Goal: Transaction & Acquisition: Purchase product/service

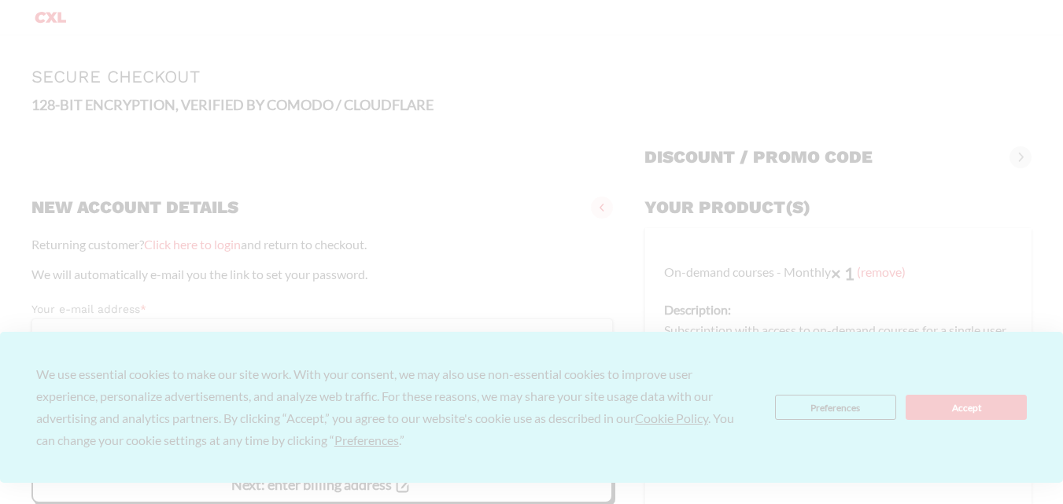
click at [1017, 154] on span at bounding box center [1021, 157] width 22 height 22
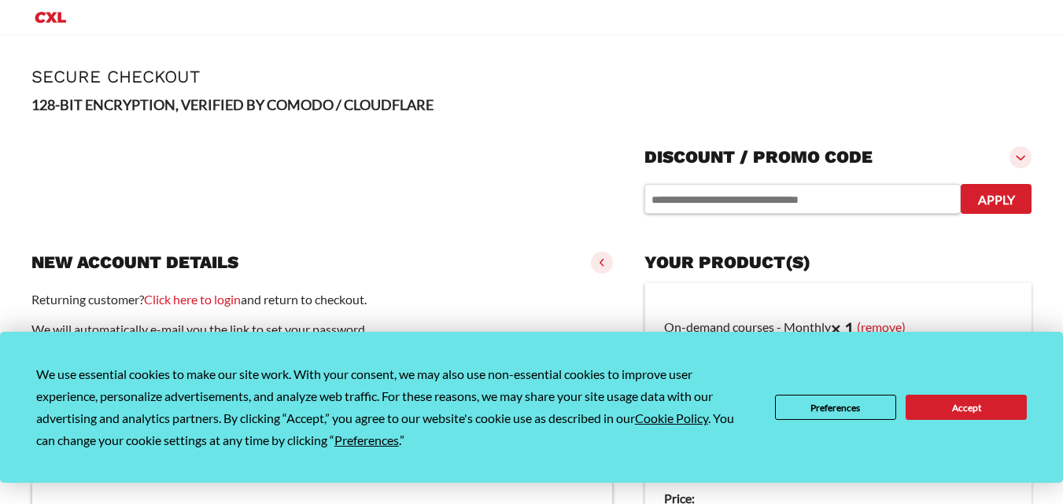
click at [935, 407] on button "Accept" at bounding box center [966, 407] width 121 height 25
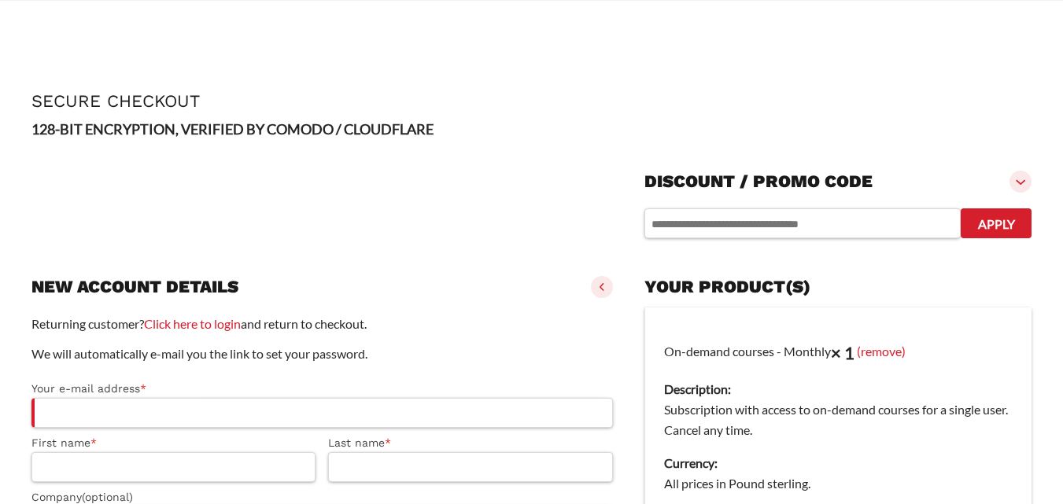
scroll to position [236, 0]
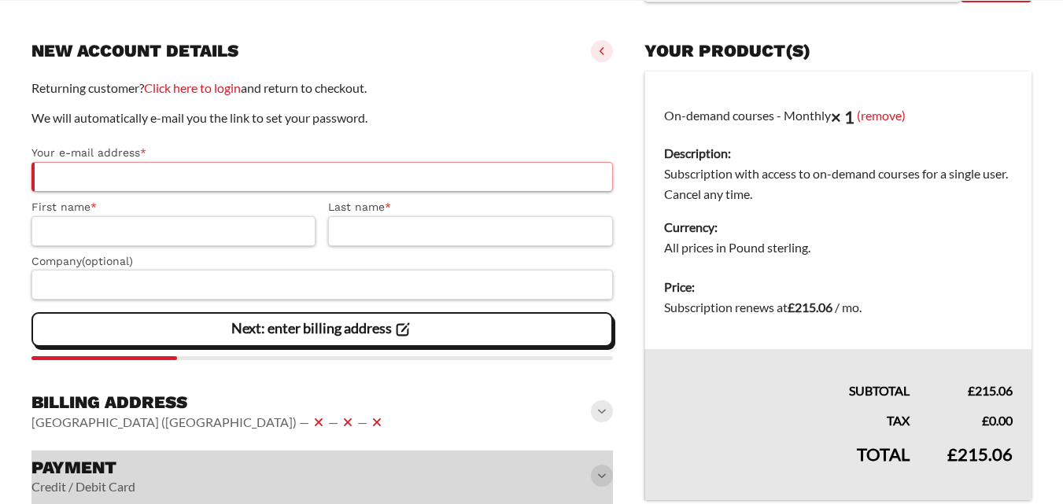
click at [263, 176] on input "Your e-mail address *" at bounding box center [322, 177] width 582 height 30
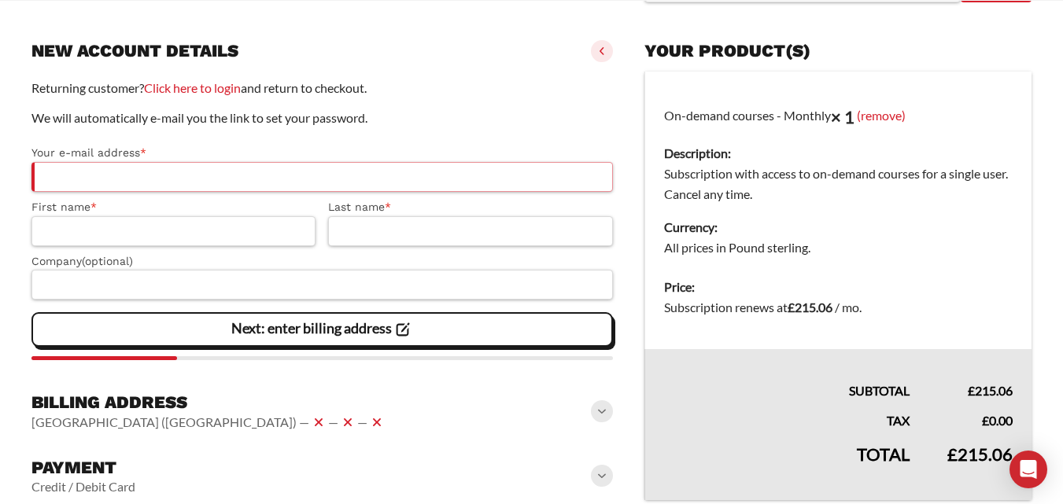
paste input "**********"
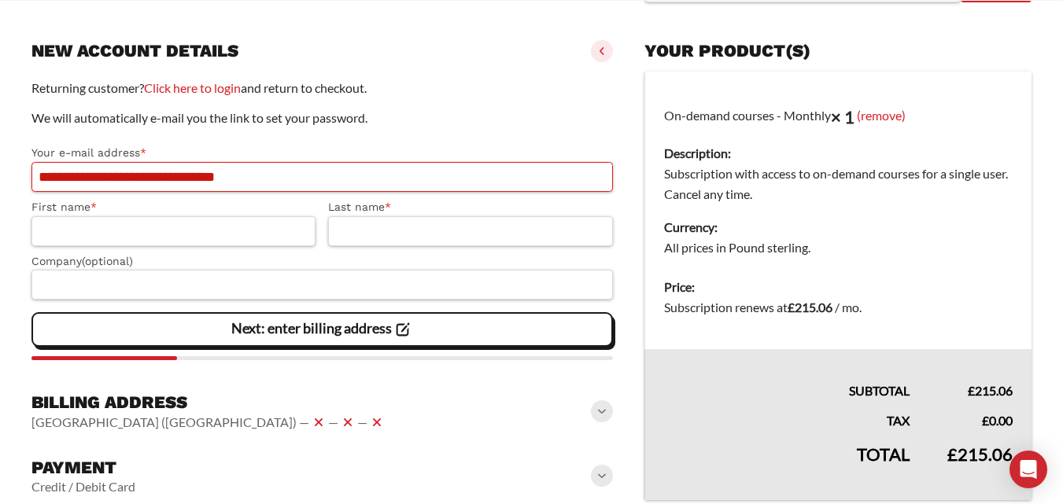
drag, startPoint x: 184, startPoint y: 176, endPoint x: 310, endPoint y: 178, distance: 125.9
click at [310, 178] on input "**********" at bounding box center [322, 177] width 582 height 30
type input "**********"
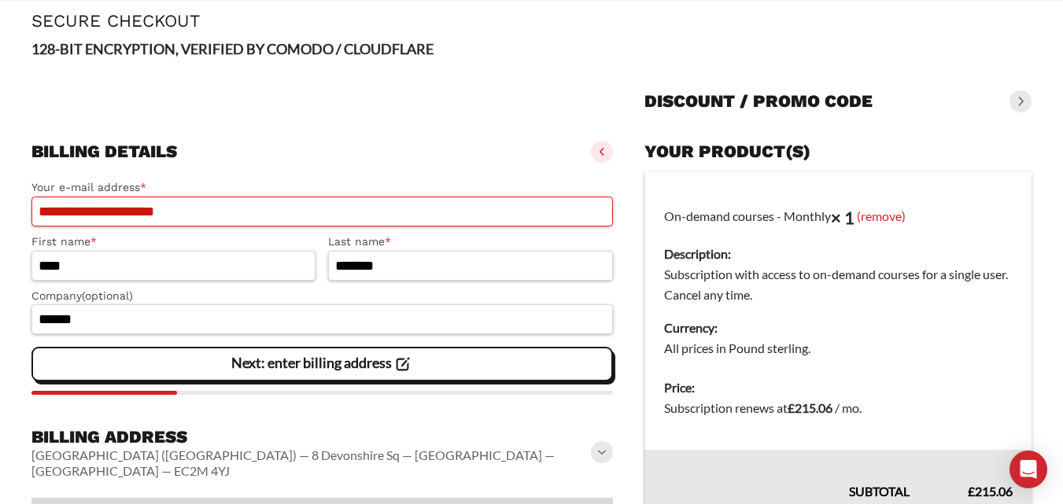
scroll to position [218, 0]
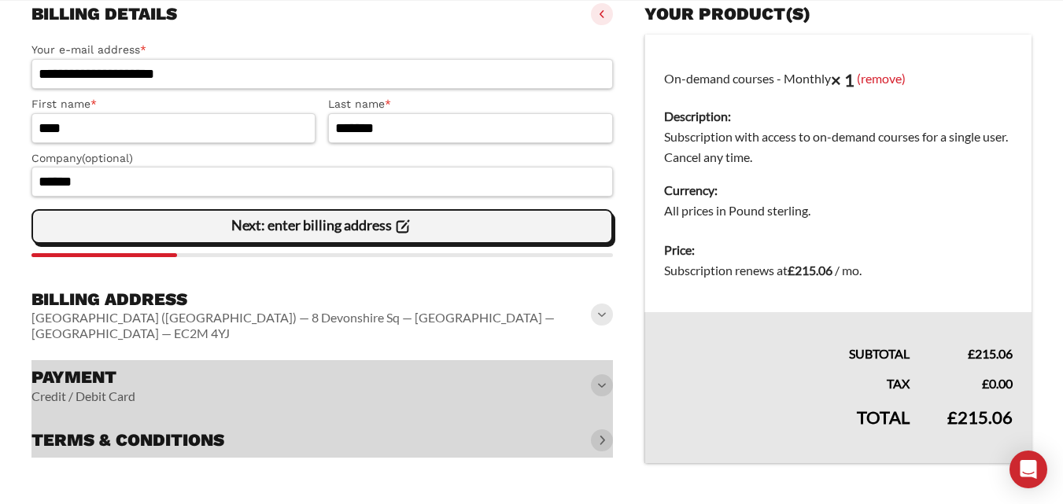
click at [0, 0] on slot "Next: enter billing address" at bounding box center [0, 0] width 0 height 0
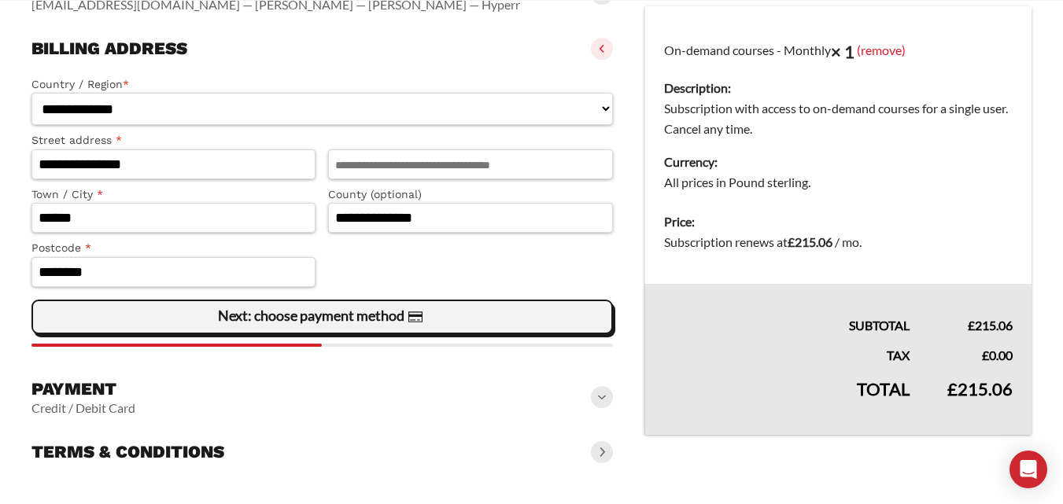
click at [320, 332] on vaadin-button "Next: choose payment method" at bounding box center [322, 317] width 582 height 35
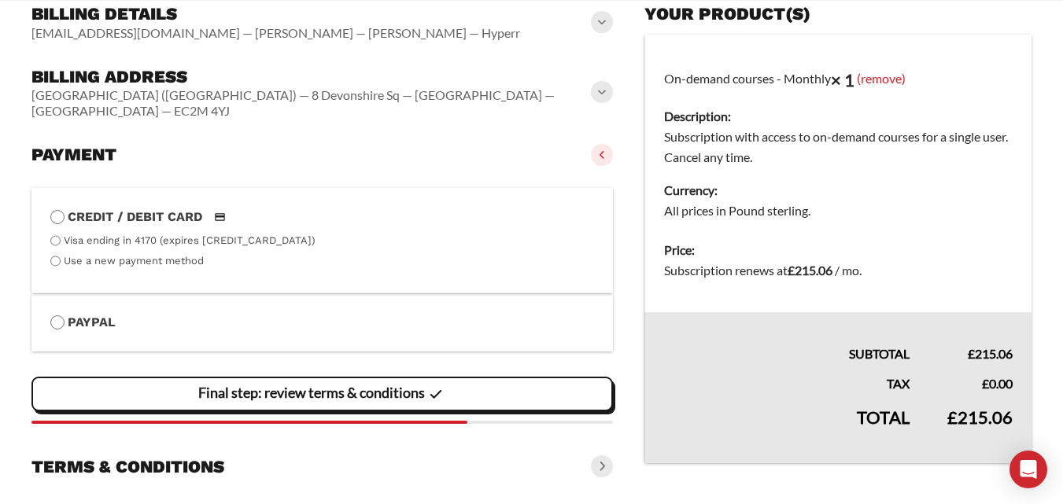
click at [240, 350] on section "Credit / Debit Card Visa ending in 4170 (expires 12/28) Use a new payment metho…" at bounding box center [322, 304] width 582 height 264
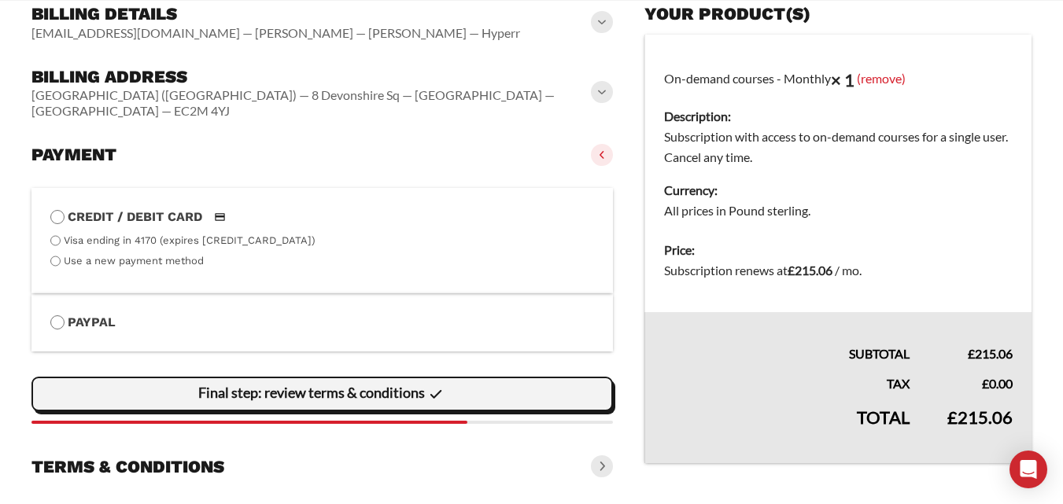
click at [0, 0] on slot "Final step: review terms & conditions" at bounding box center [0, 0] width 0 height 0
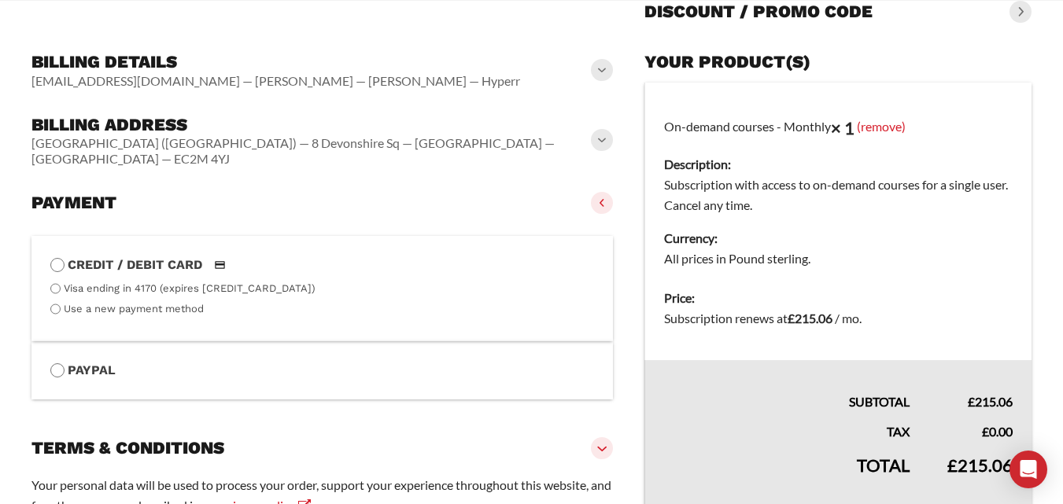
scroll to position [355, 0]
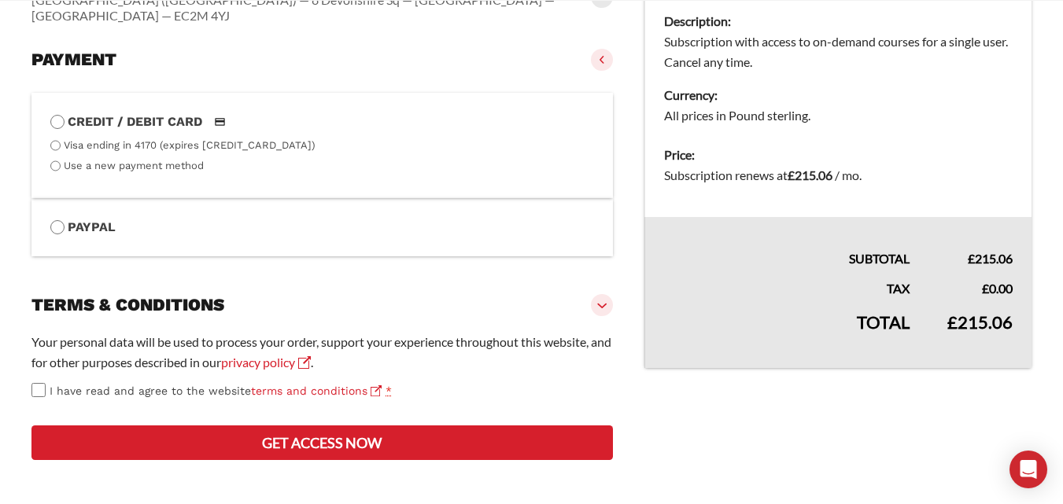
click at [365, 449] on button "Get access now" at bounding box center [322, 443] width 582 height 35
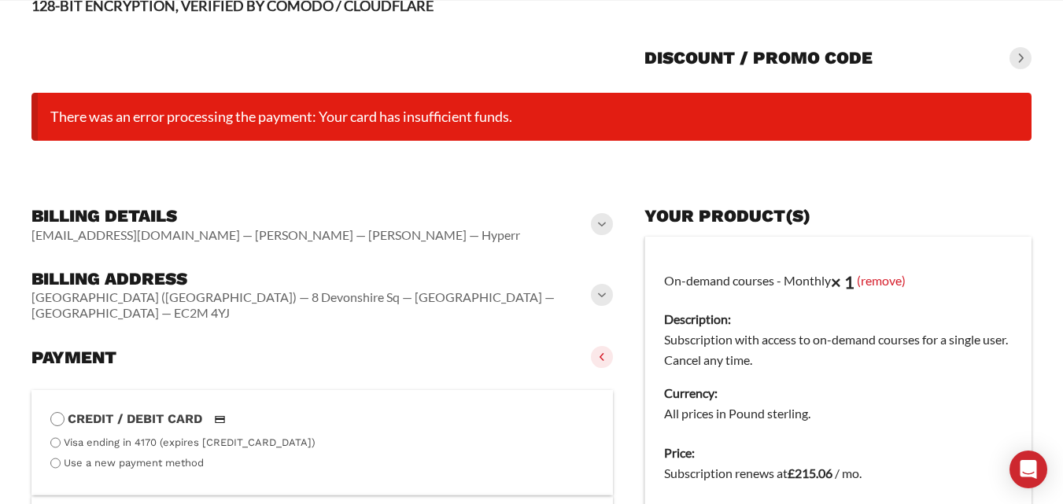
scroll to position [463, 0]
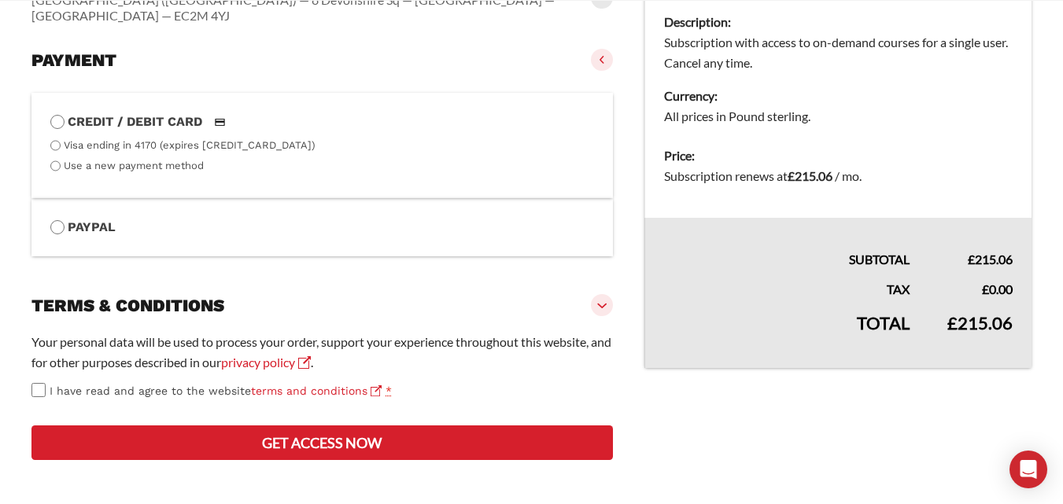
click at [233, 439] on button "Get access now" at bounding box center [322, 443] width 582 height 35
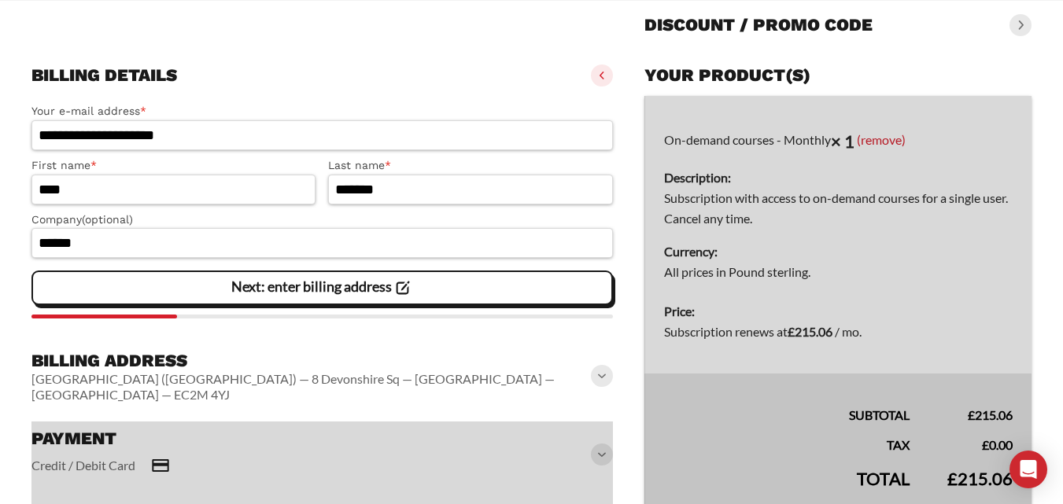
scroll to position [157, 0]
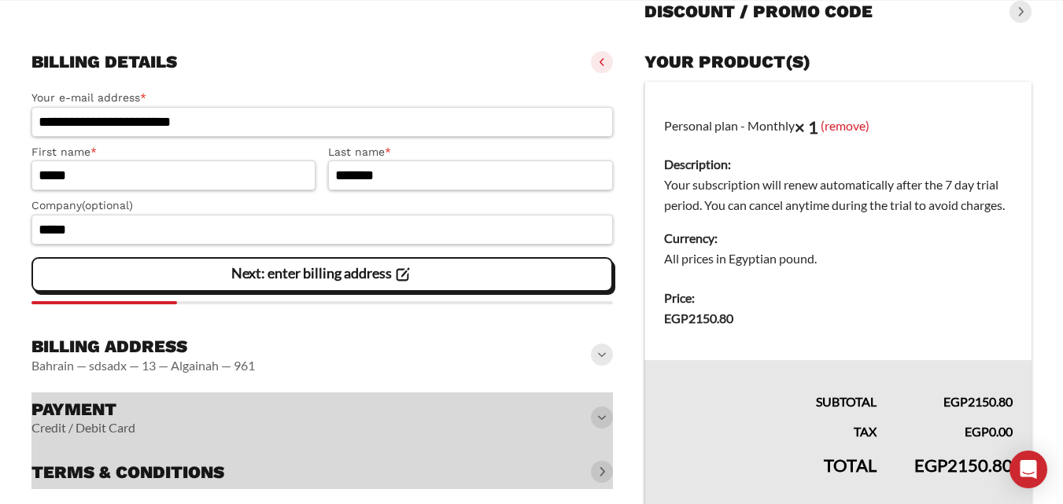
scroll to position [236, 0]
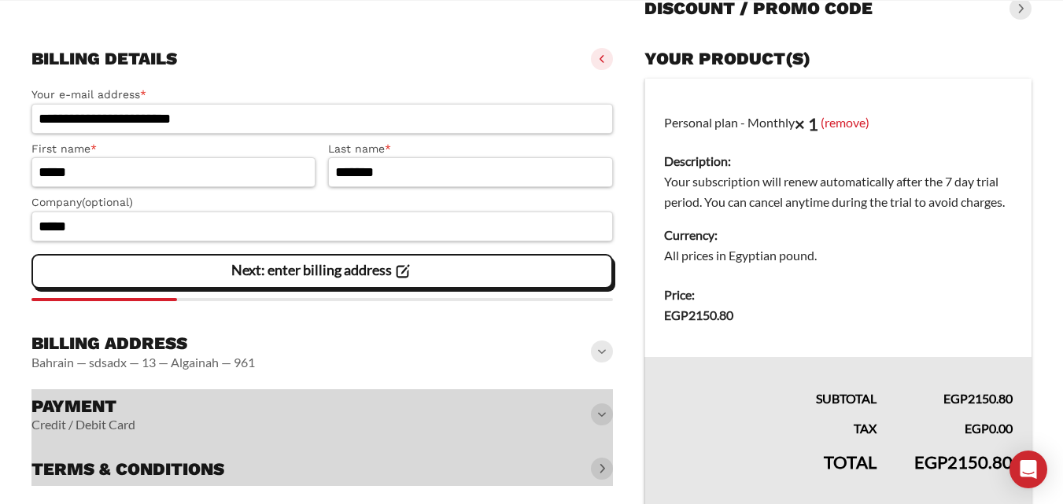
click at [0, 0] on slot "Next: enter billing address" at bounding box center [0, 0] width 0 height 0
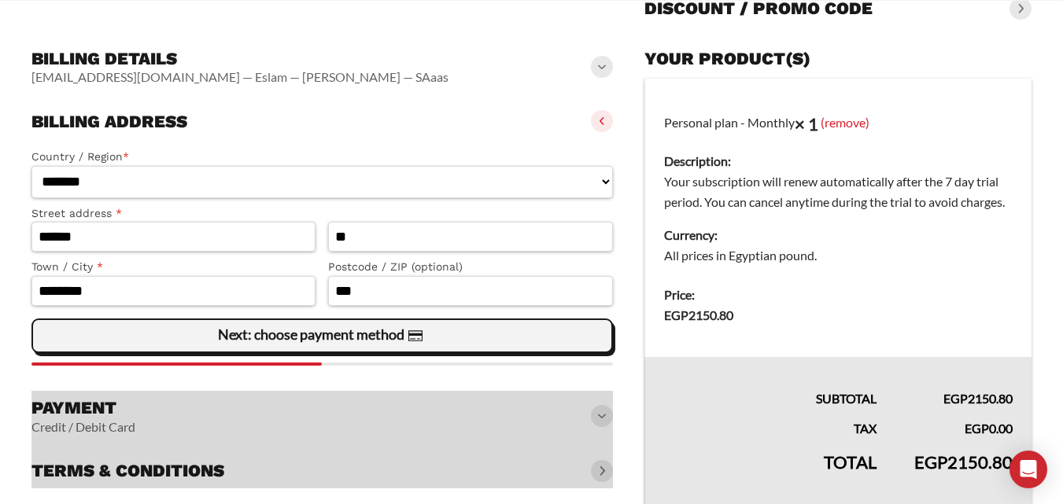
click at [0, 0] on slot "Next: choose payment method" at bounding box center [0, 0] width 0 height 0
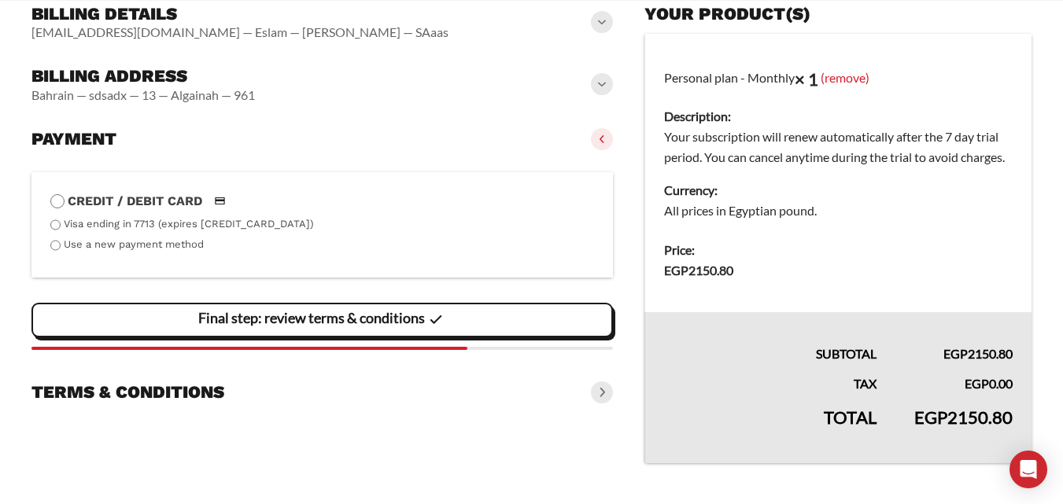
click at [0, 0] on slot "Final step: review terms & conditions" at bounding box center [0, 0] width 0 height 0
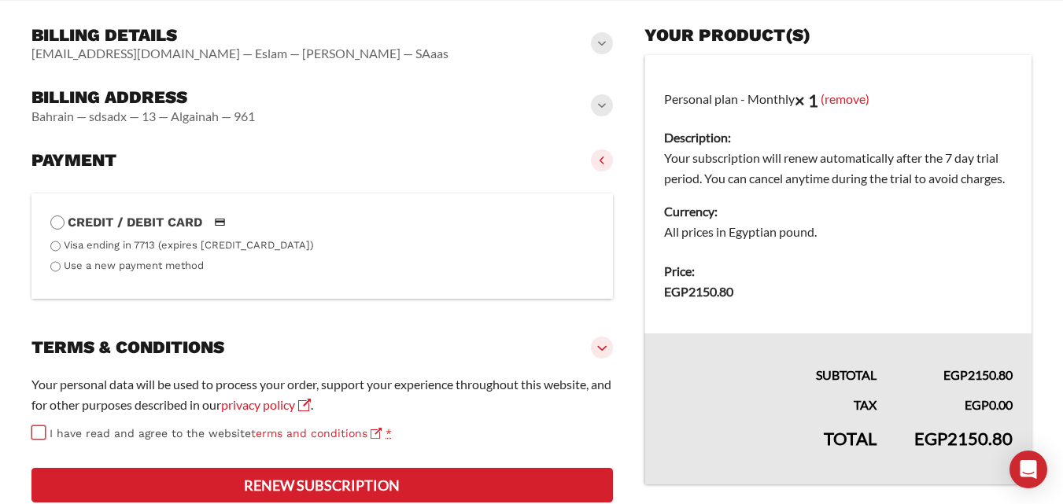
scroll to position [124, 0]
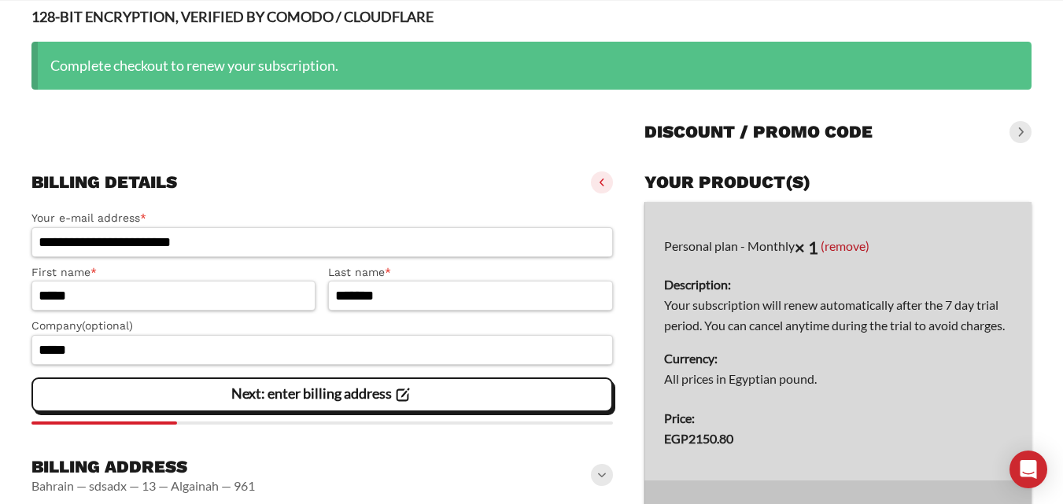
scroll to position [281, 0]
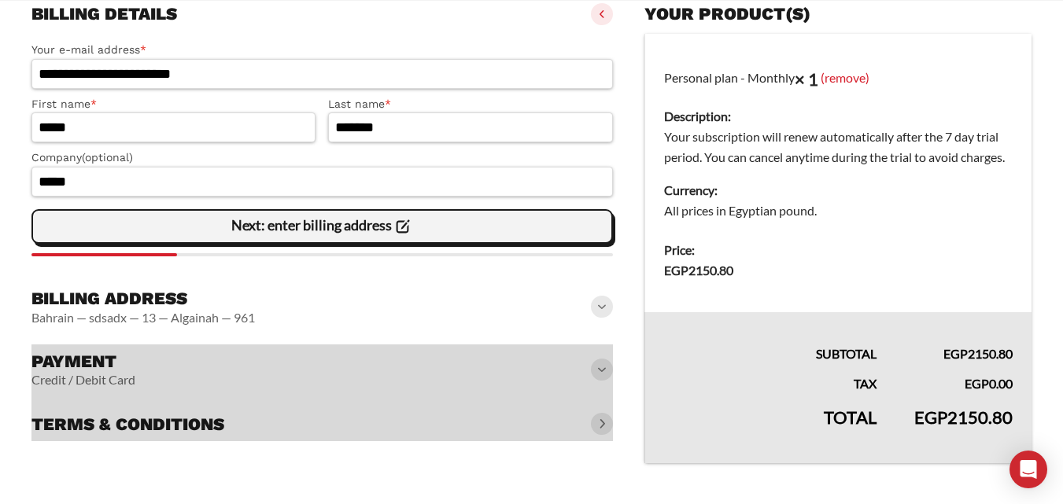
click at [360, 238] on span "Next: enter billing address" at bounding box center [322, 226] width 182 height 33
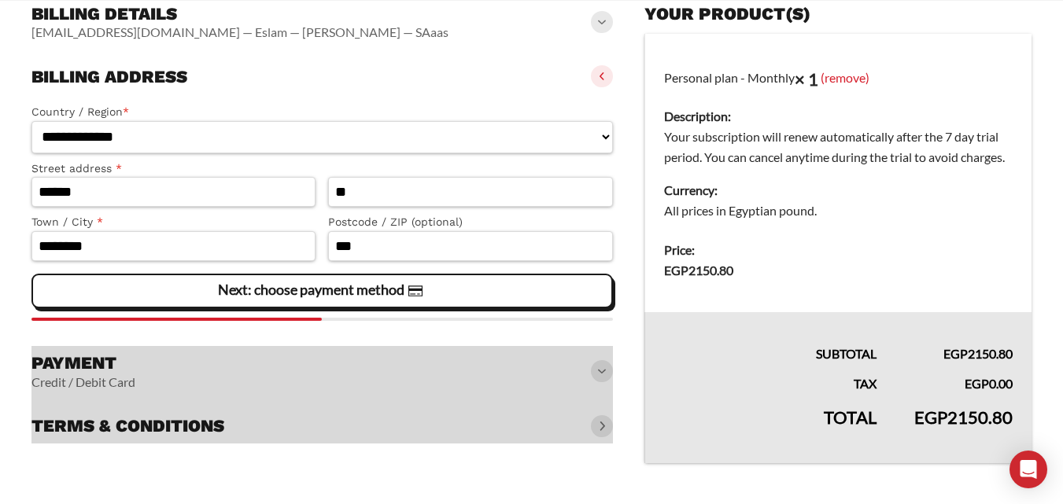
click at [386, 304] on span "Next: choose payment method" at bounding box center [322, 291] width 208 height 33
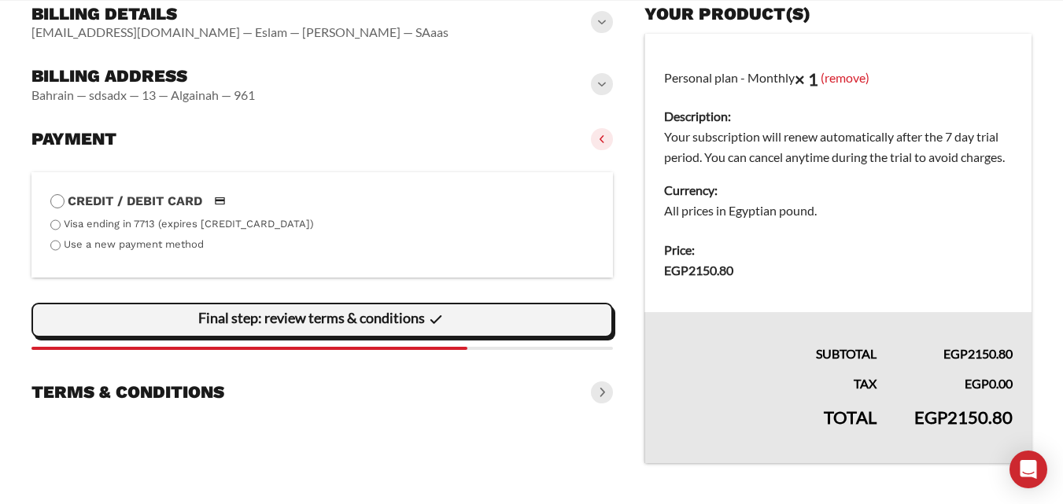
click at [0, 0] on slot "Final step: review terms & conditions" at bounding box center [0, 0] width 0 height 0
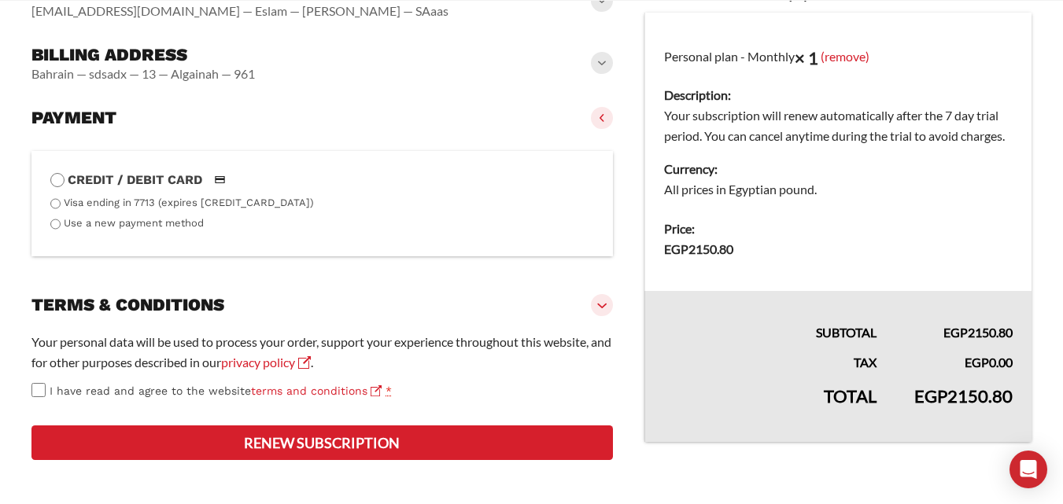
click at [34, 400] on div "Your personal data will be used to process your order, support your experience …" at bounding box center [322, 397] width 582 height 131
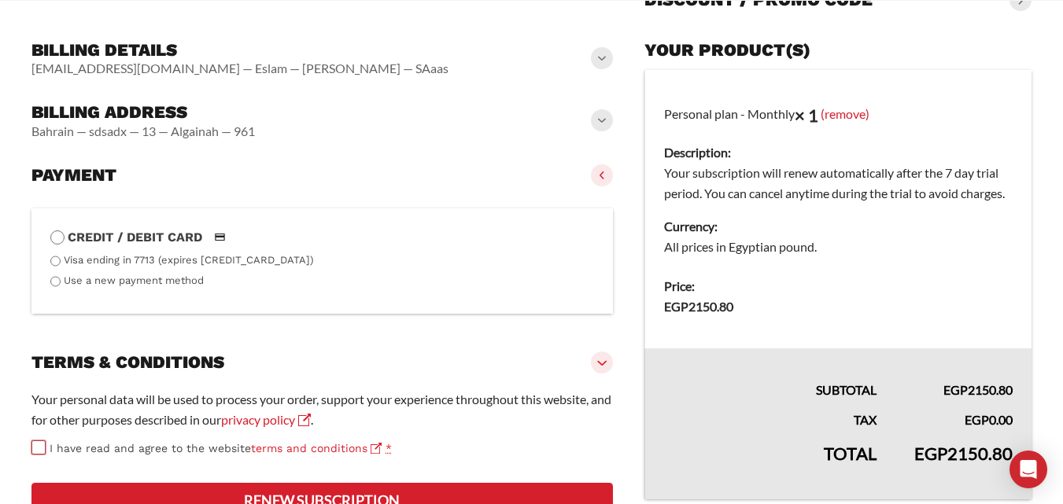
scroll to position [360, 0]
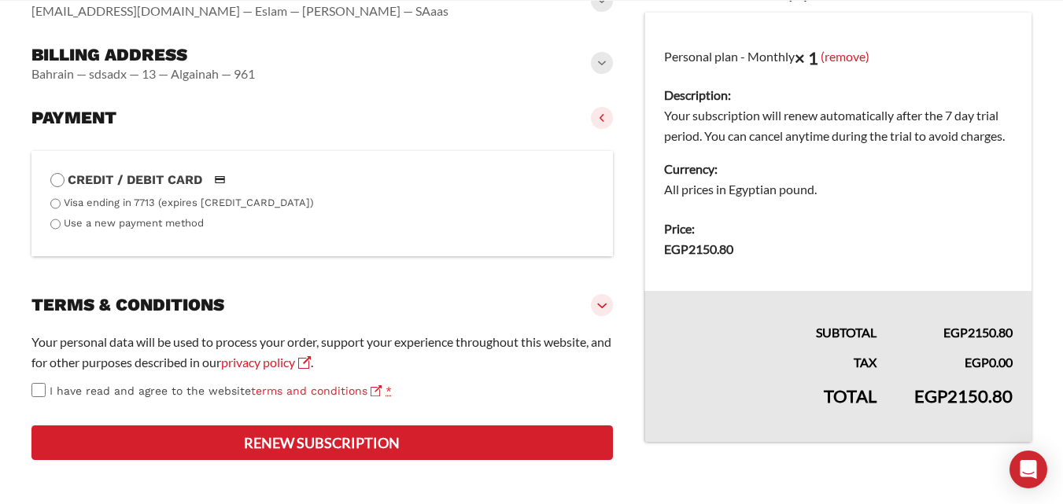
click at [319, 445] on button "Renew subscription" at bounding box center [322, 443] width 582 height 35
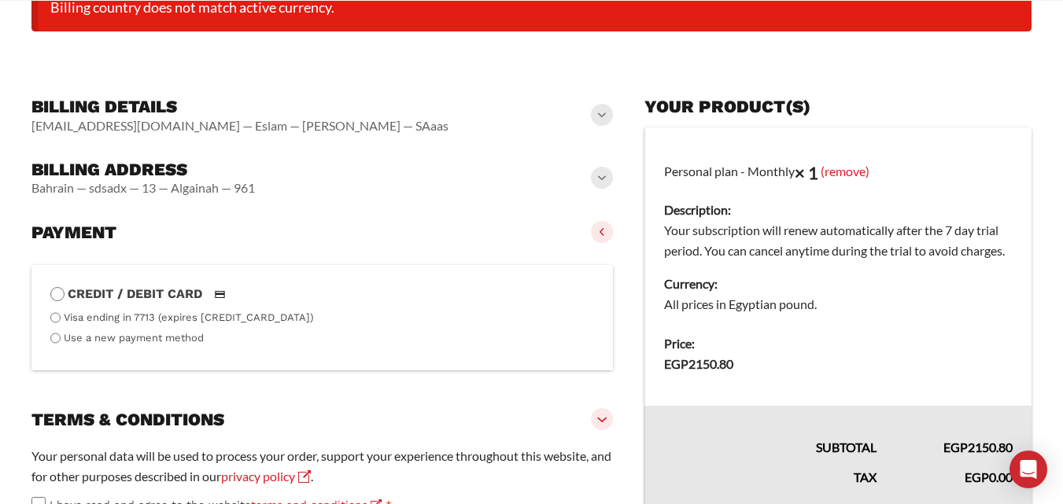
scroll to position [247, 0]
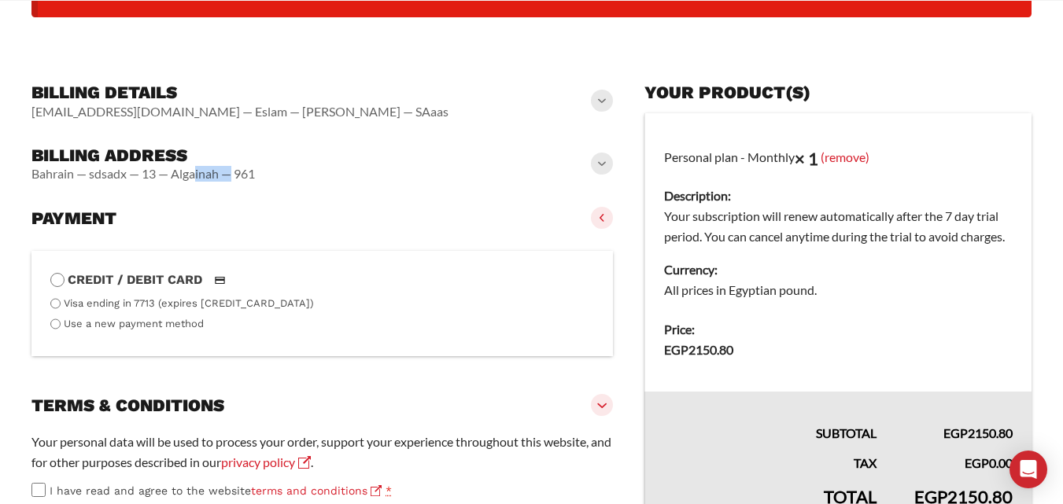
drag, startPoint x: 229, startPoint y: 175, endPoint x: 198, endPoint y: 177, distance: 31.5
click at [0, 0] on slot at bounding box center [0, 0] width 0 height 0
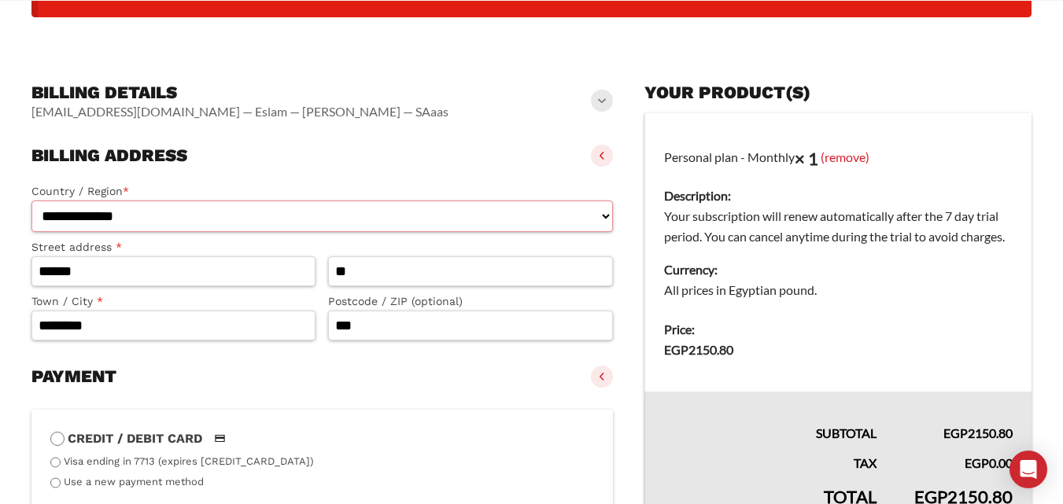
click at [272, 221] on select "**********" at bounding box center [322, 217] width 582 height 32
click at [324, 167] on div "Billing address Bahrain — sdsadx — 13 — Algainah — 961" at bounding box center [322, 156] width 582 height 35
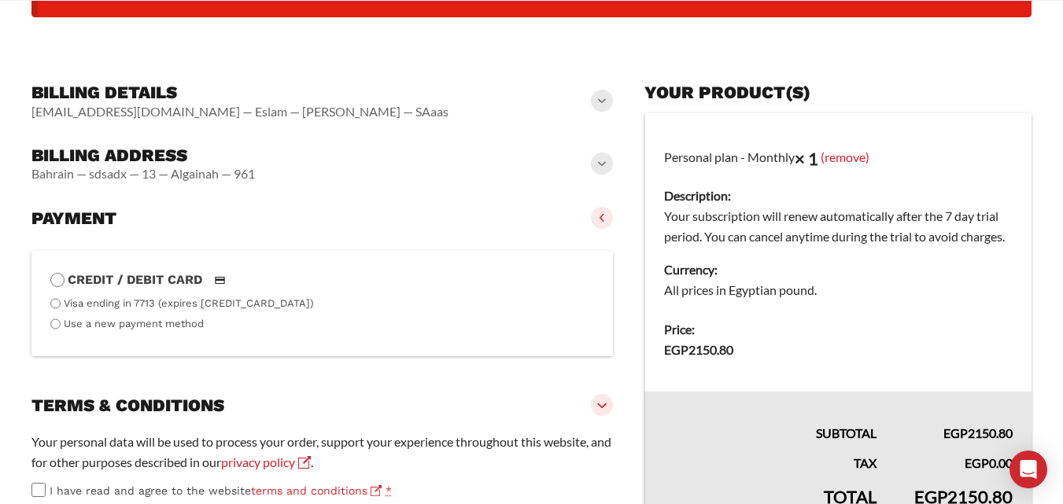
click at [487, 170] on div "Billing address Bahrain — sdsadx — 13 — Algainah — 961" at bounding box center [322, 164] width 582 height 50
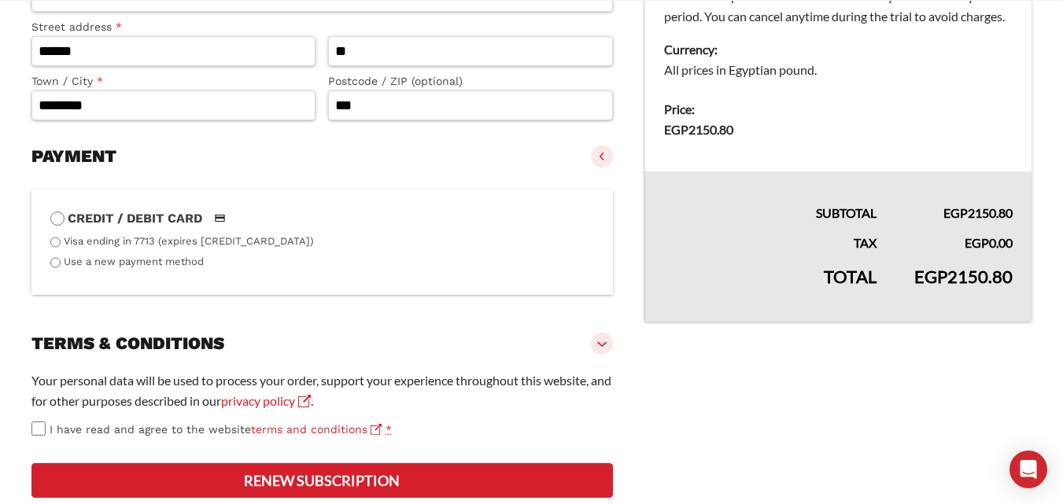
scroll to position [328, 0]
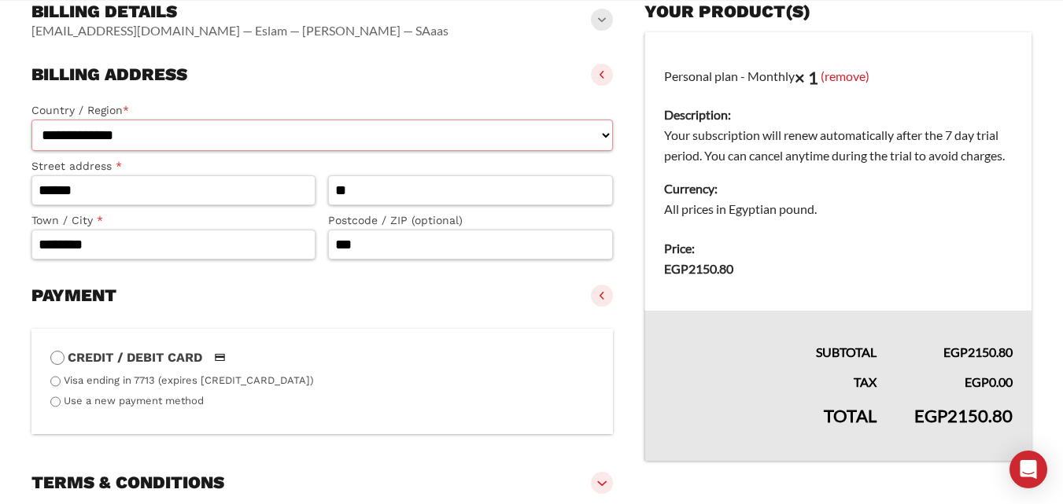
click at [171, 139] on select "**********" at bounding box center [322, 136] width 582 height 32
select select "**"
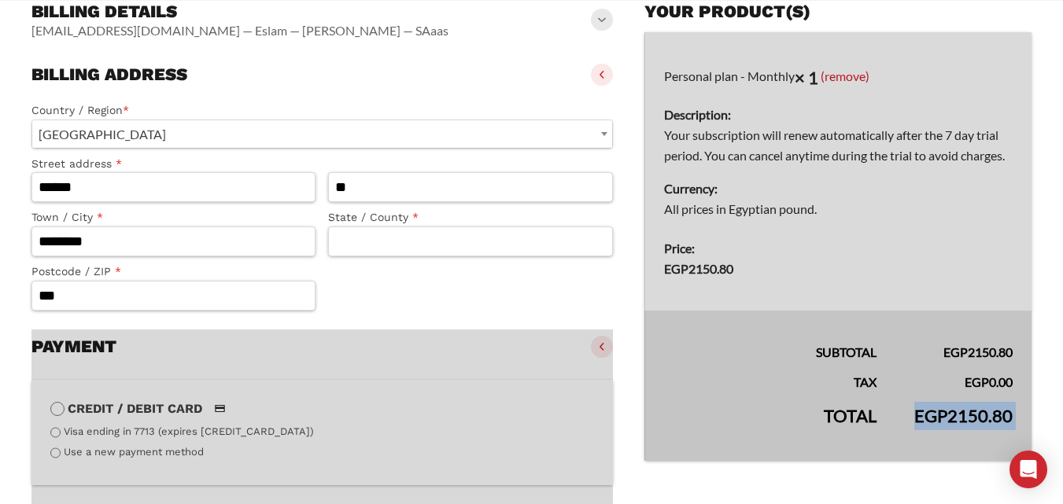
drag, startPoint x: 912, startPoint y: 411, endPoint x: 943, endPoint y: 413, distance: 30.8
click at [943, 413] on table "Personal plan - Monthly × 1 (remove) Description: Your subscription will renew …" at bounding box center [838, 247] width 387 height 430
click at [941, 415] on div at bounding box center [838, 247] width 387 height 430
drag, startPoint x: 945, startPoint y: 413, endPoint x: 857, endPoint y: 394, distance: 90.1
click at [914, 418] on div at bounding box center [838, 247] width 387 height 430
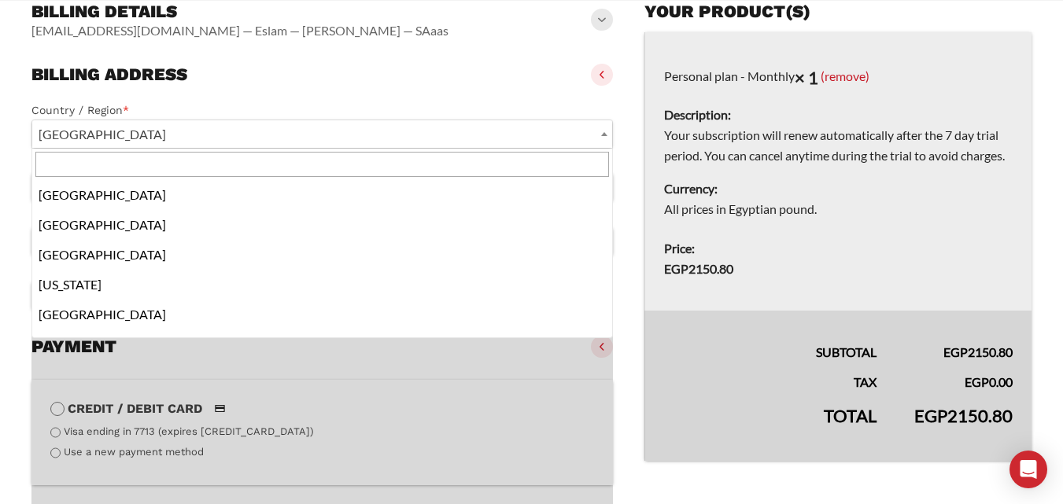
click at [258, 131] on span "[GEOGRAPHIC_DATA]" at bounding box center [322, 134] width 580 height 28
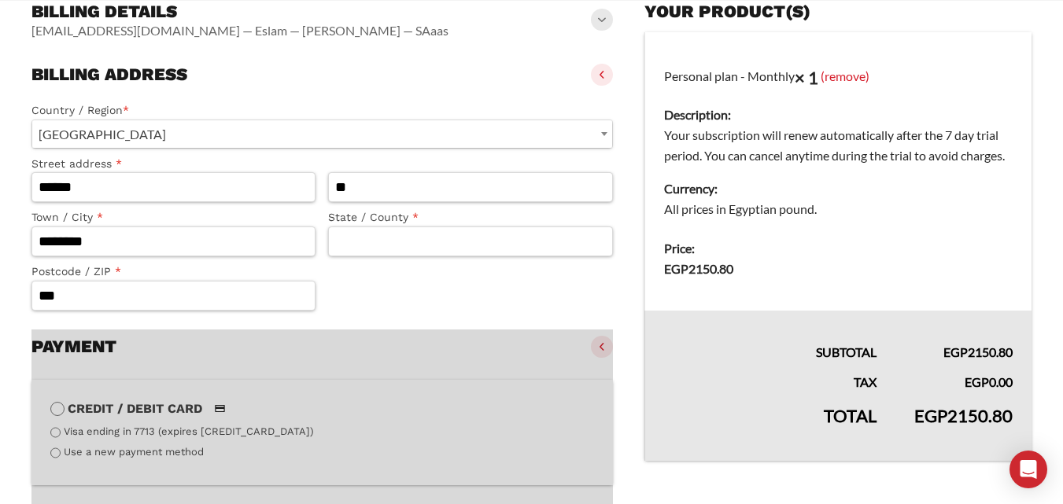
click at [260, 107] on label "Country / Region *" at bounding box center [322, 111] width 582 height 18
click at [31, 119] on select "**********" at bounding box center [31, 119] width 1 height 1
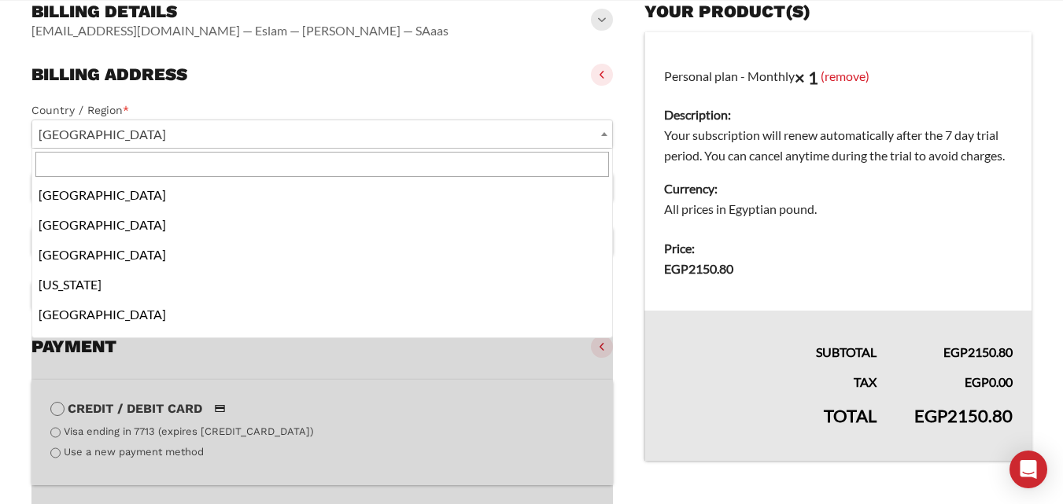
click at [237, 135] on span "[GEOGRAPHIC_DATA]" at bounding box center [322, 134] width 580 height 28
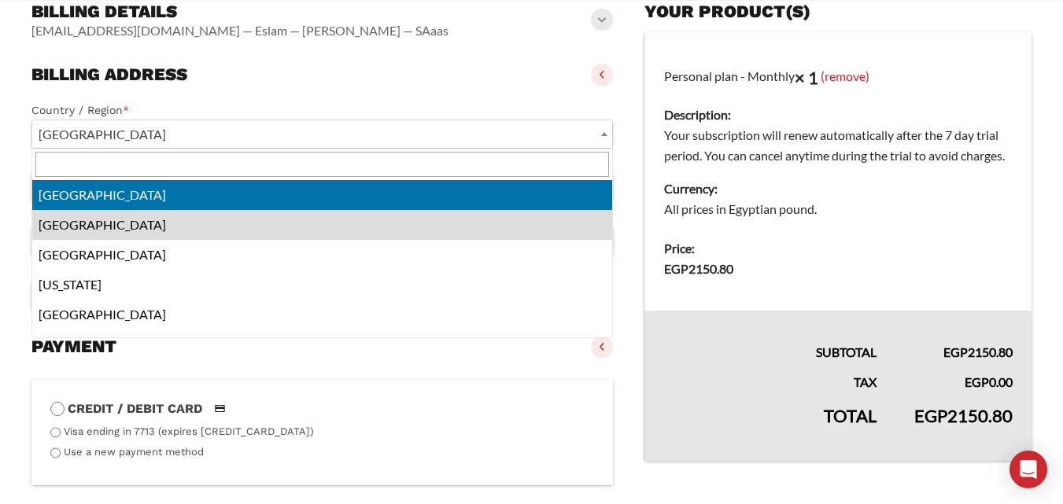
click at [183, 164] on input "text" at bounding box center [322, 164] width 574 height 25
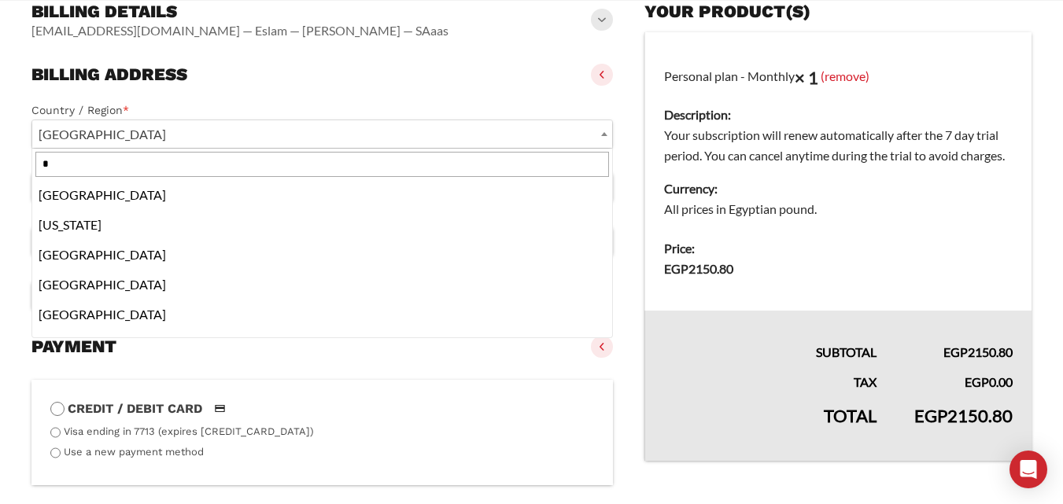
scroll to position [0, 0]
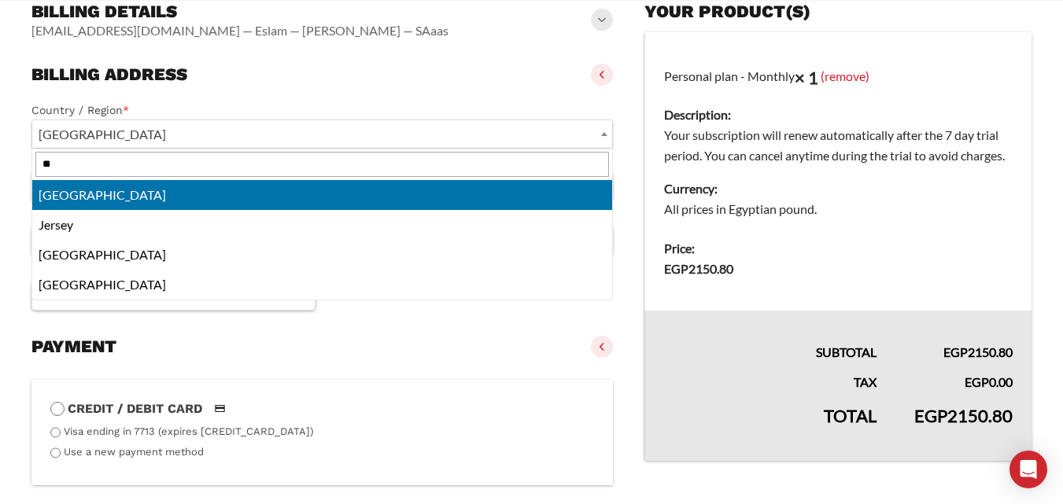
click at [172, 170] on input "**" at bounding box center [322, 164] width 574 height 25
type input "**"
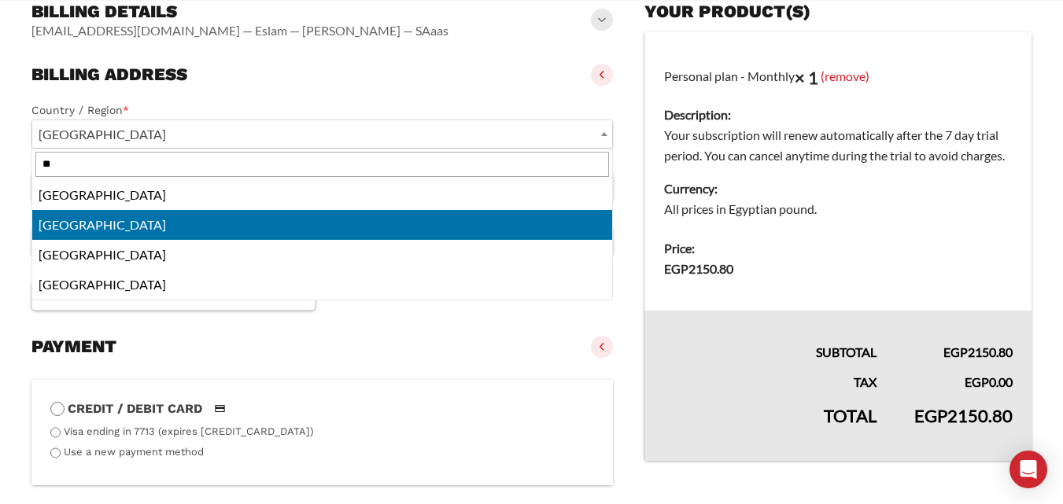
select select "**"
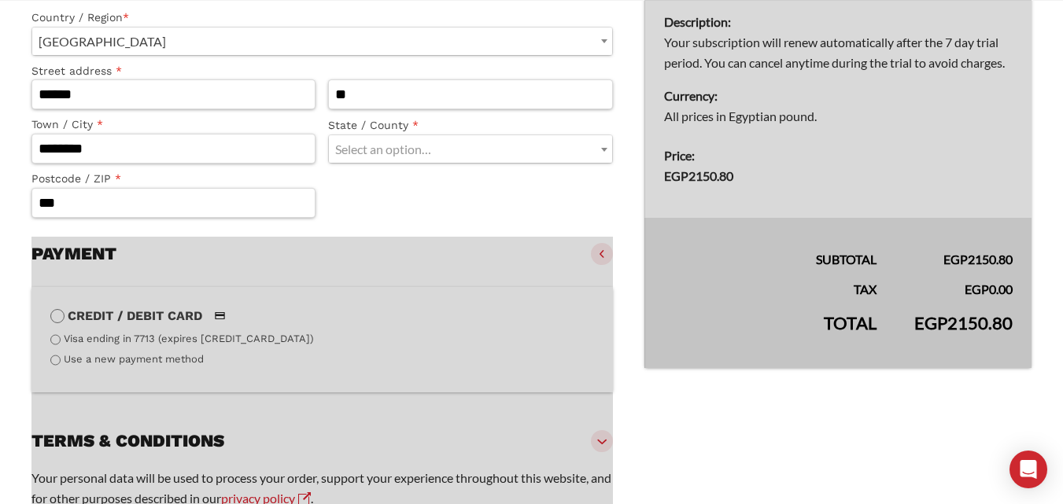
scroll to position [564, 0]
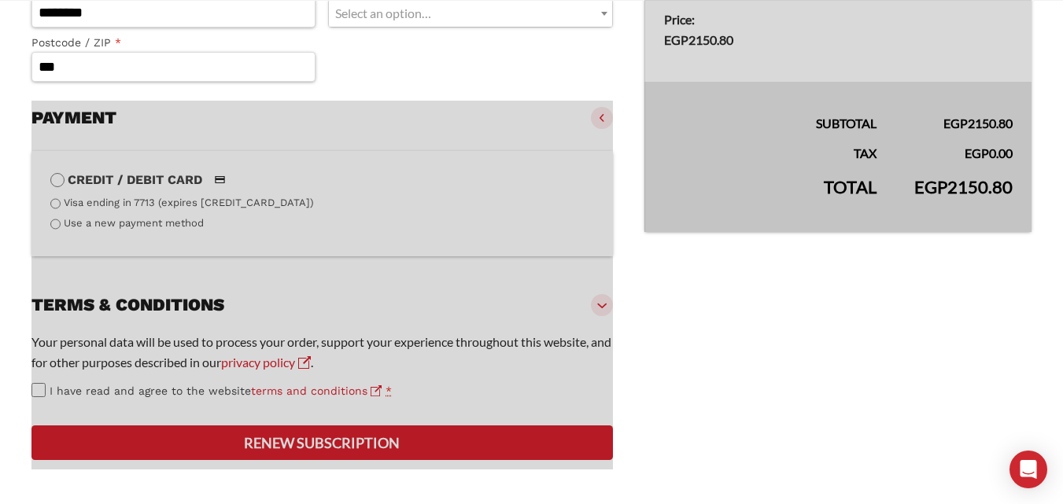
click at [338, 470] on div at bounding box center [322, 285] width 582 height 369
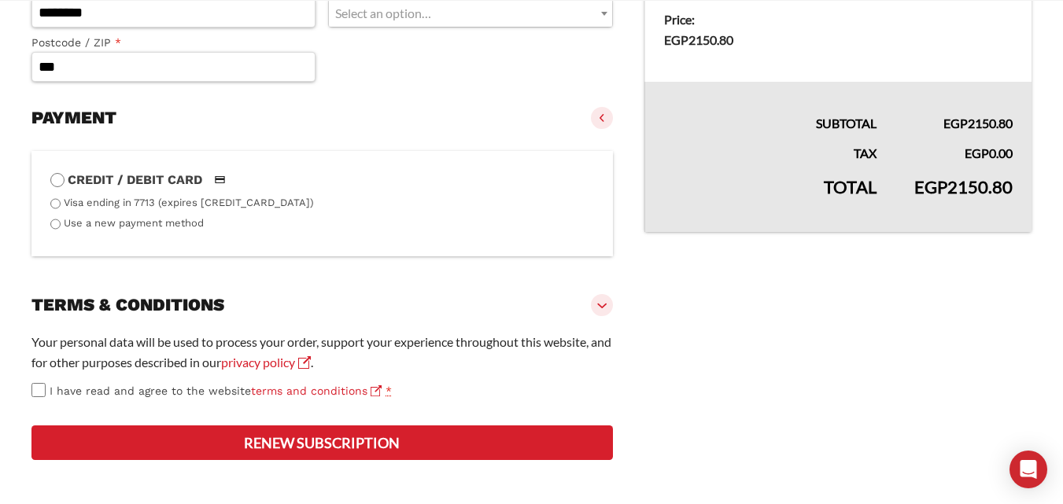
click at [353, 460] on button "Renew subscription" at bounding box center [322, 443] width 582 height 35
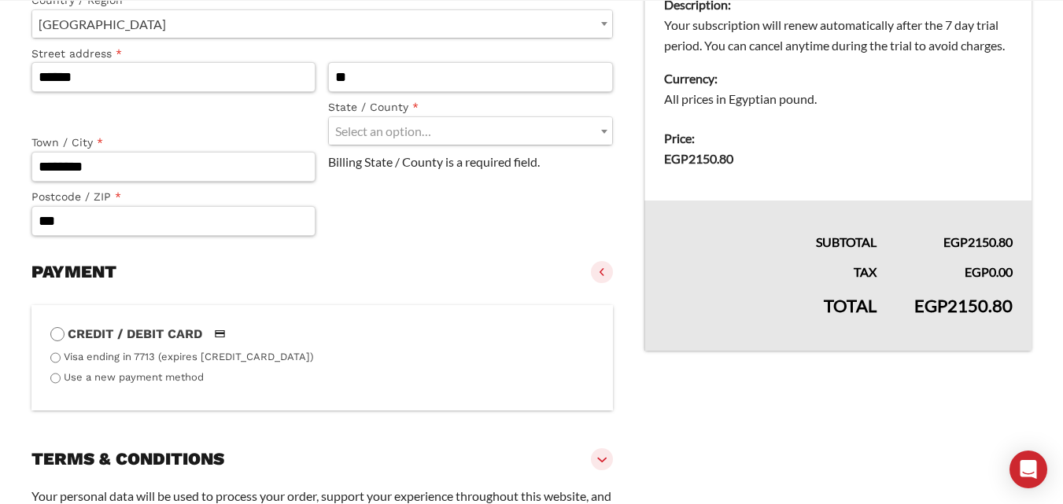
scroll to position [360, 0]
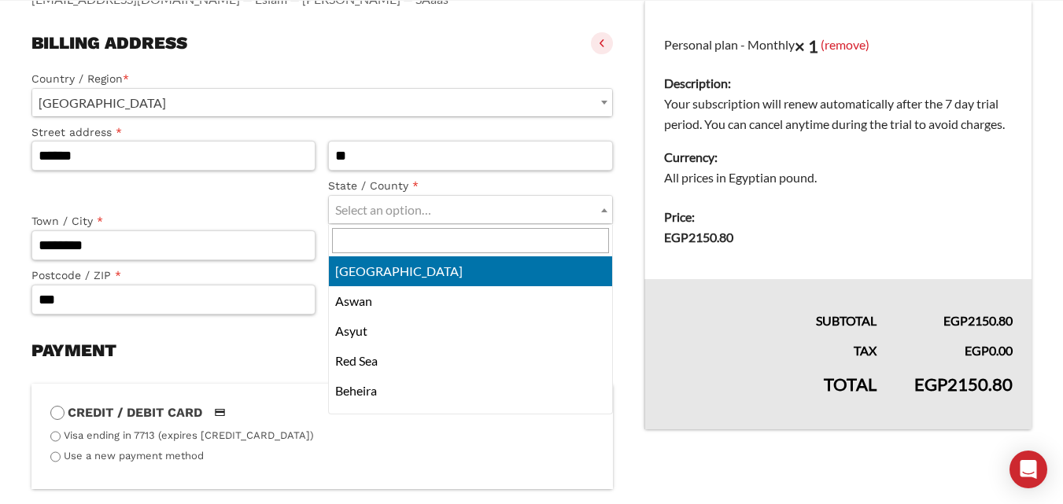
click at [402, 220] on span "Select an option…" at bounding box center [470, 210] width 283 height 28
select select "*****"
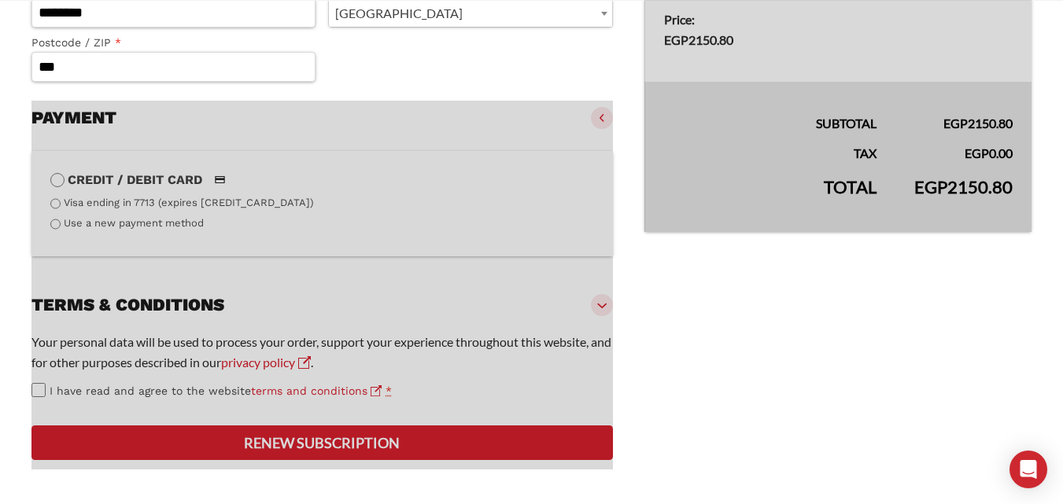
scroll to position [617, 0]
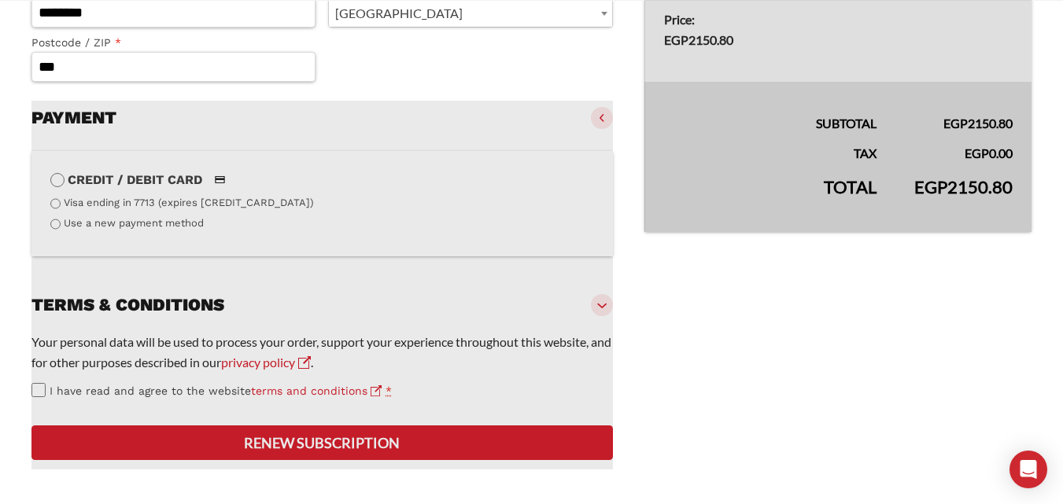
click at [65, 382] on div at bounding box center [322, 285] width 582 height 369
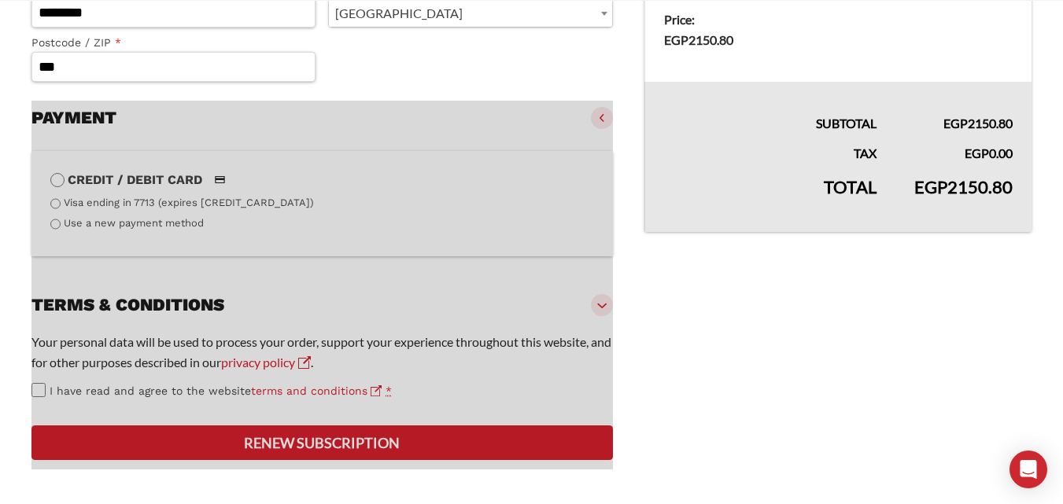
click at [63, 383] on div at bounding box center [322, 285] width 582 height 369
click at [53, 386] on div at bounding box center [322, 285] width 582 height 369
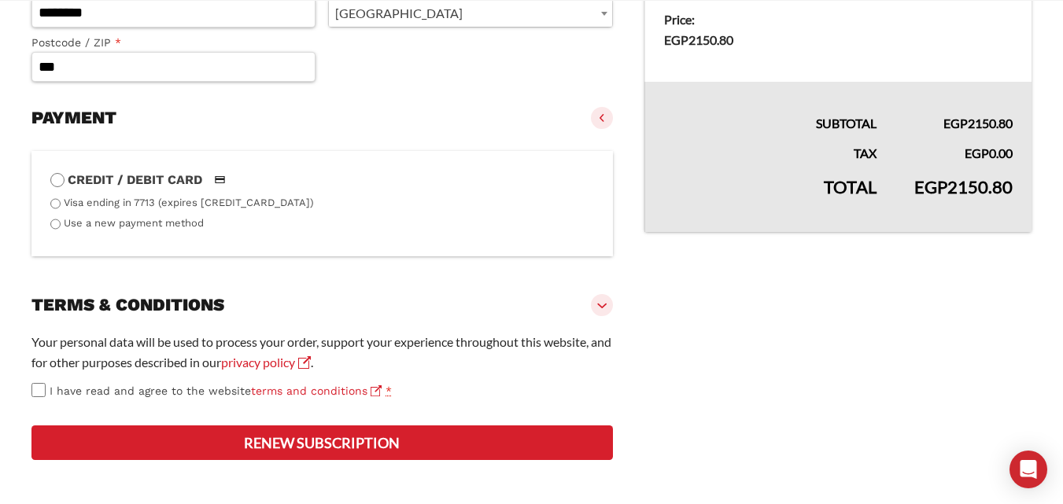
click at [192, 446] on button "Renew subscription" at bounding box center [322, 443] width 582 height 35
click at [250, 442] on button "Renew subscription" at bounding box center [322, 443] width 582 height 35
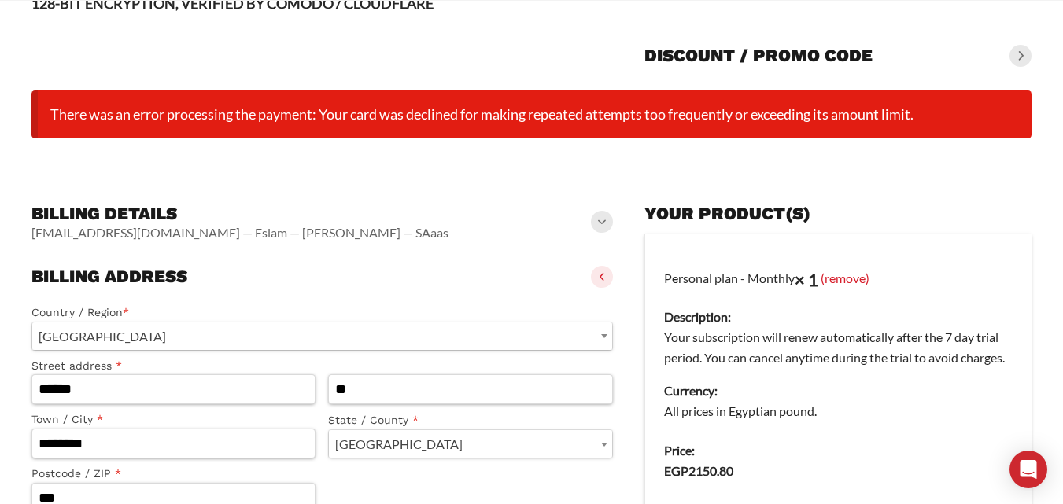
scroll to position [0, 0]
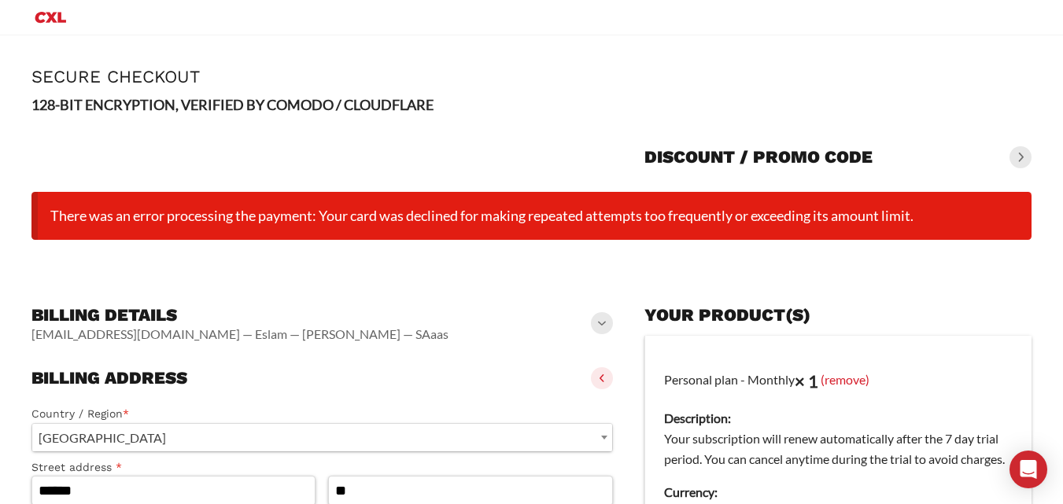
click at [1017, 157] on span at bounding box center [1021, 157] width 22 height 22
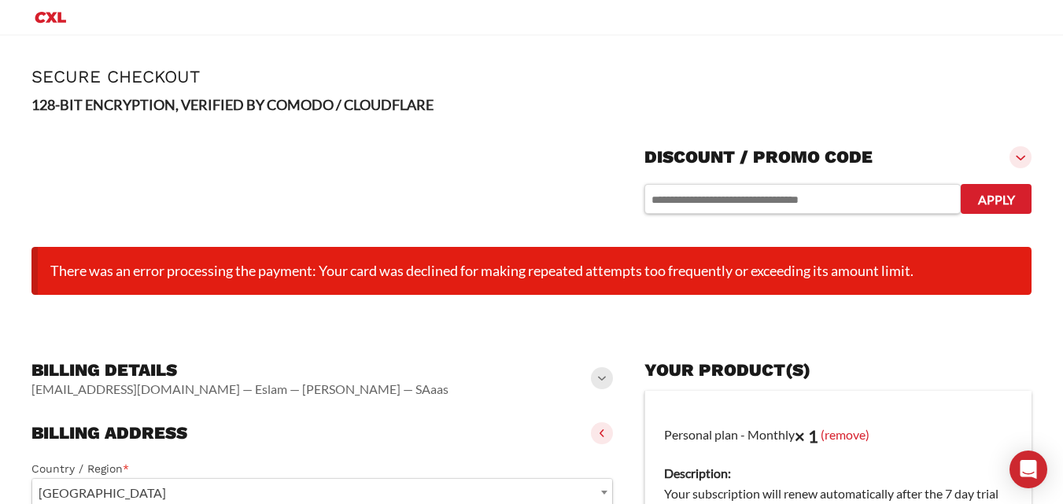
click at [1017, 157] on span at bounding box center [1021, 157] width 22 height 22
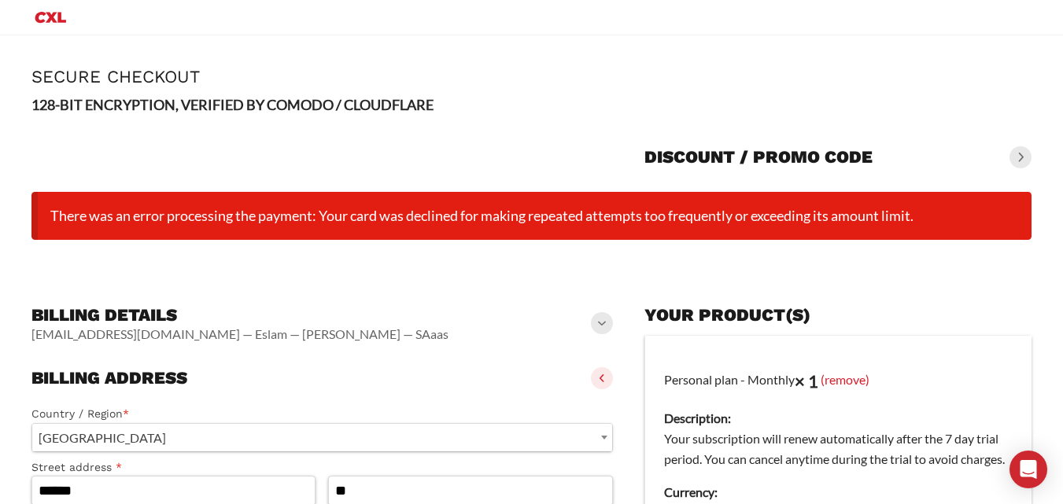
click at [50, 17] on icon "Primary Menu" at bounding box center [50, 17] width 31 height 11
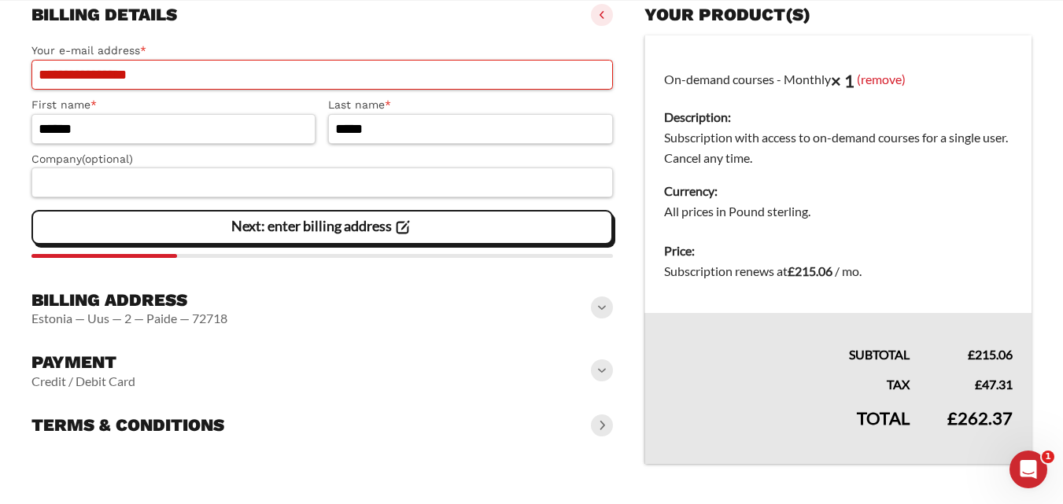
scroll to position [218, 0]
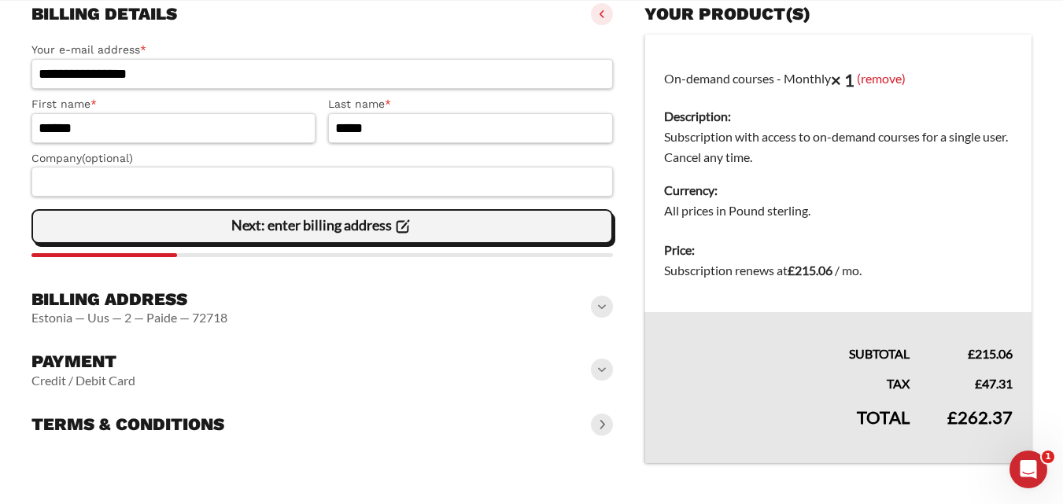
click at [0, 0] on slot "Next: enter billing address" at bounding box center [0, 0] width 0 height 0
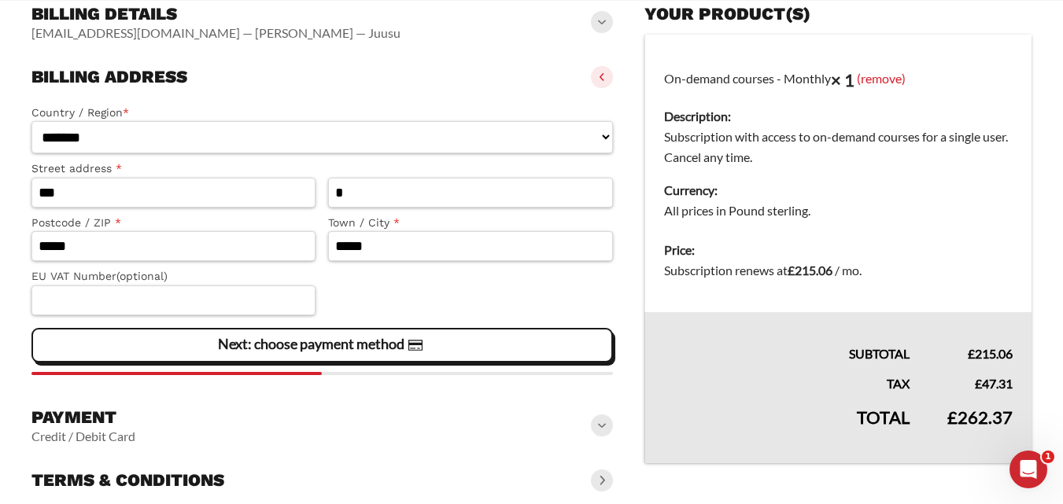
click at [319, 359] on span "Next: choose payment method" at bounding box center [322, 345] width 208 height 33
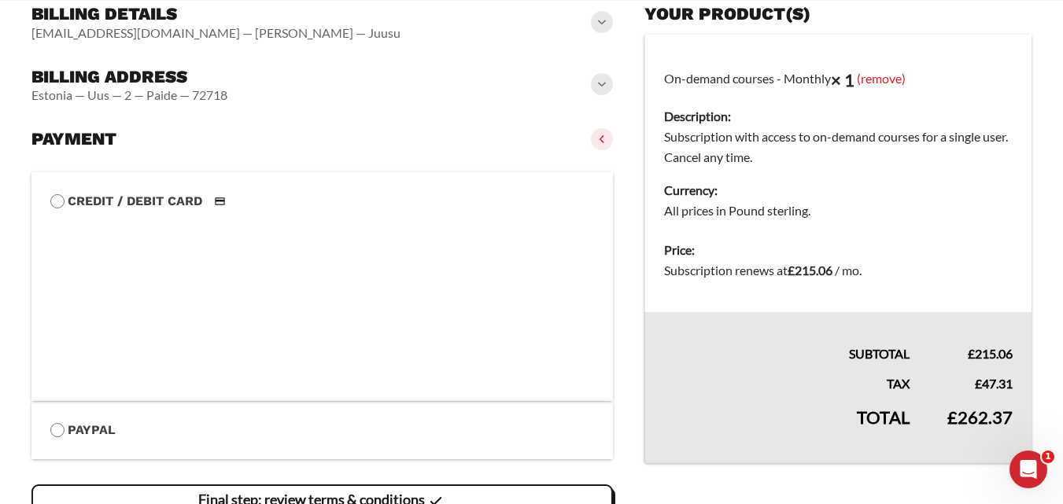
scroll to position [340, 0]
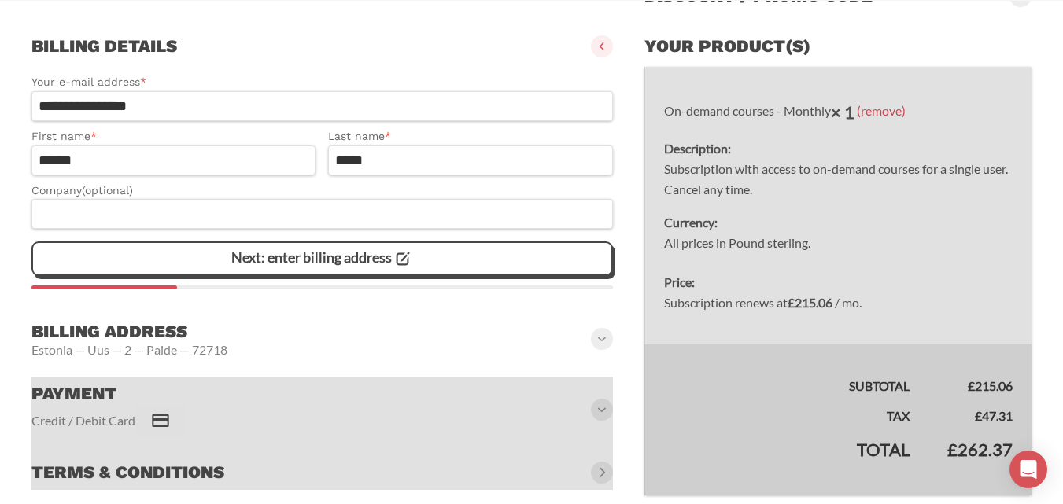
scroll to position [218, 0]
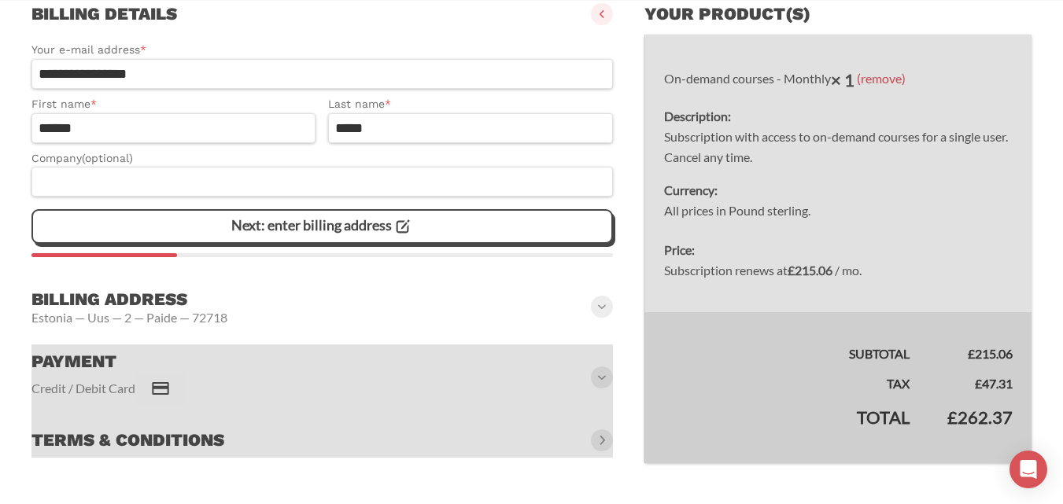
click at [400, 235] on icon at bounding box center [402, 226] width 21 height 21
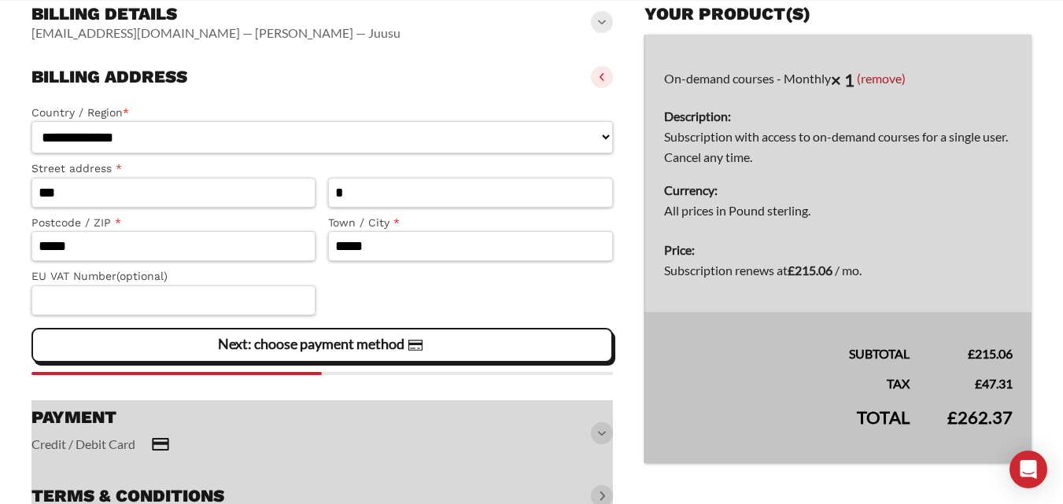
click at [0, 0] on slot "Next: choose payment method" at bounding box center [0, 0] width 0 height 0
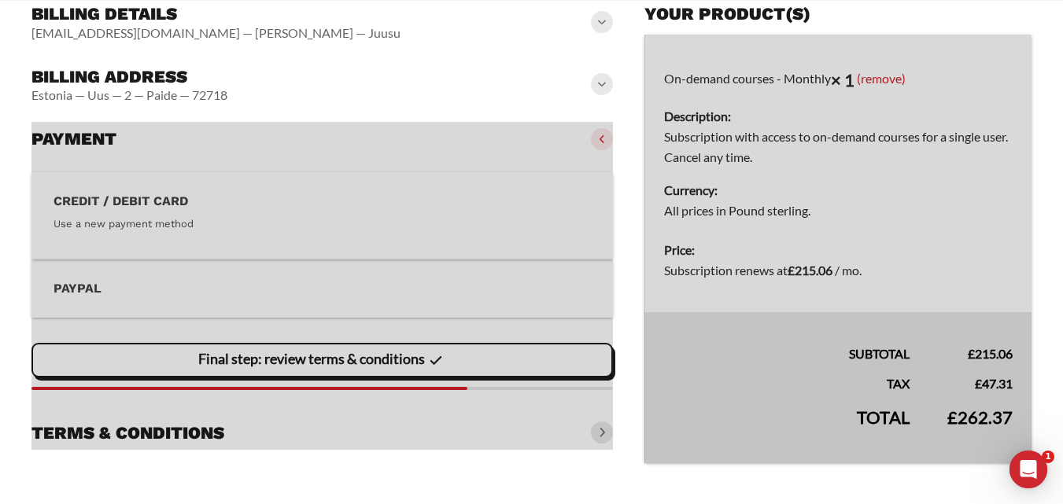
scroll to position [0, 0]
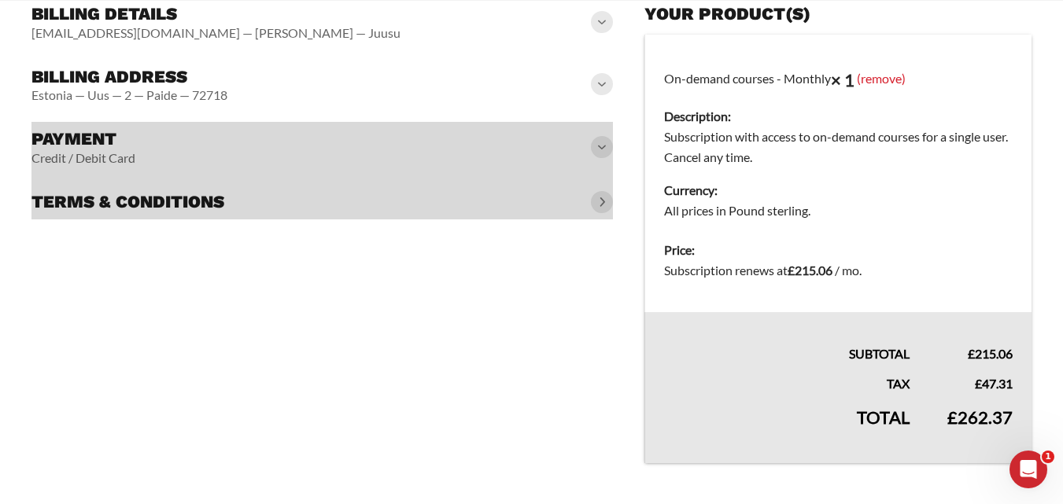
click at [354, 161] on div at bounding box center [322, 171] width 582 height 98
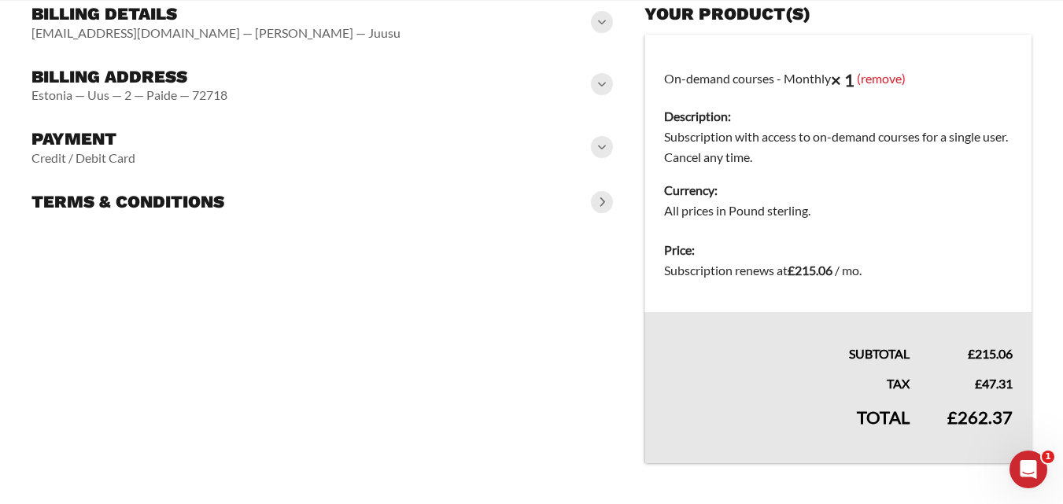
click at [600, 145] on span at bounding box center [602, 147] width 22 height 22
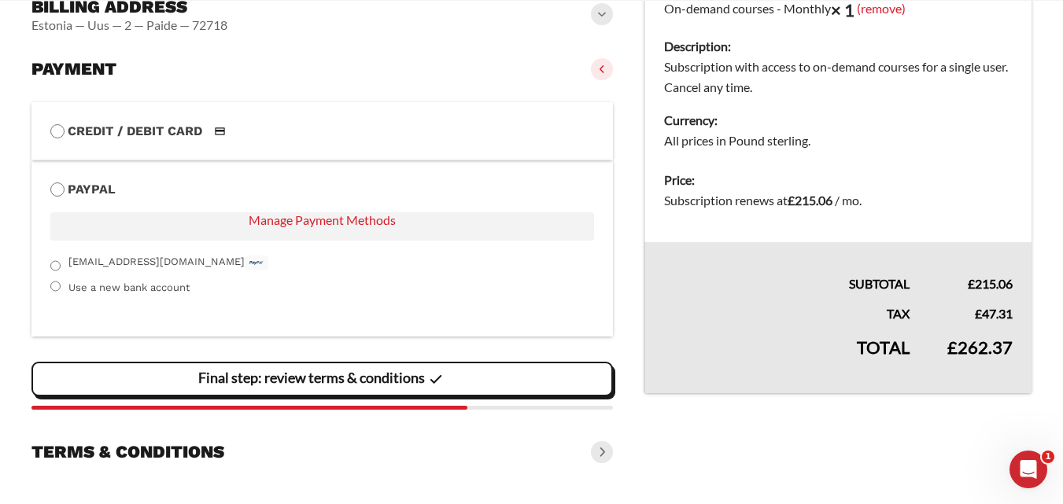
click at [0, 0] on slot "Final step: review terms & conditions" at bounding box center [0, 0] width 0 height 0
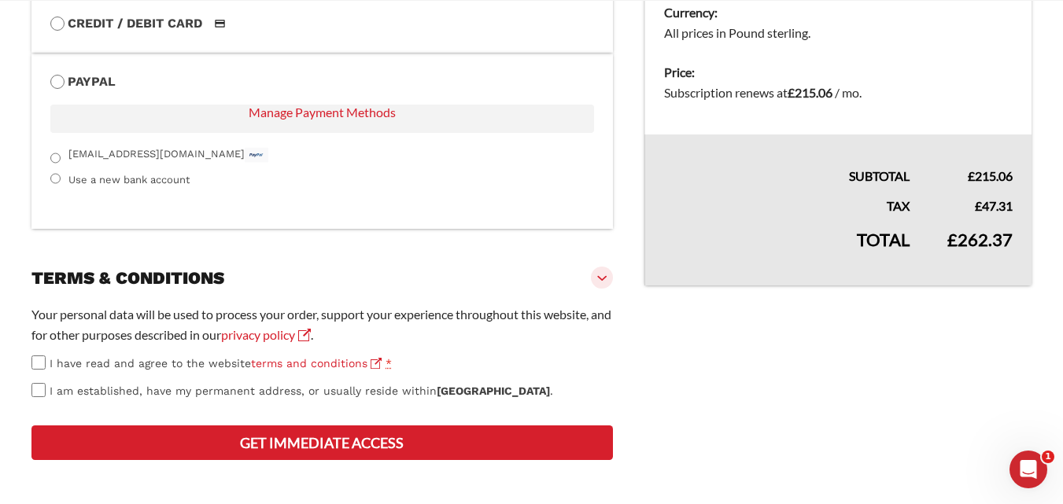
scroll to position [453, 0]
click at [337, 443] on button "Get Immediate Access" at bounding box center [322, 443] width 582 height 35
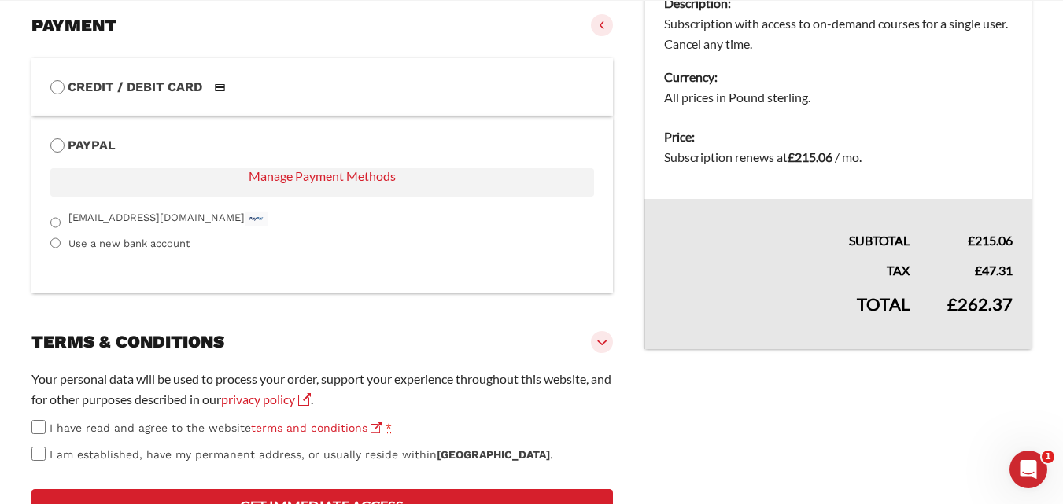
scroll to position [561, 0]
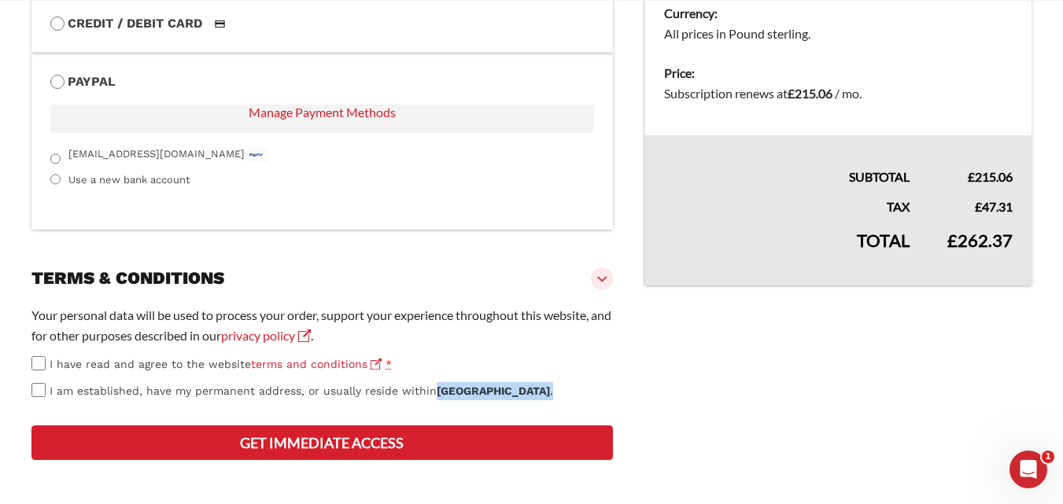
drag, startPoint x: 465, startPoint y: 340, endPoint x: 434, endPoint y: 338, distance: 30.8
click at [434, 382] on label "I am established, have my permanent address, or usually reside within Estonia ." at bounding box center [322, 391] width 582 height 18
copy span "Estonia ."
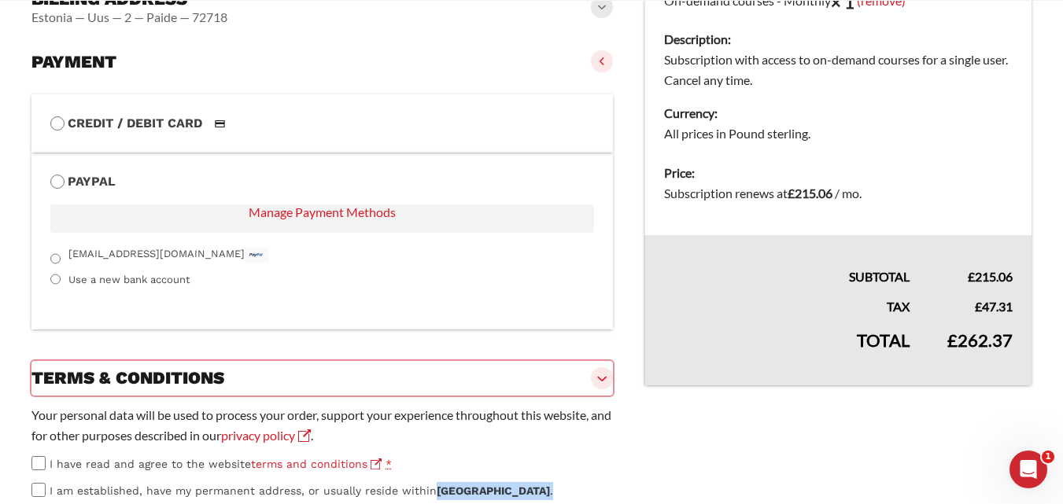
scroll to position [124, 0]
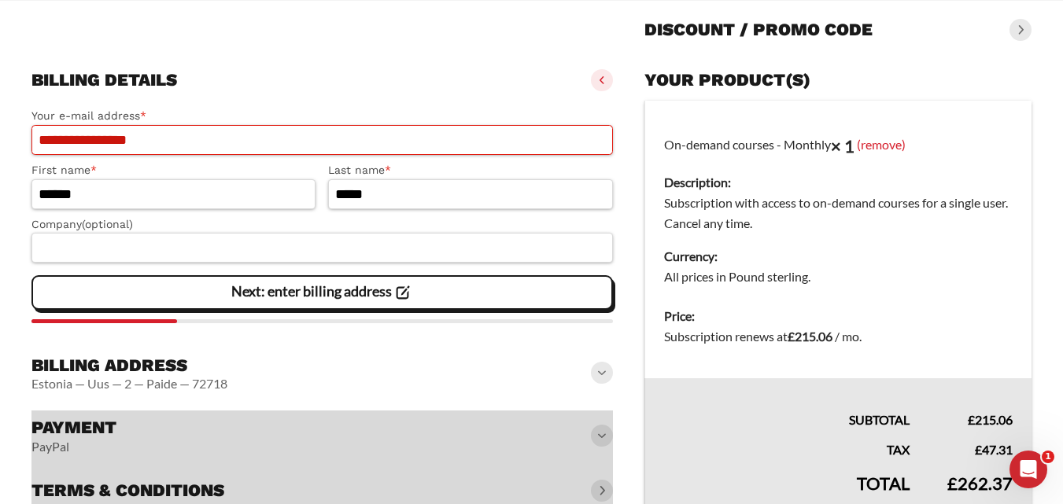
scroll to position [157, 0]
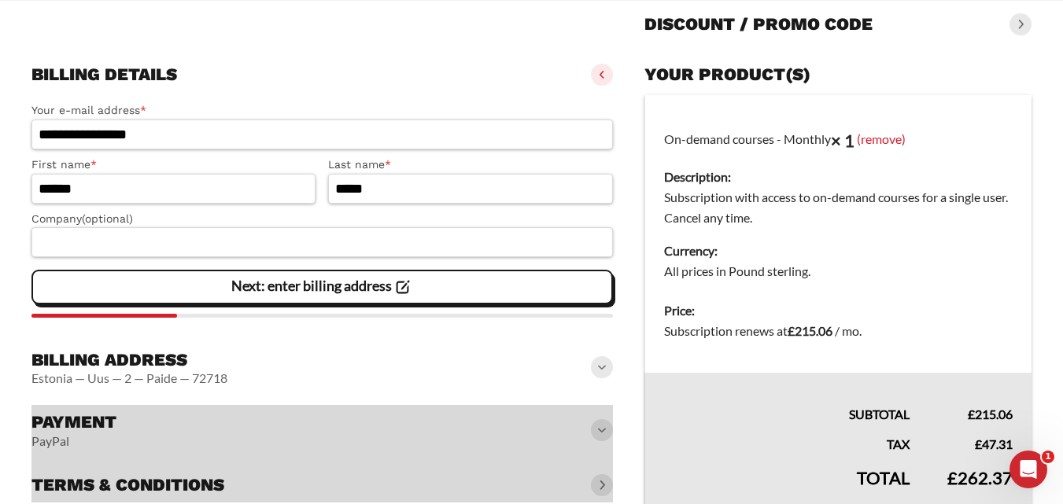
click at [0, 0] on slot "Next: enter billing address" at bounding box center [0, 0] width 0 height 0
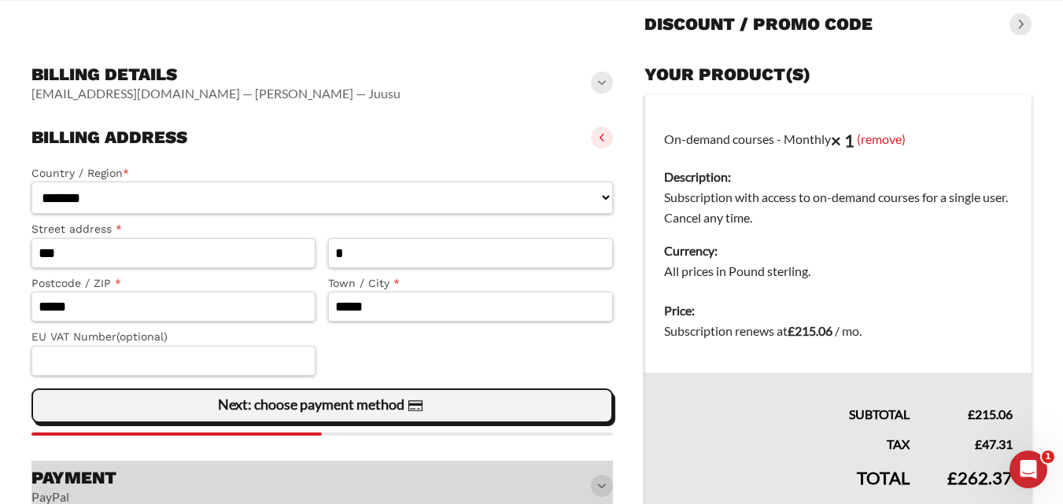
click at [322, 416] on span "Next: choose payment method" at bounding box center [322, 406] width 208 height 33
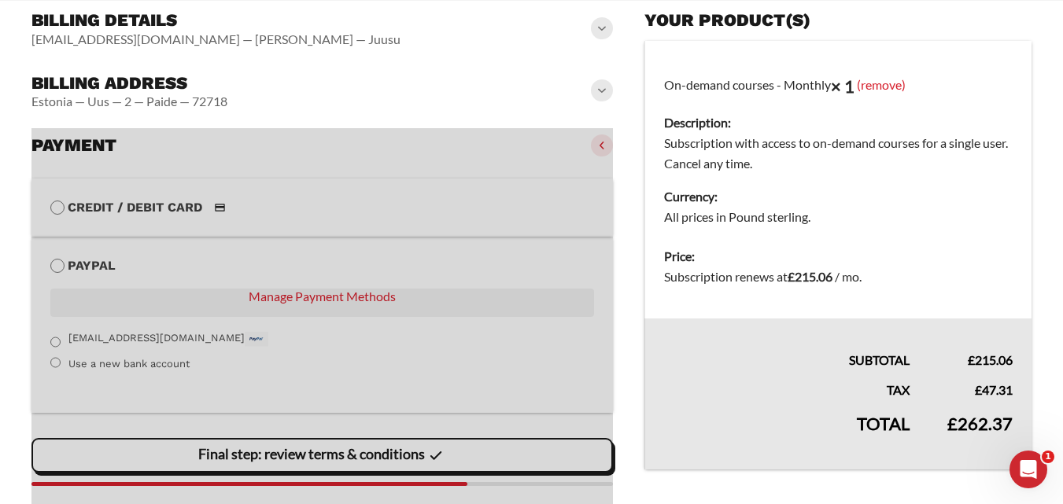
scroll to position [288, 0]
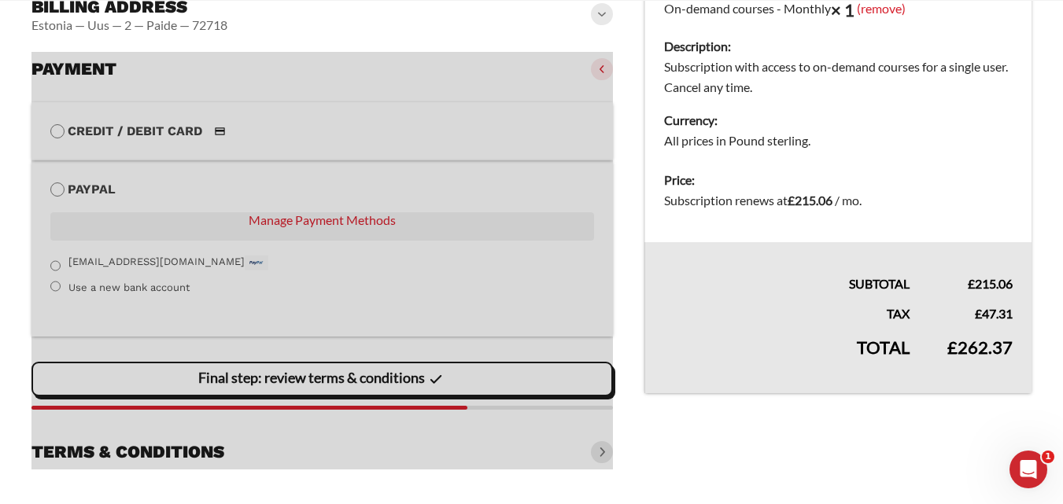
click at [297, 389] on div at bounding box center [322, 261] width 582 height 418
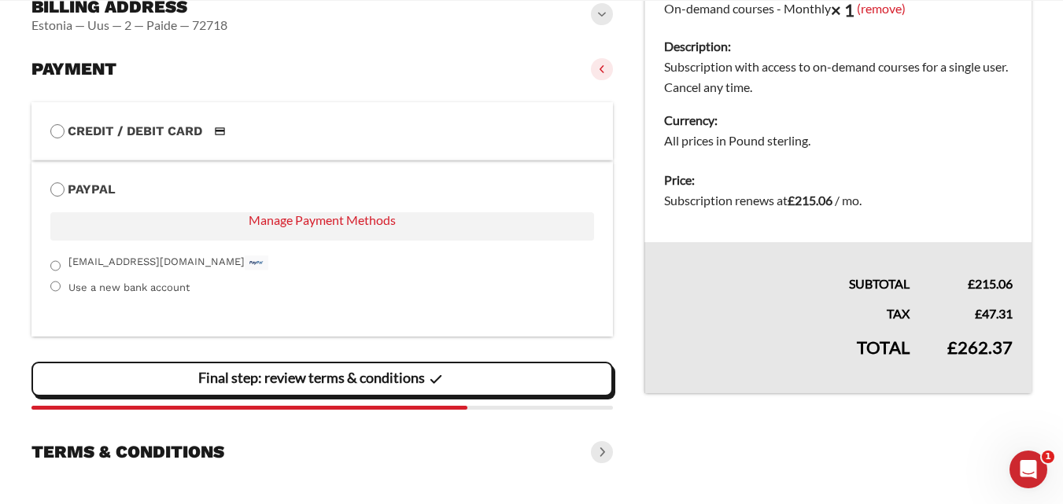
click at [0, 0] on slot "Final step: review terms & conditions" at bounding box center [0, 0] width 0 height 0
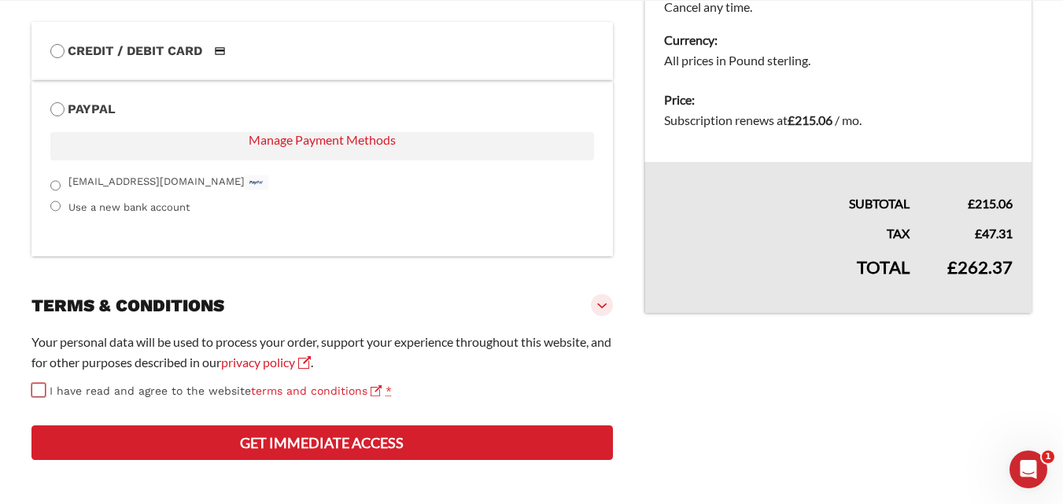
scroll to position [426, 0]
click at [298, 449] on button "Get Immediate Access" at bounding box center [322, 443] width 582 height 35
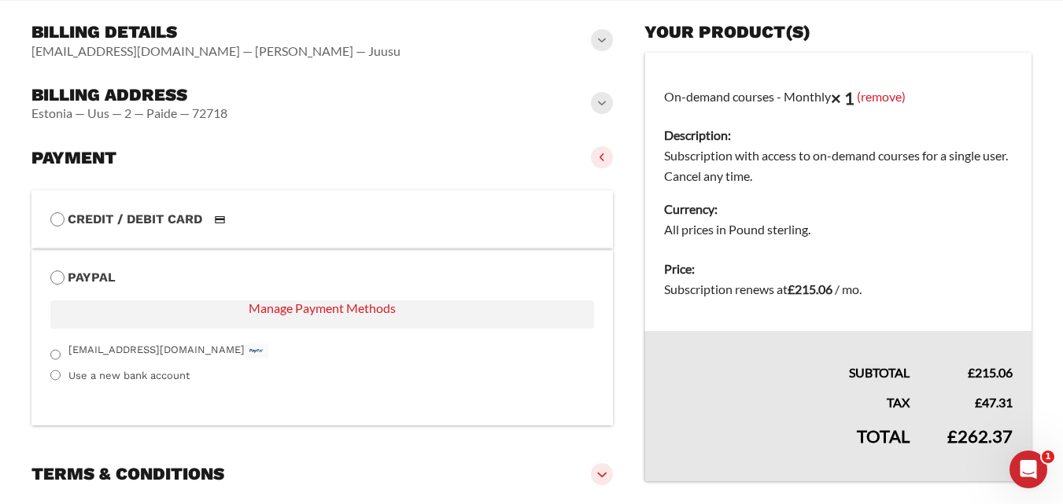
scroll to position [281, 0]
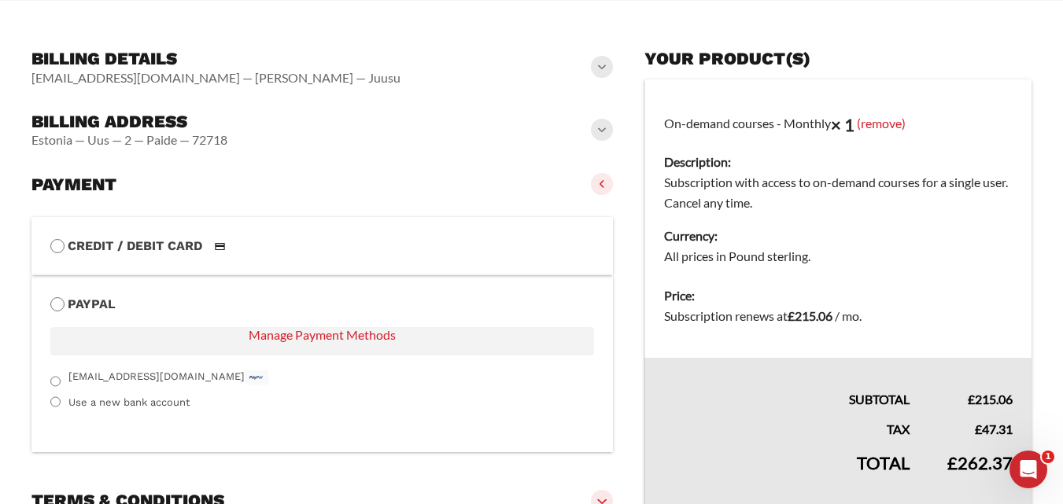
click at [1010, 467] on div "Open Intercom Messenger" at bounding box center [1029, 470] width 52 height 52
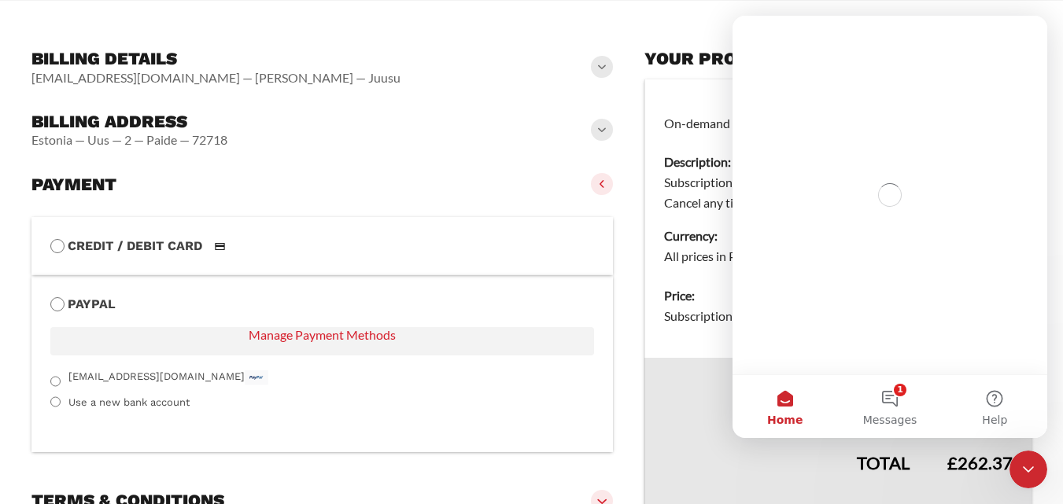
scroll to position [0, 0]
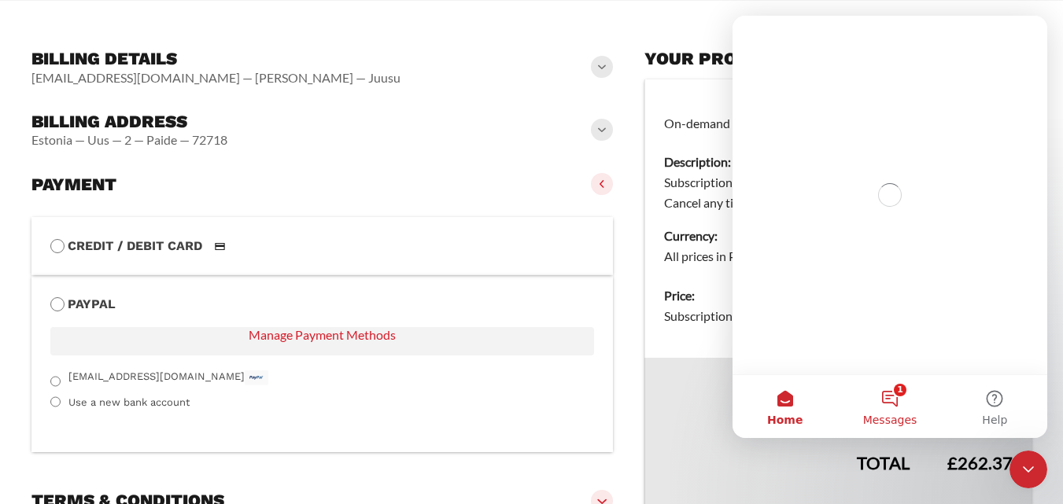
click at [854, 378] on button "1 Messages" at bounding box center [889, 406] width 105 height 63
click at [881, 389] on button "1 Messages" at bounding box center [889, 406] width 105 height 63
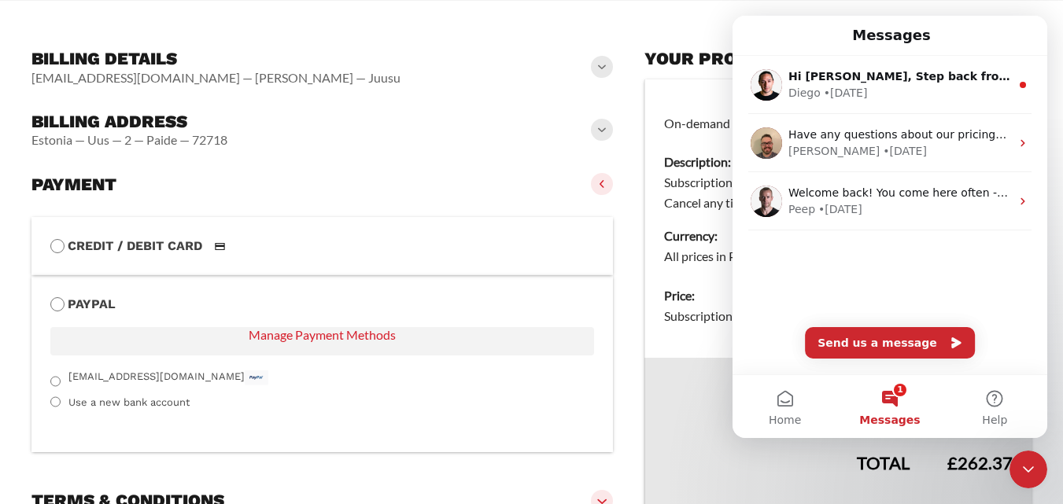
click at [600, 130] on span at bounding box center [602, 130] width 22 height 22
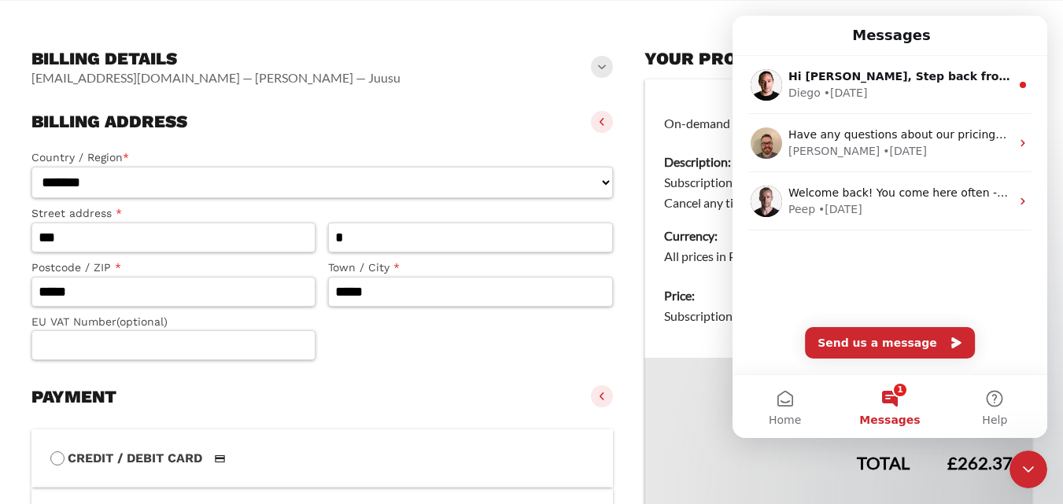
click at [423, 90] on div "Billing details marika@inhoud.ee — Marika — Juusu" at bounding box center [322, 67] width 582 height 50
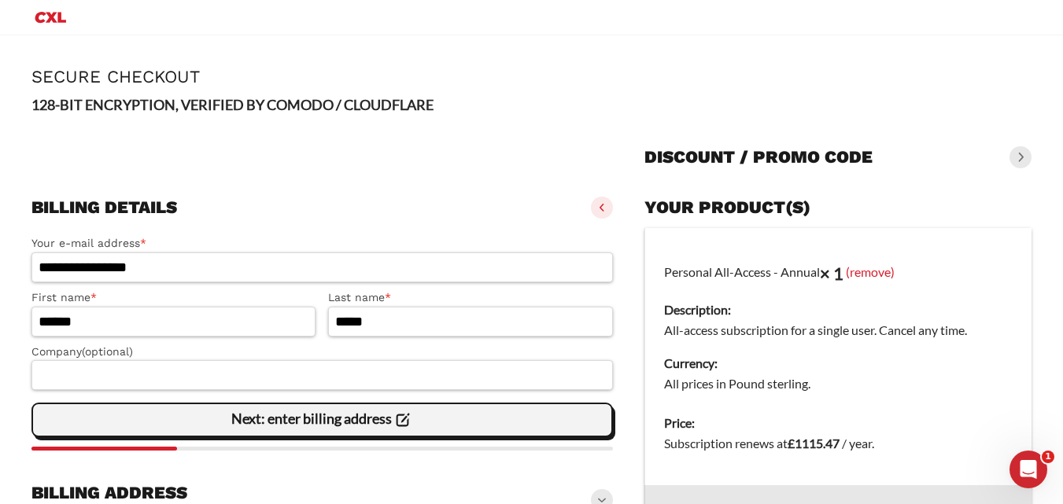
click at [0, 0] on slot "Next: enter billing address" at bounding box center [0, 0] width 0 height 0
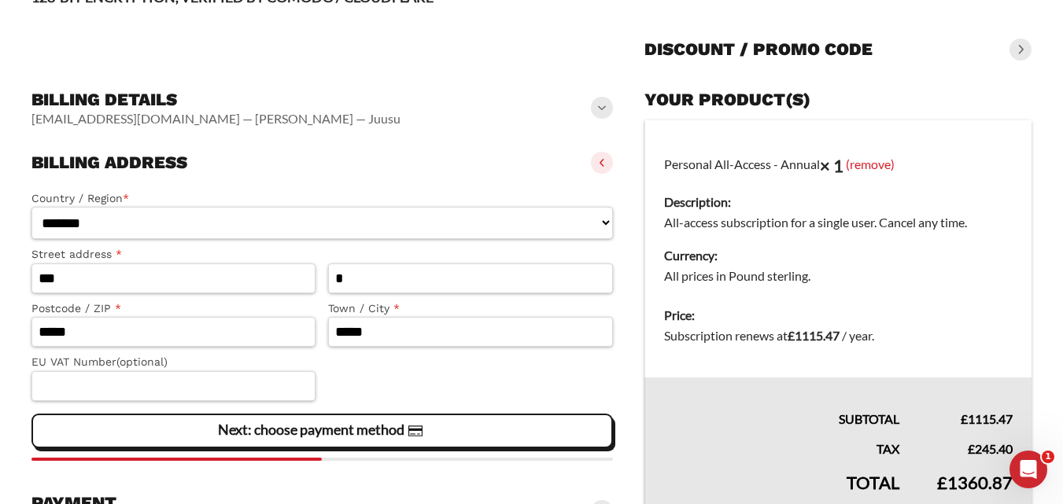
scroll to position [224, 0]
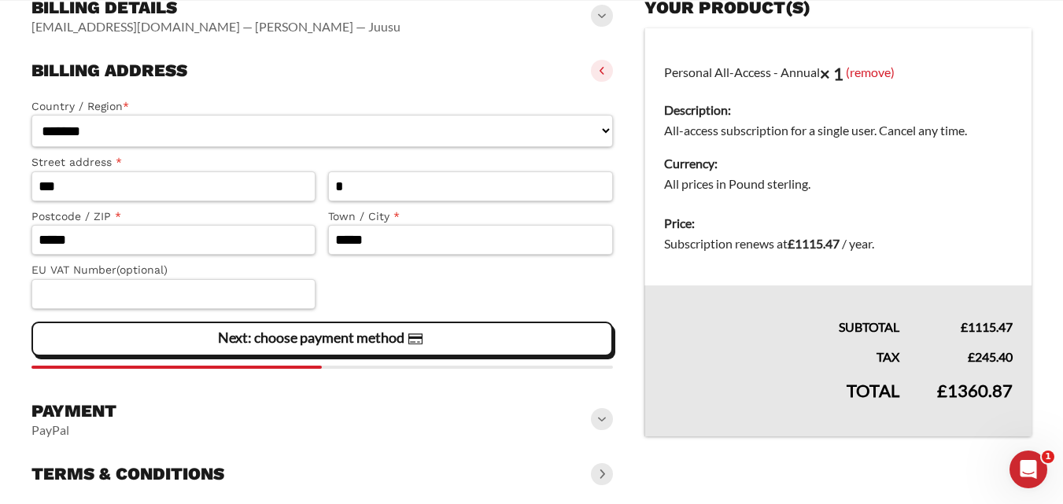
click at [379, 351] on span "Next: choose payment method" at bounding box center [322, 339] width 208 height 33
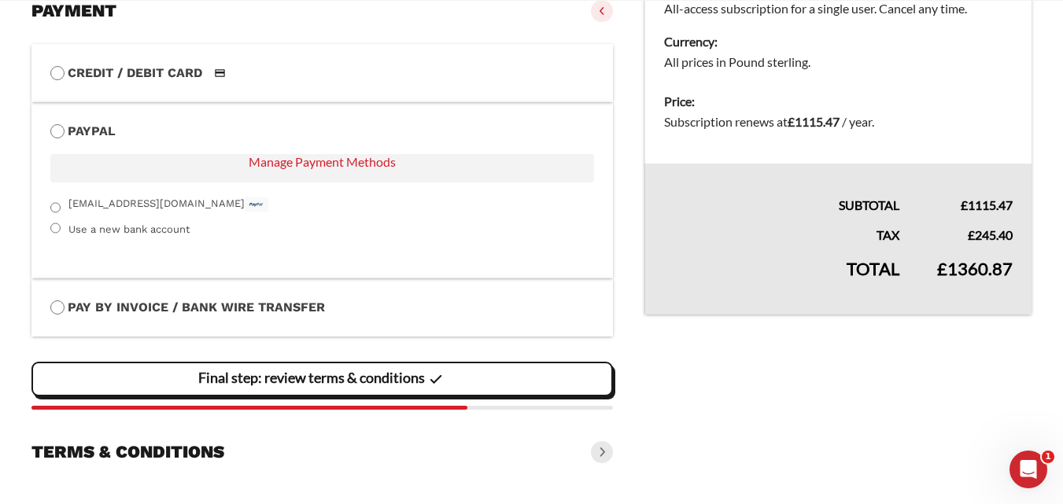
click at [0, 0] on slot "Final step: review terms & conditions" at bounding box center [0, 0] width 0 height 0
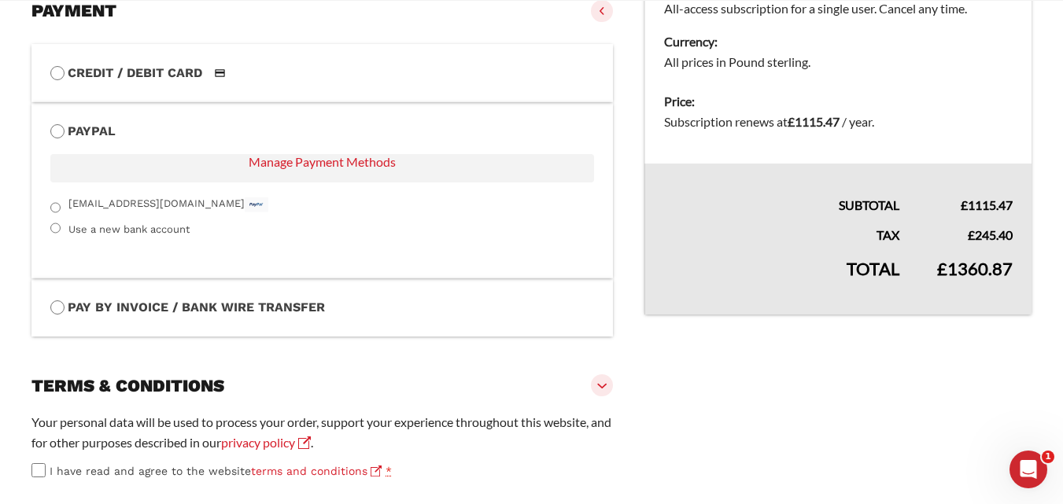
scroll to position [427, 0]
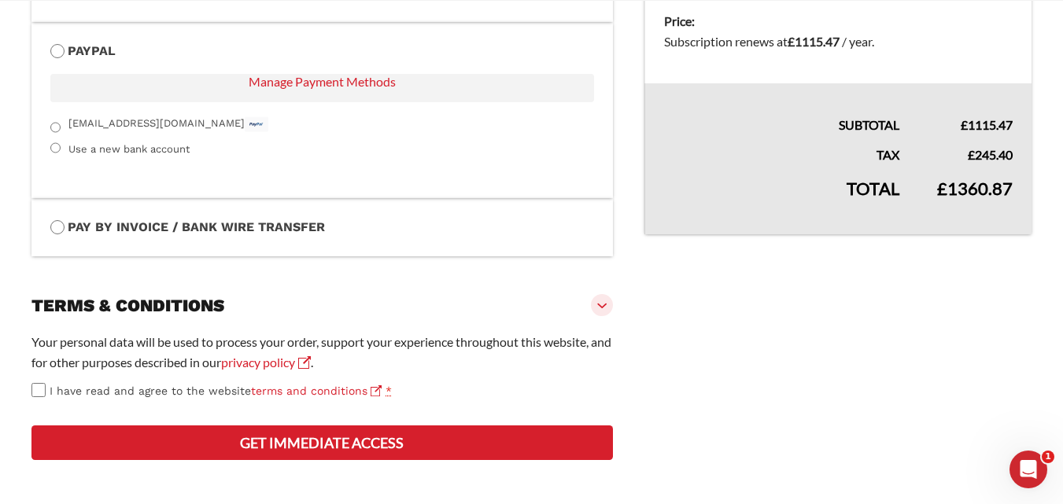
click at [43, 376] on div "Your personal data will be used to process your order, support your experience …" at bounding box center [322, 366] width 582 height 68
click at [290, 445] on button "Get Immediate Access" at bounding box center [322, 443] width 582 height 35
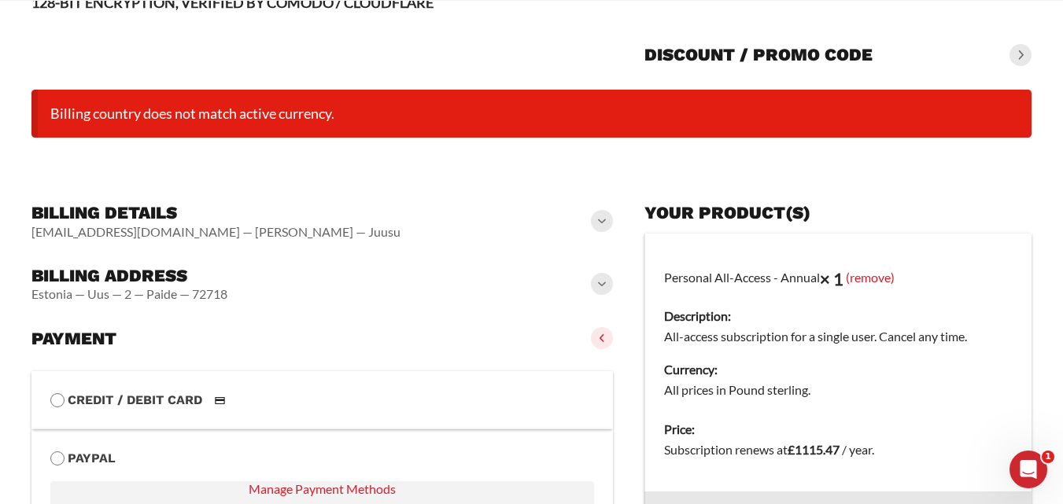
scroll to position [124, 0]
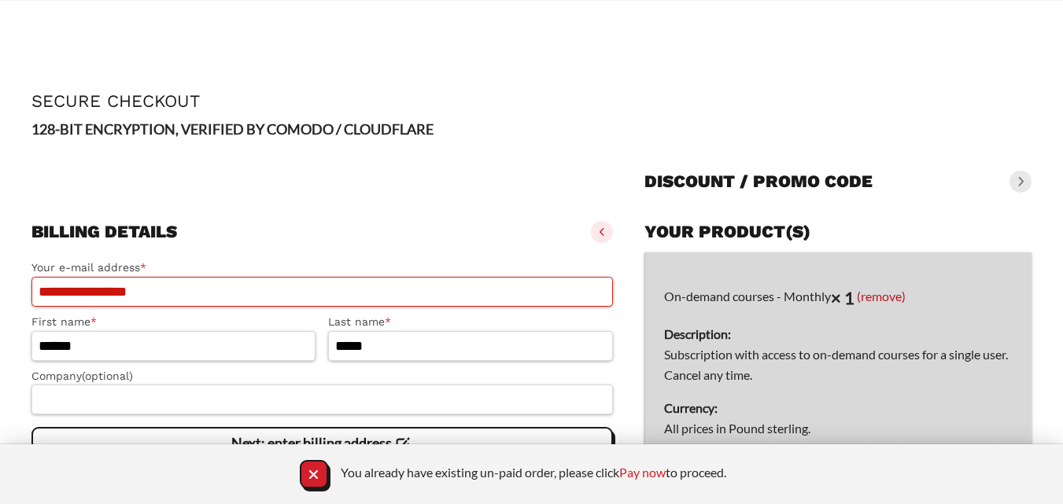
scroll to position [194, 0]
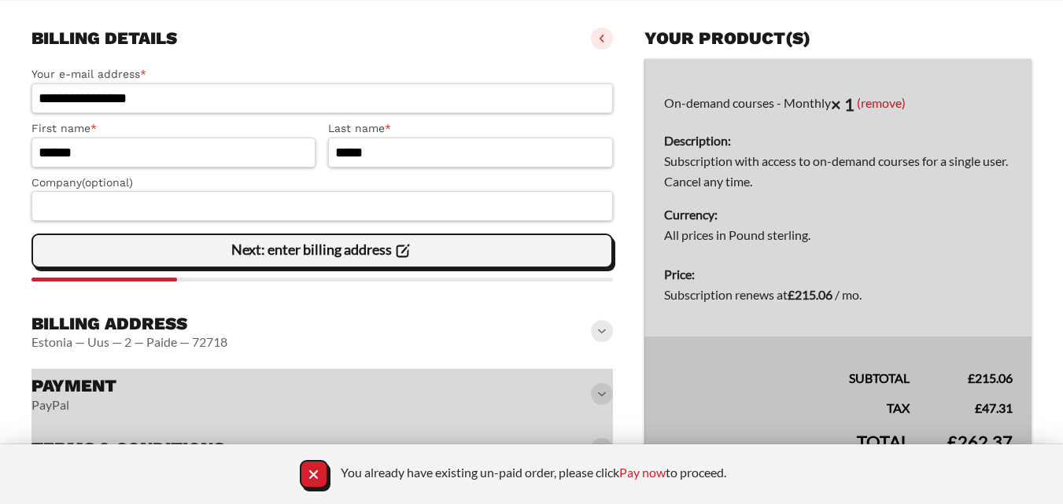
click at [427, 266] on div "Next: enter billing address" at bounding box center [322, 250] width 561 height 31
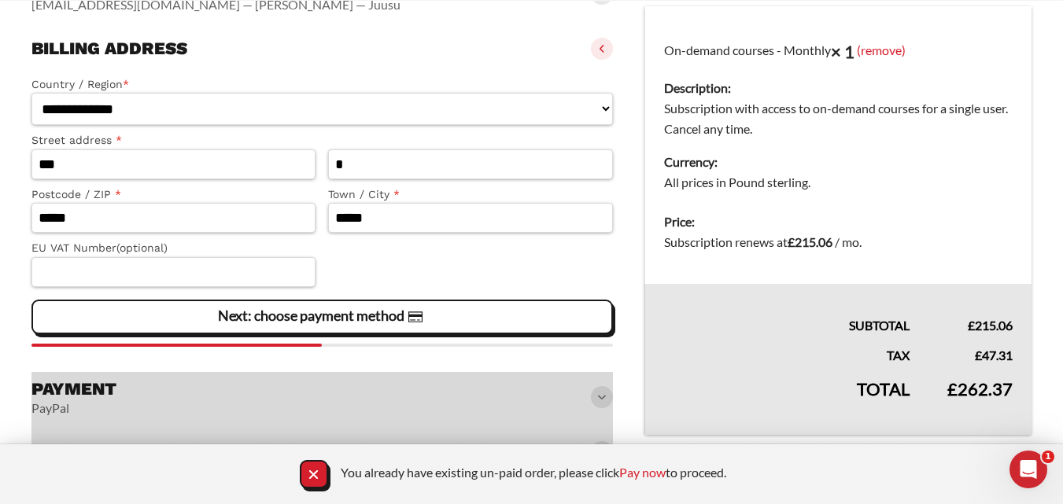
scroll to position [0, 0]
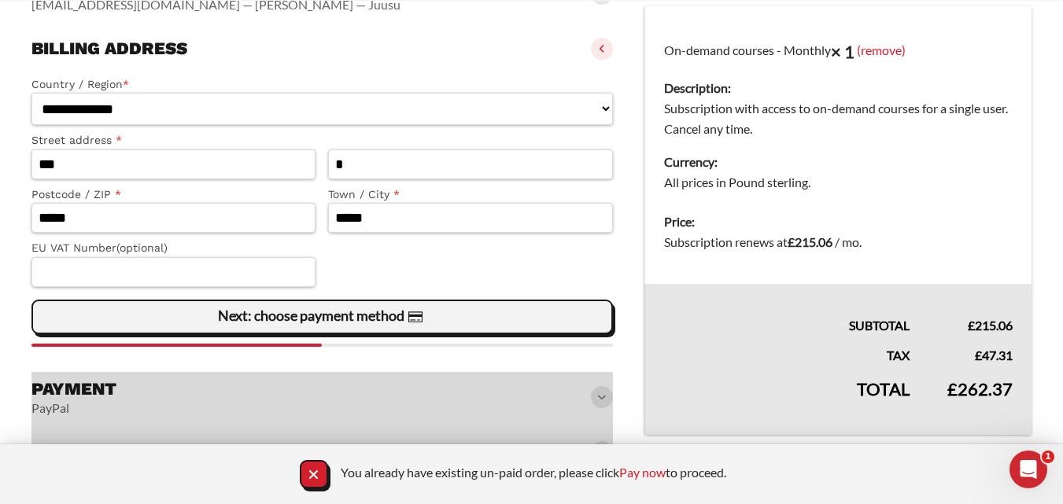
click at [456, 333] on div "Next: choose payment method" at bounding box center [322, 316] width 561 height 31
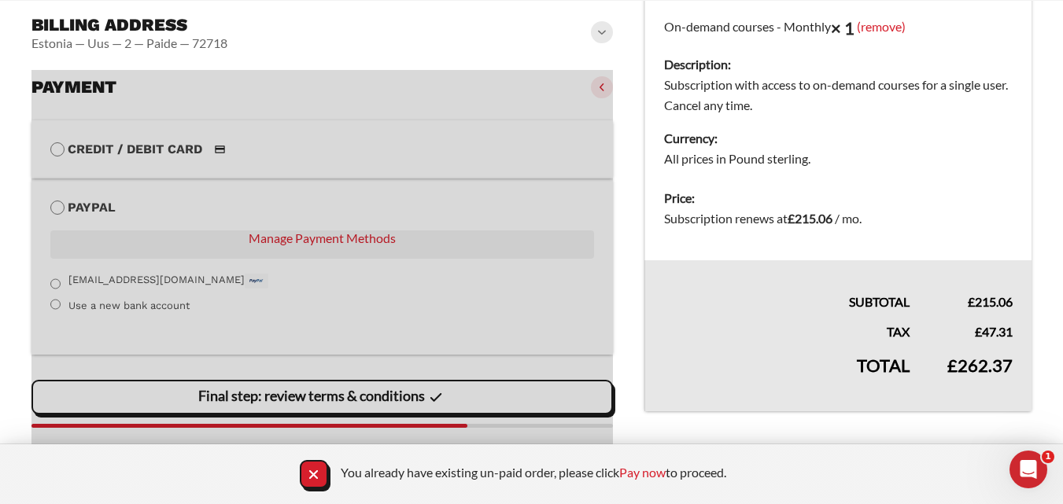
scroll to position [288, 0]
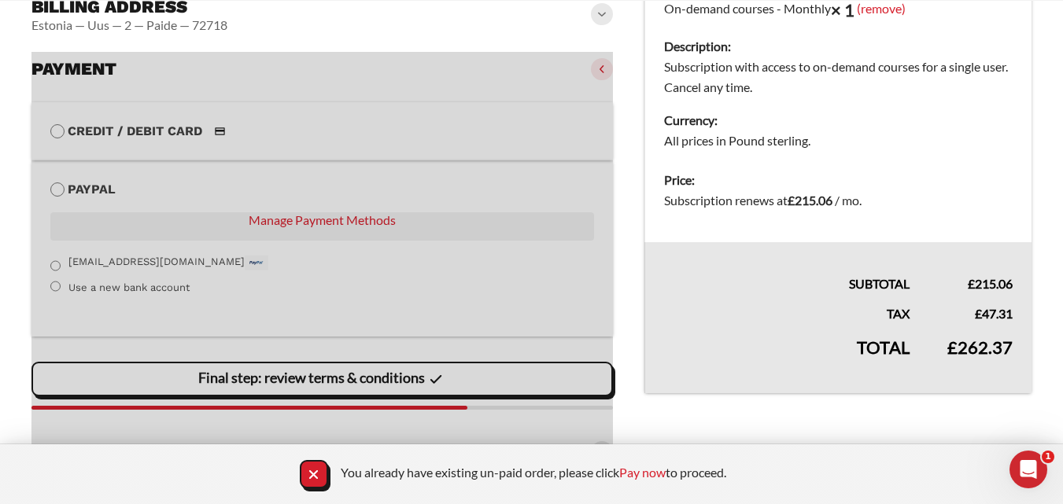
click at [408, 383] on div at bounding box center [322, 261] width 582 height 418
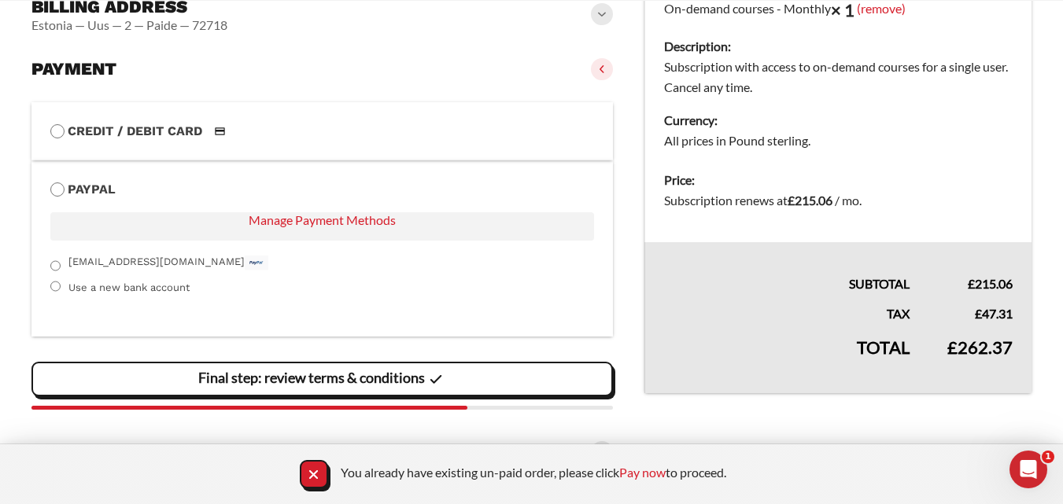
click at [309, 476] on icon "Close Notification" at bounding box center [313, 474] width 9 height 9
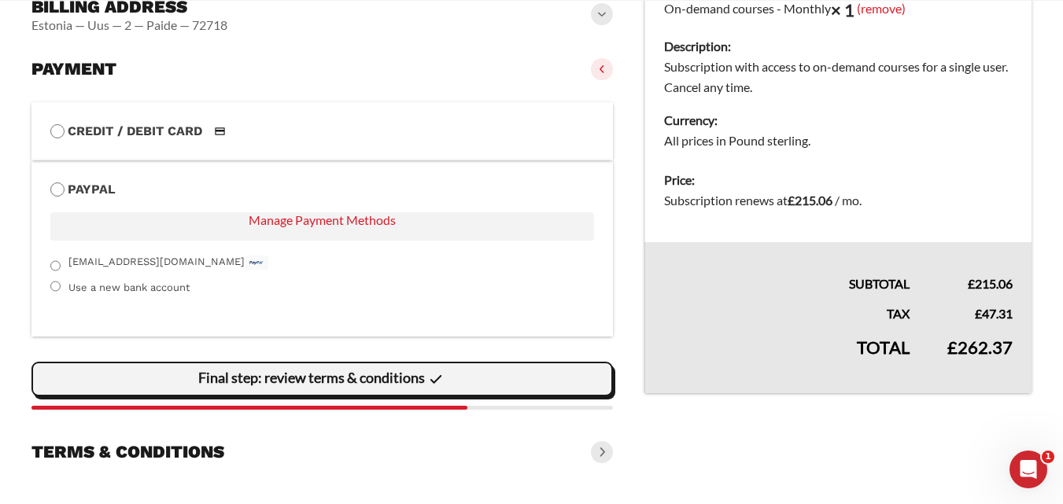
click at [0, 0] on slot "Final step: review terms & conditions" at bounding box center [0, 0] width 0 height 0
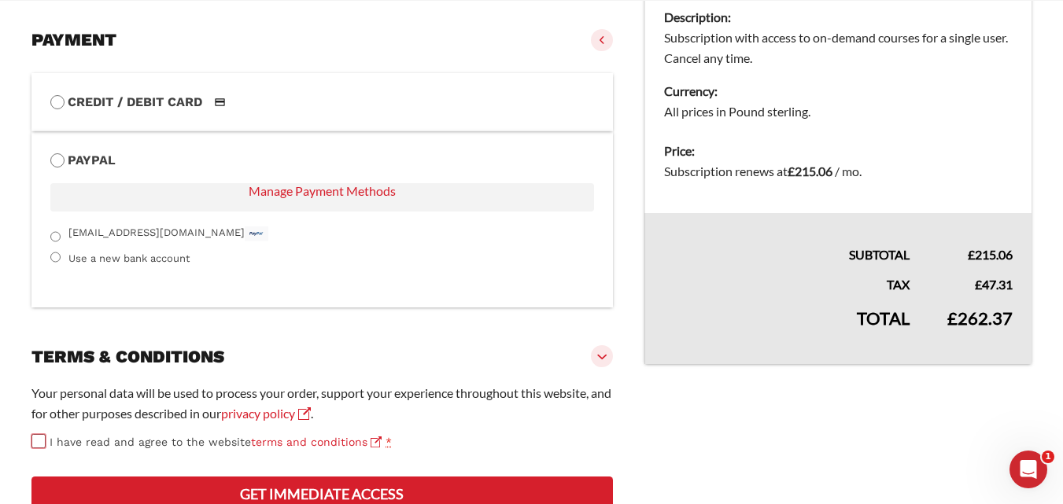
scroll to position [426, 0]
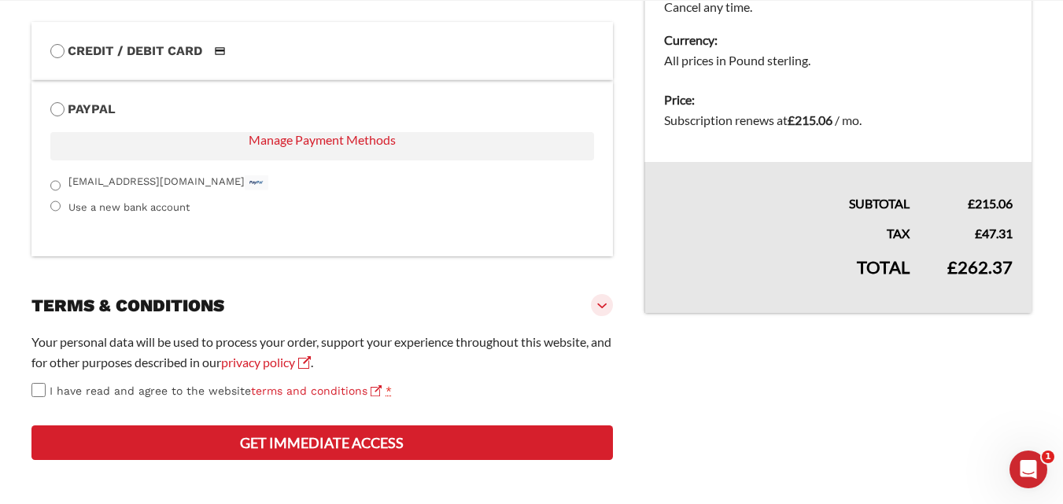
click at [236, 444] on button "Get Immediate Access" at bounding box center [322, 443] width 582 height 35
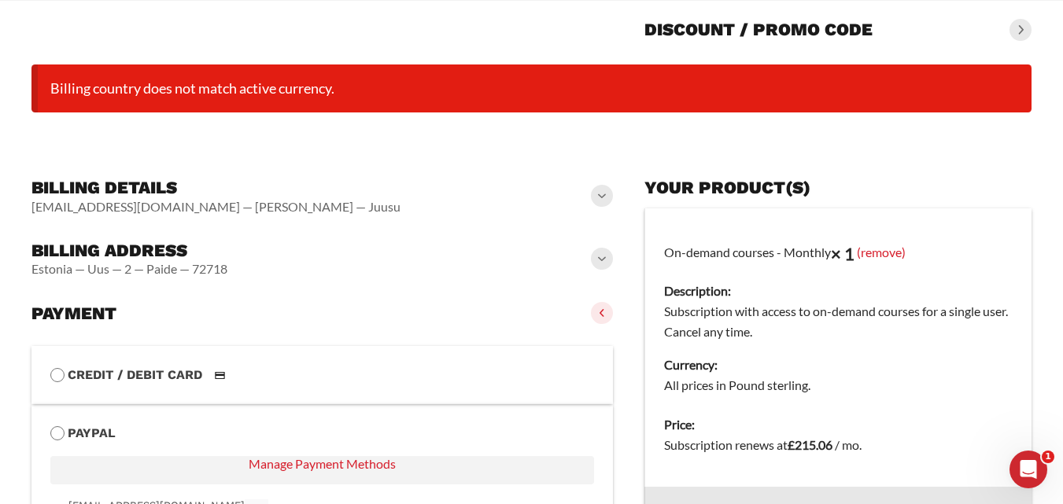
scroll to position [124, 0]
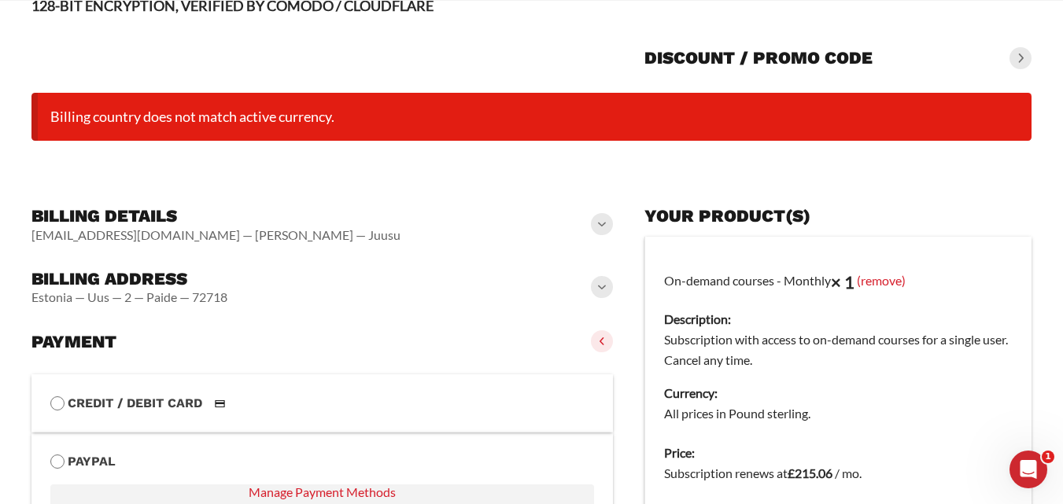
click at [605, 283] on span at bounding box center [602, 287] width 22 height 22
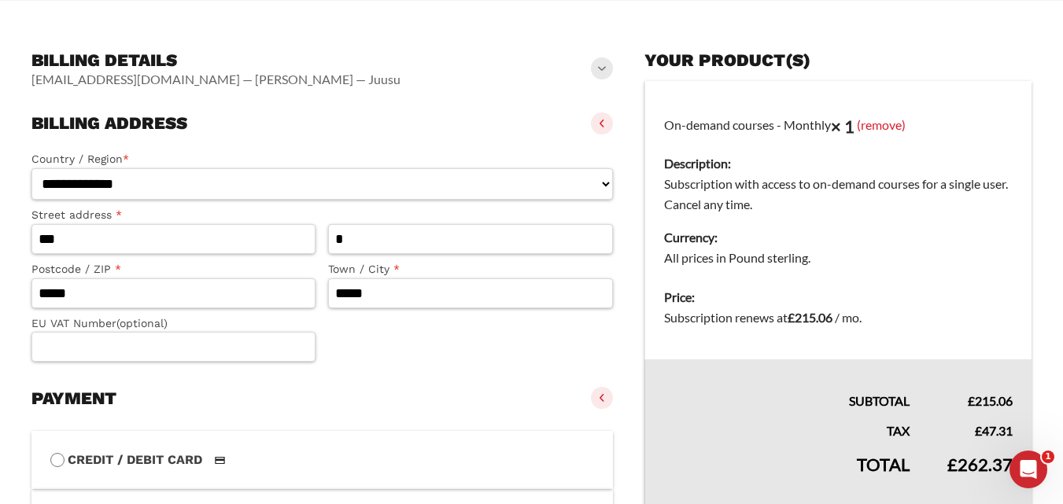
scroll to position [281, 0]
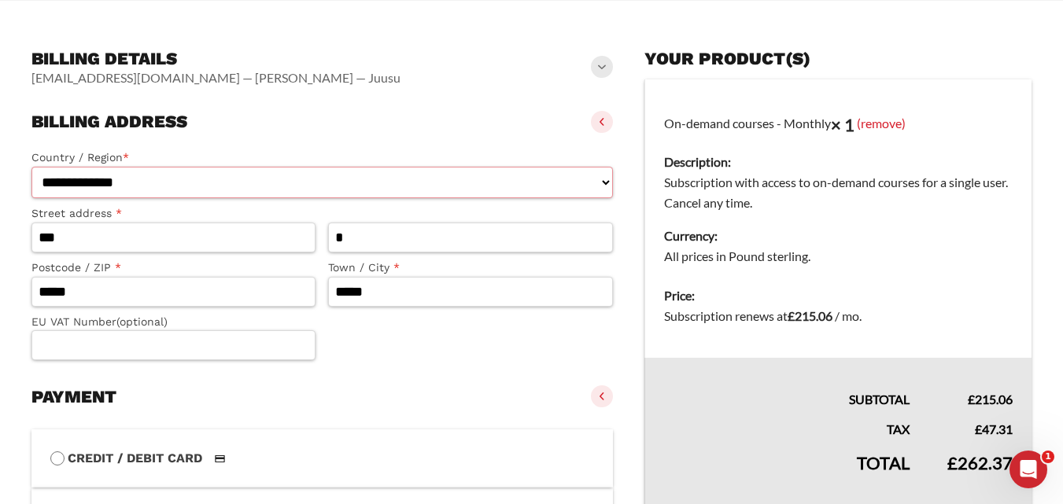
click at [132, 180] on select "**********" at bounding box center [322, 183] width 582 height 32
select select "**"
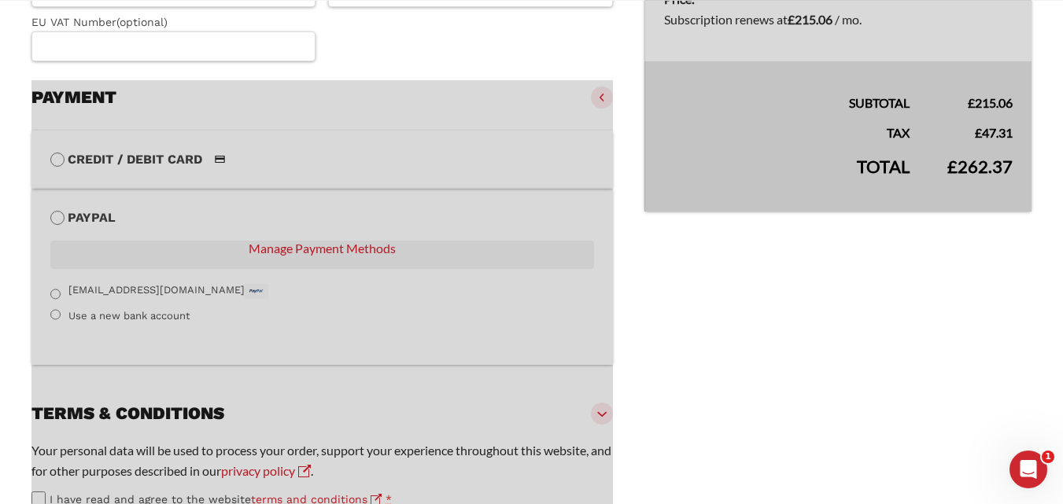
scroll to position [746, 0]
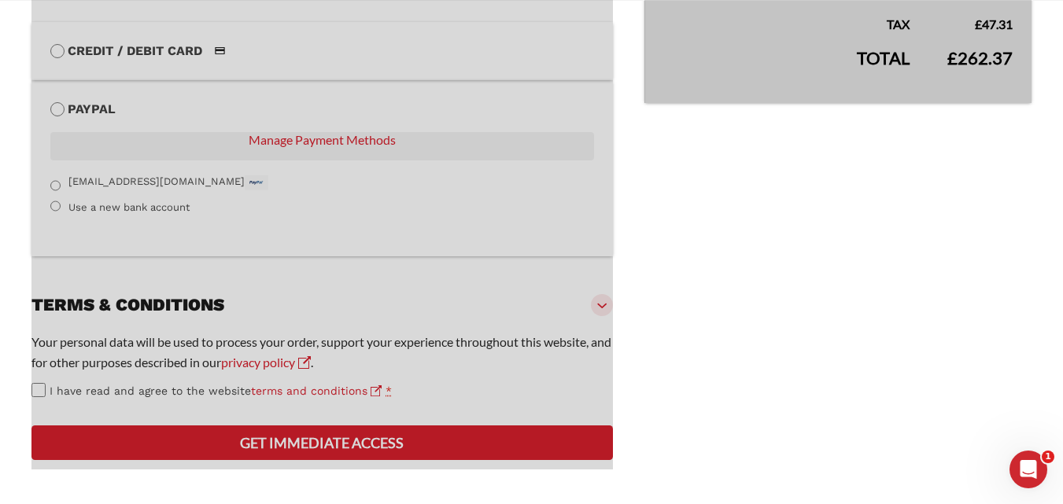
click at [47, 379] on div at bounding box center [322, 221] width 582 height 498
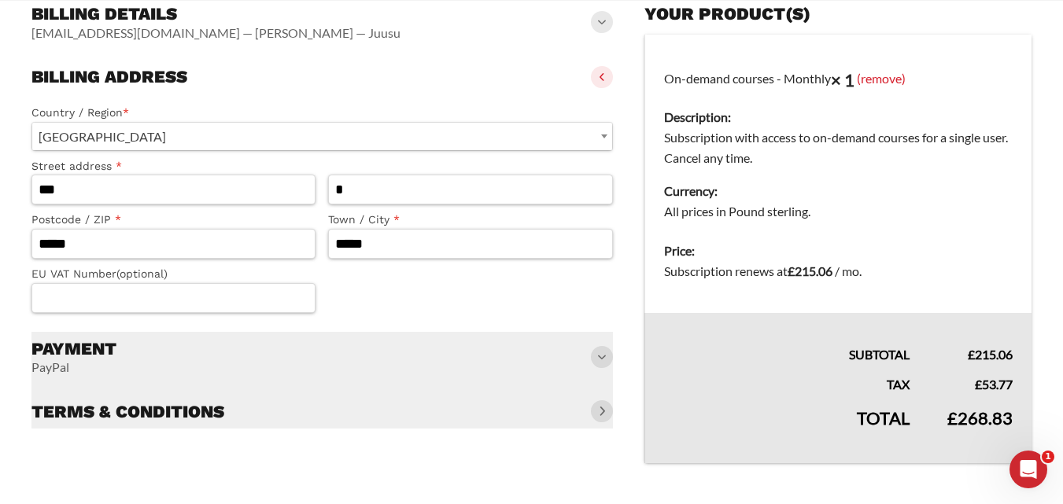
scroll to position [326, 0]
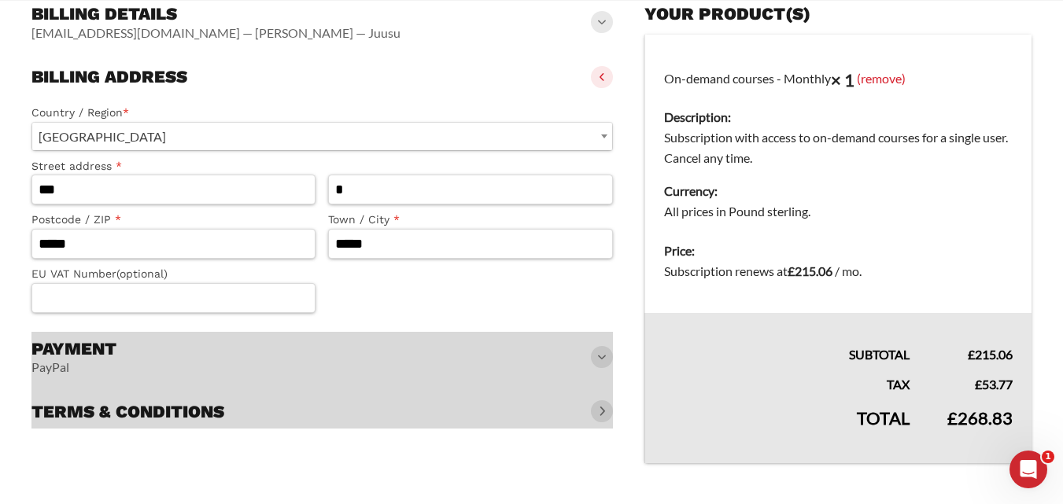
click at [603, 362] on div at bounding box center [322, 381] width 582 height 98
click at [187, 306] on input "EU VAT Number (optional)" at bounding box center [173, 298] width 284 height 30
click at [594, 362] on div at bounding box center [322, 381] width 582 height 98
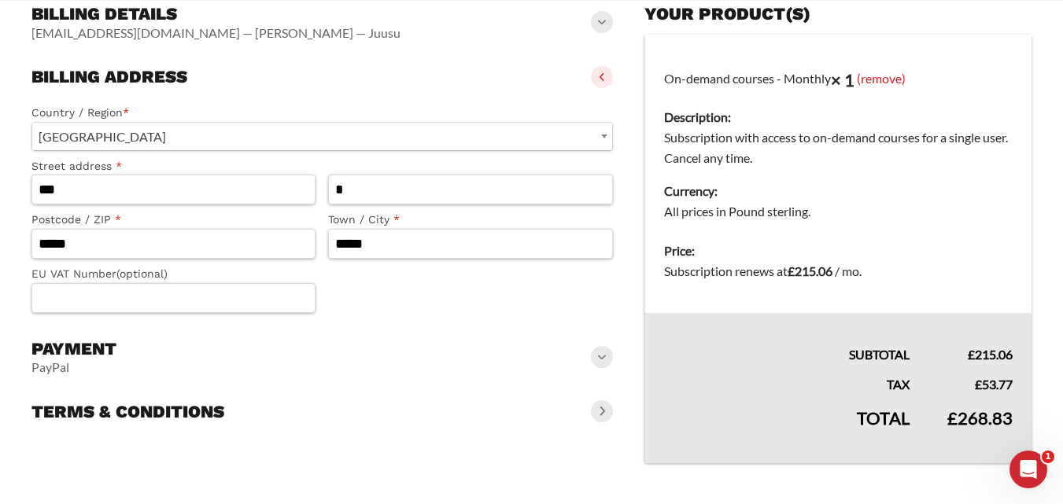
click at [600, 418] on span at bounding box center [602, 412] width 22 height 22
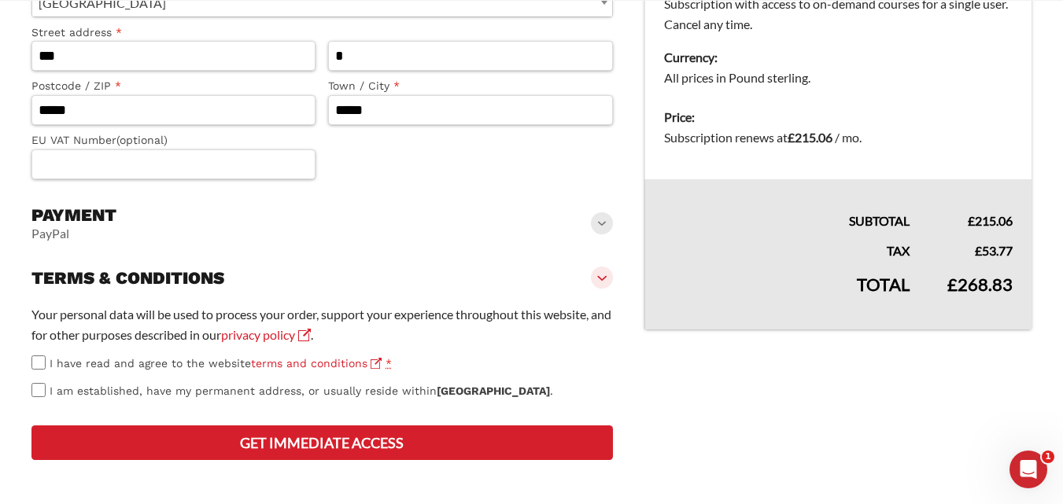
scroll to position [519, 0]
click at [295, 437] on button "Get Immediate Access" at bounding box center [322, 443] width 582 height 35
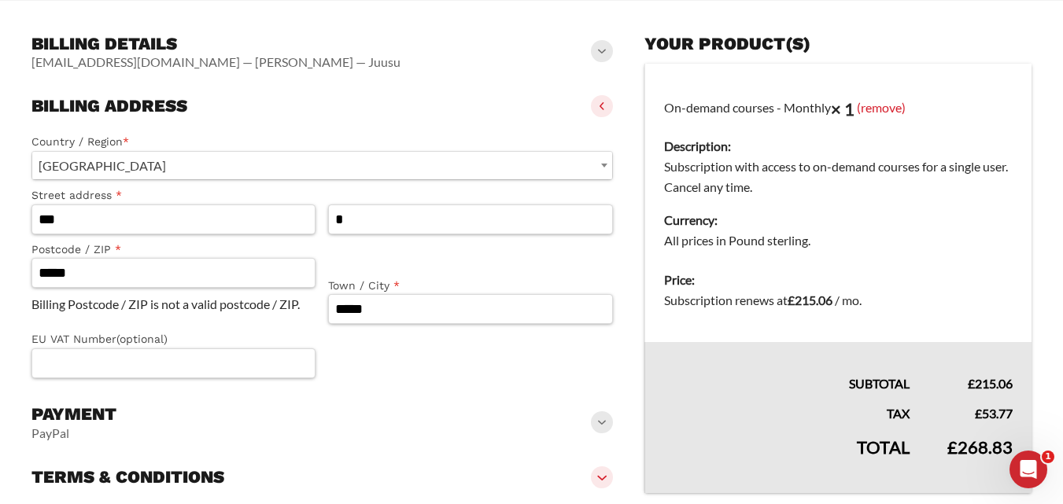
scroll to position [360, 0]
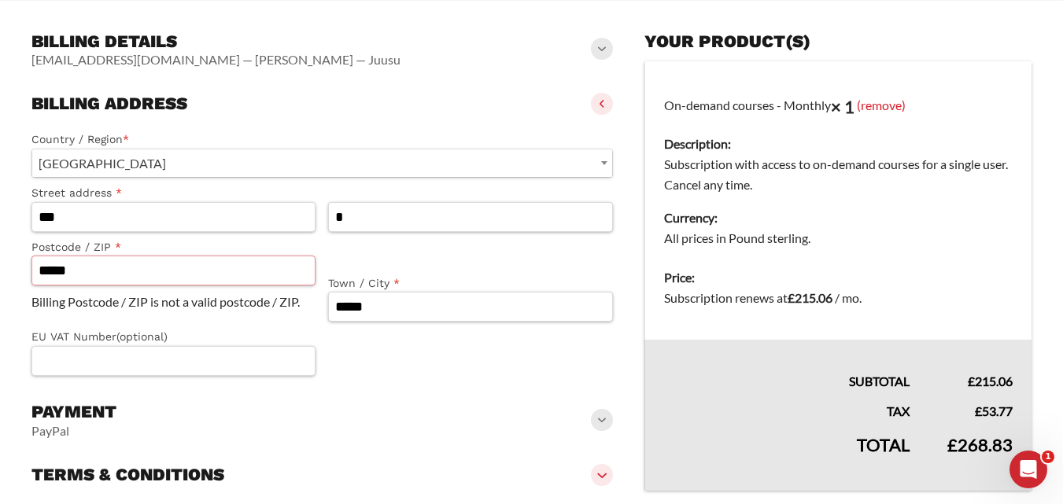
drag, startPoint x: 24, startPoint y: 290, endPoint x: 0, endPoint y: 303, distance: 27.1
click at [0, 303] on slot "**********" at bounding box center [531, 200] width 1063 height 1001
paste input "text"
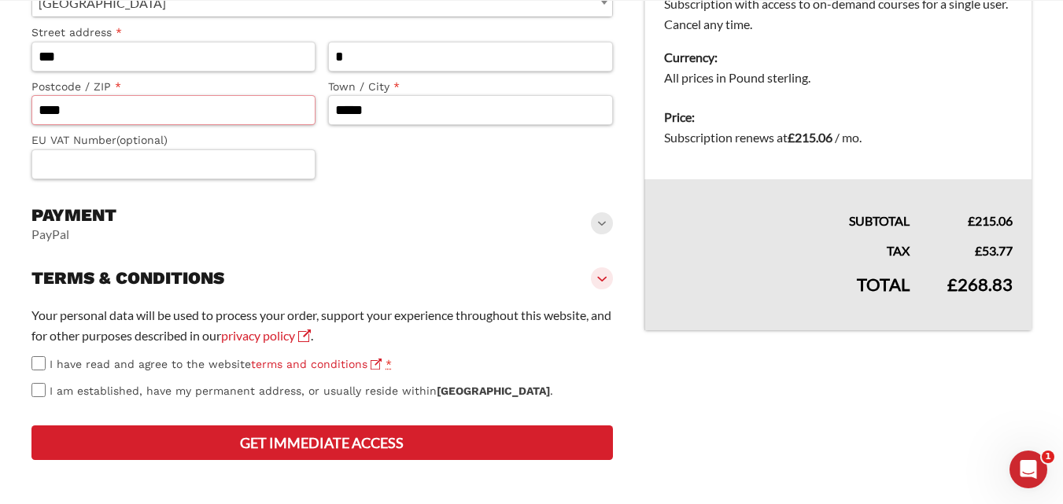
scroll to position [580, 0]
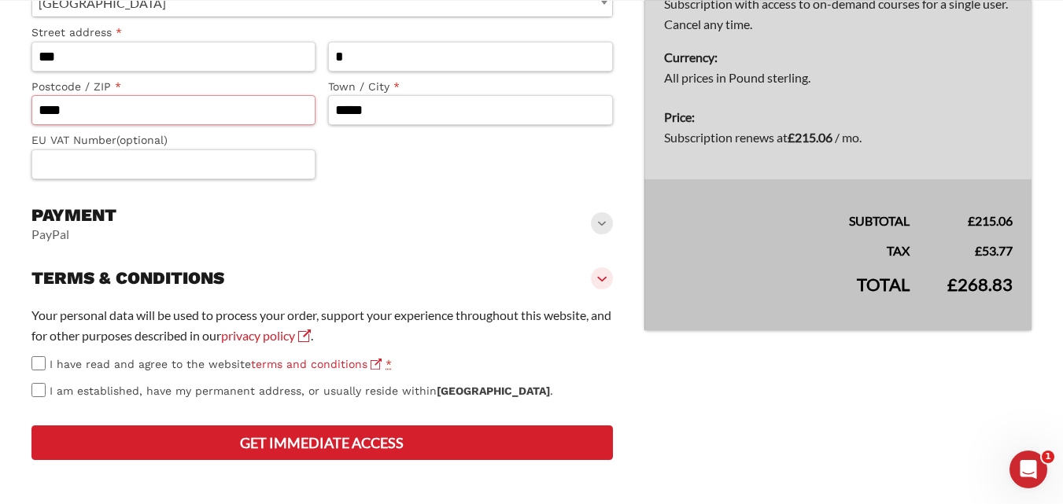
type input "****"
click at [384, 440] on button "Get Immediate Access" at bounding box center [322, 443] width 582 height 35
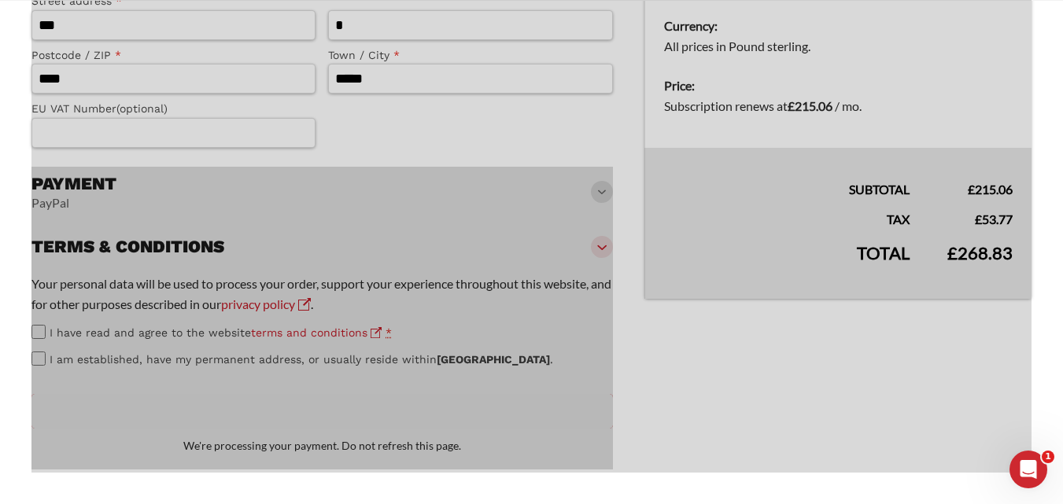
click at [1021, 467] on icon "Open Intercom Messenger" at bounding box center [1029, 470] width 26 height 26
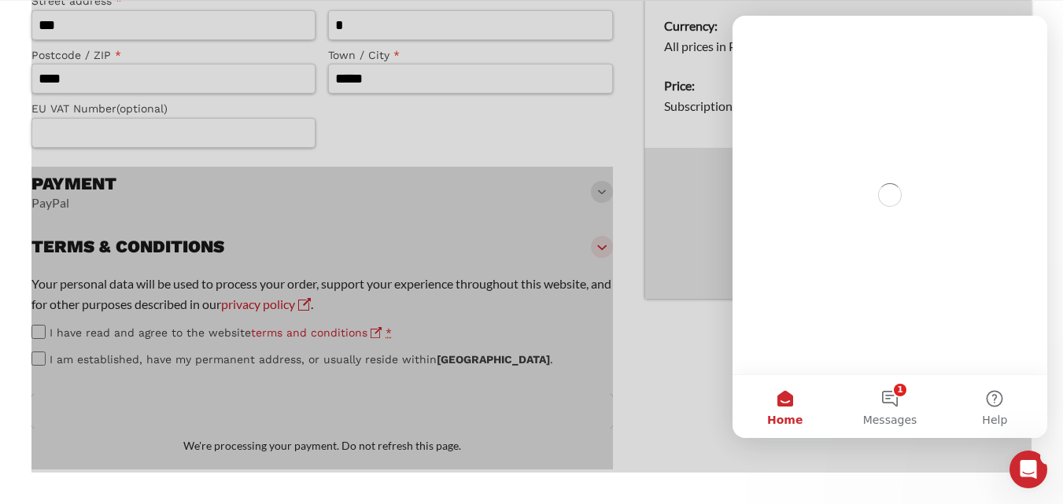
scroll to position [0, 0]
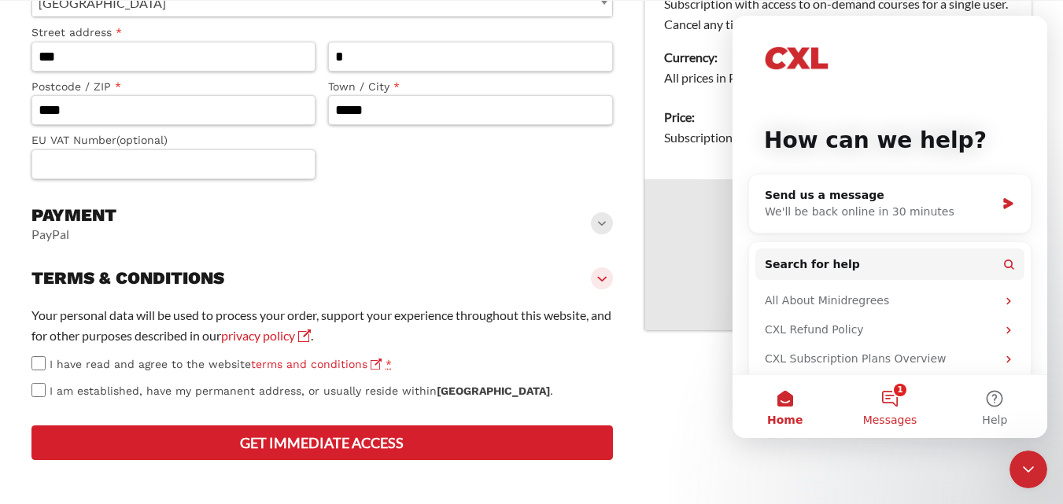
click at [895, 419] on span "Messages" at bounding box center [890, 420] width 54 height 11
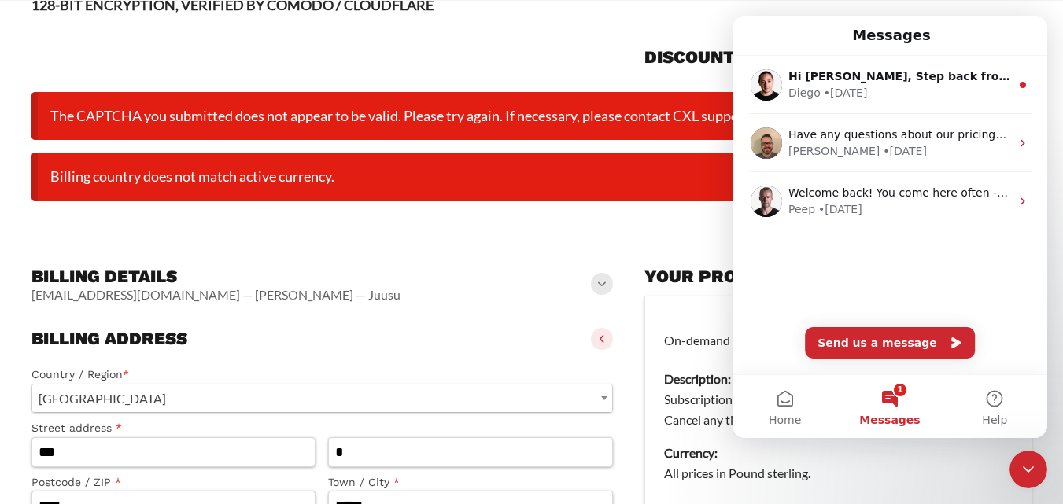
scroll to position [124, 0]
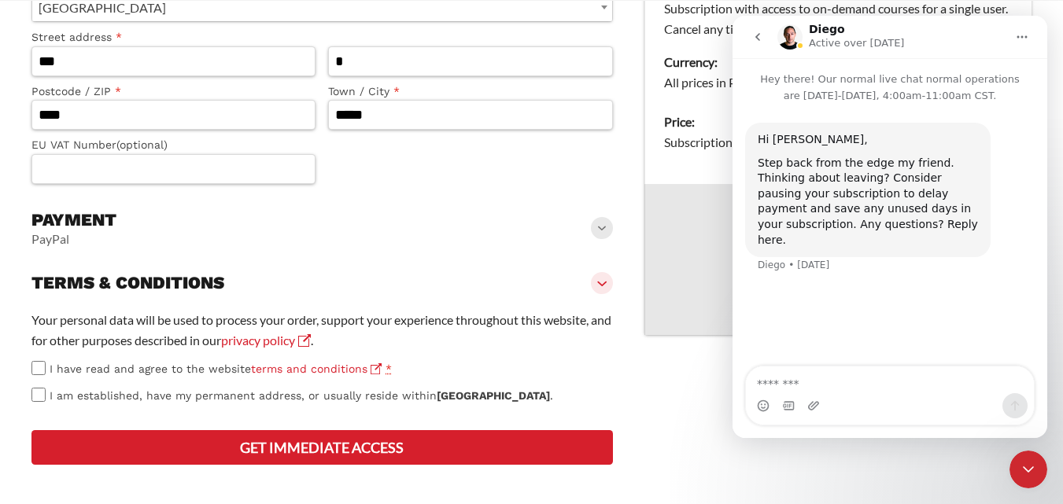
scroll to position [580, 0]
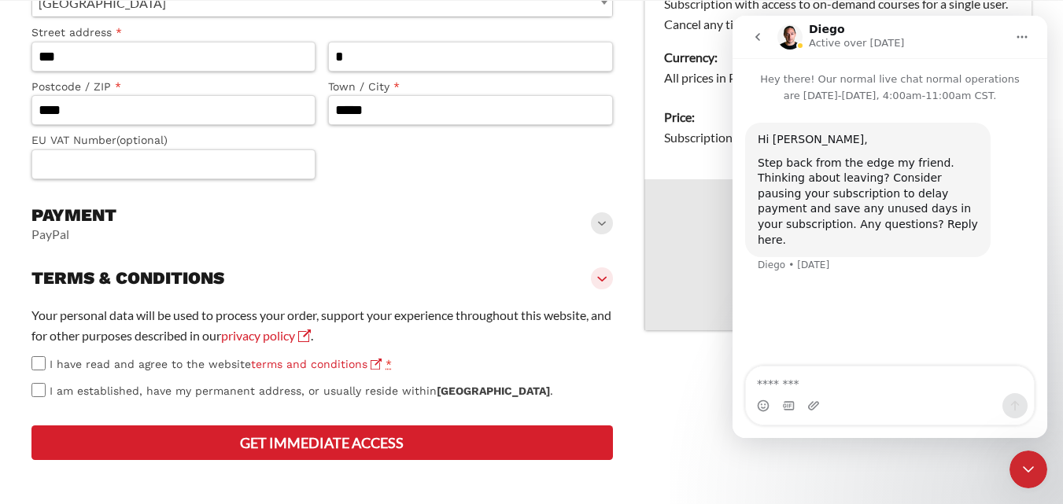
click at [302, 430] on button "Get Immediate Access" at bounding box center [322, 443] width 582 height 35
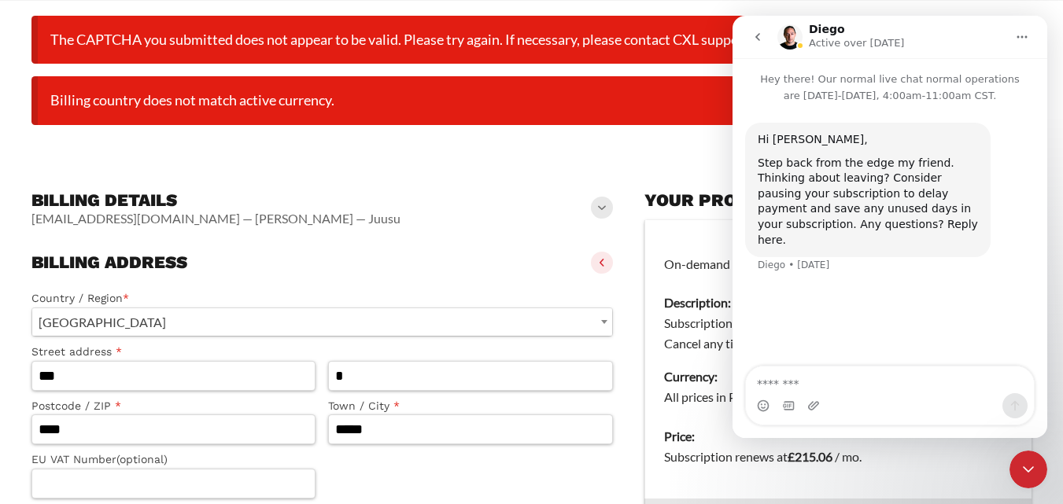
scroll to position [124, 0]
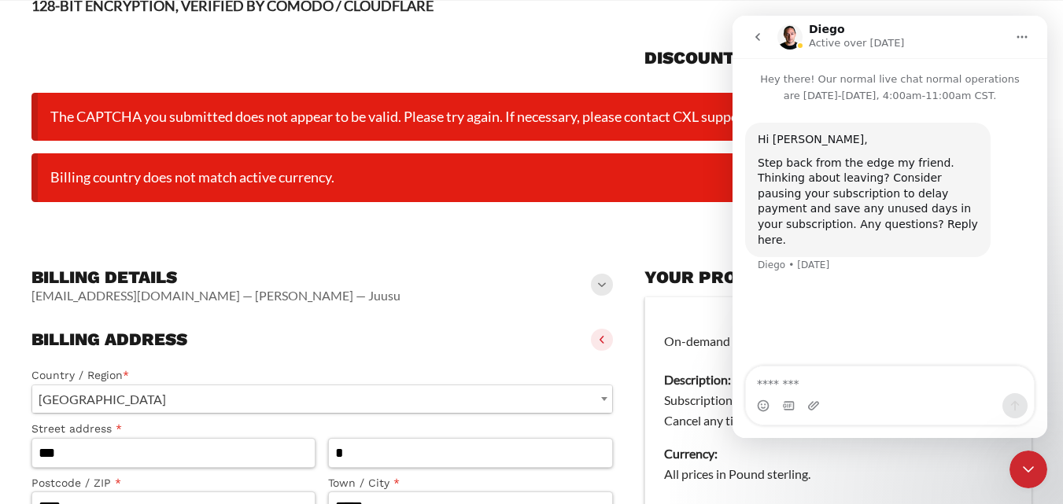
click at [471, 69] on div at bounding box center [322, 53] width 582 height 50
click at [1024, 477] on icon "Close Intercom Messenger" at bounding box center [1028, 469] width 19 height 19
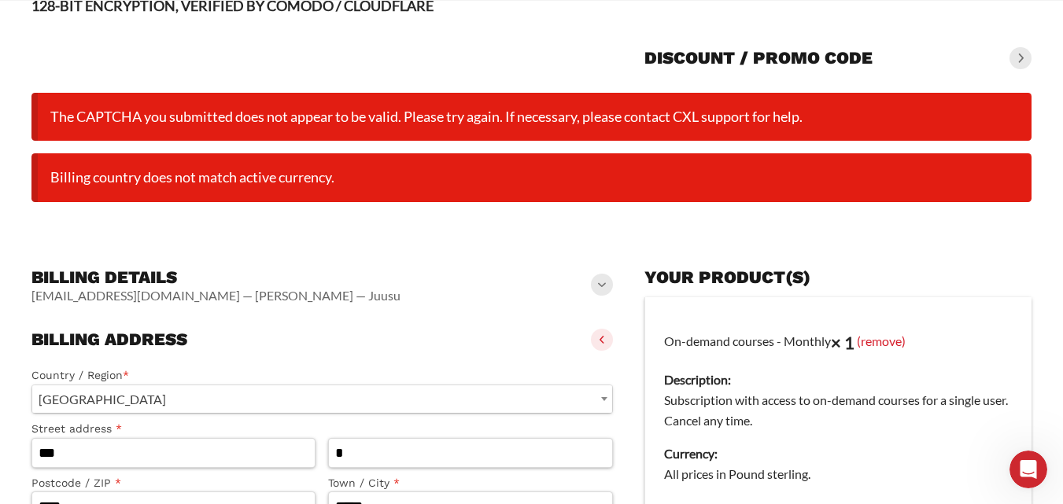
scroll to position [0, 0]
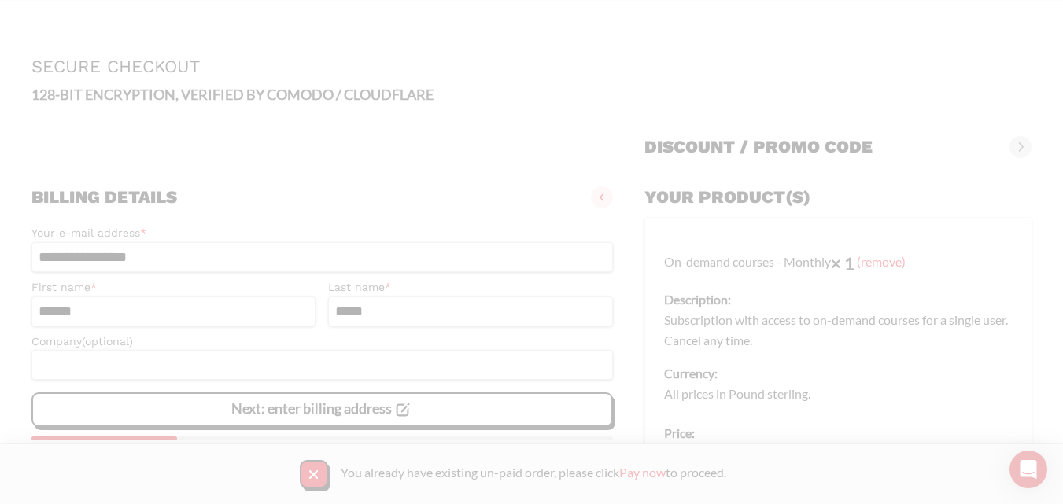
scroll to position [218, 0]
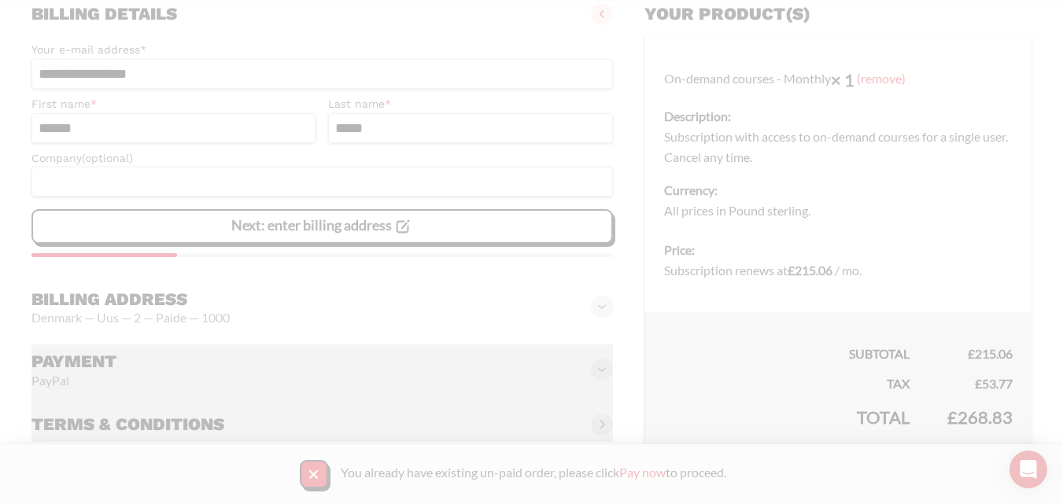
click at [595, 308] on span at bounding box center [602, 307] width 22 height 22
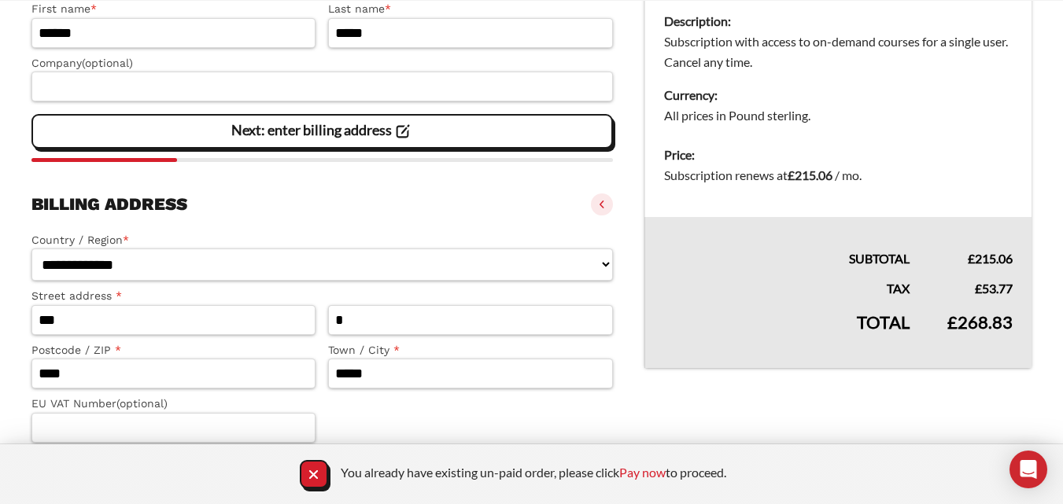
scroll to position [375, 0]
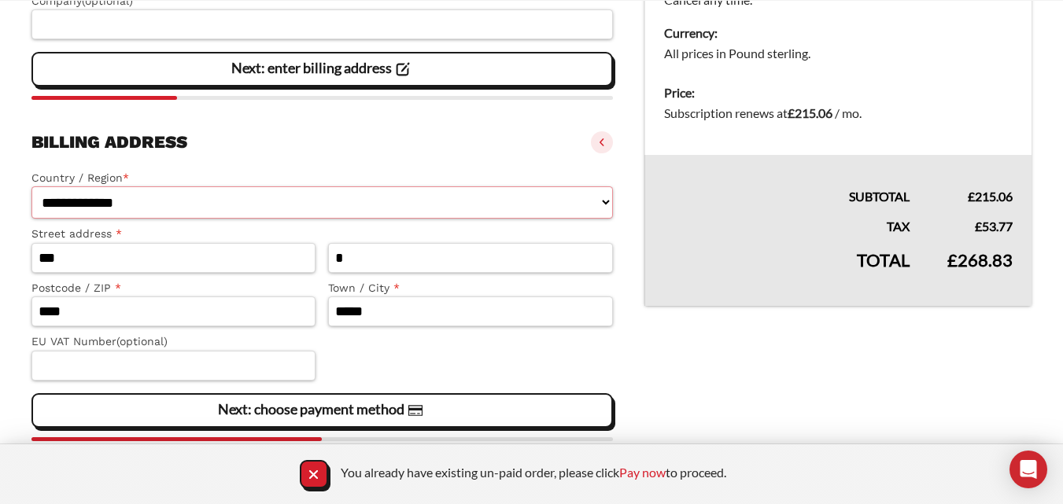
click at [390, 208] on select "**********" at bounding box center [322, 203] width 582 height 32
select select "**"
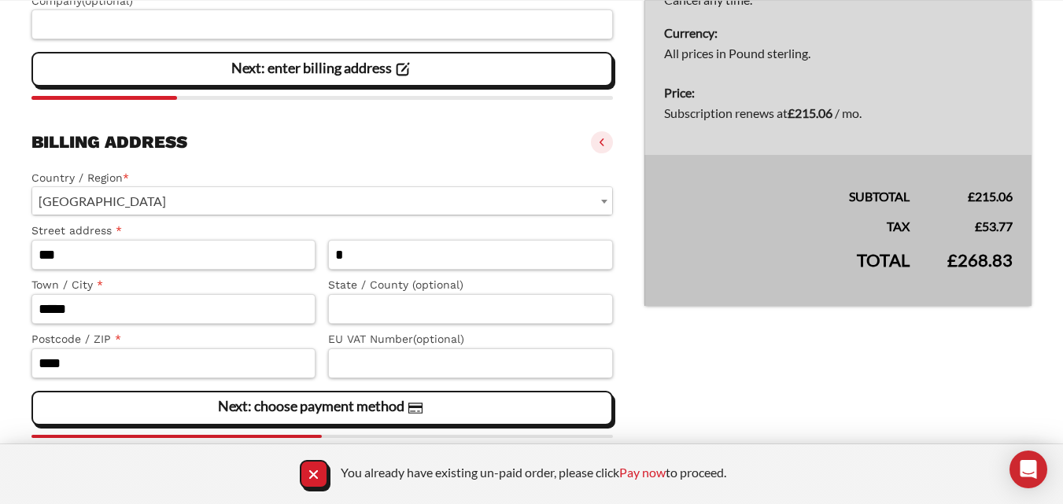
scroll to position [471, 0]
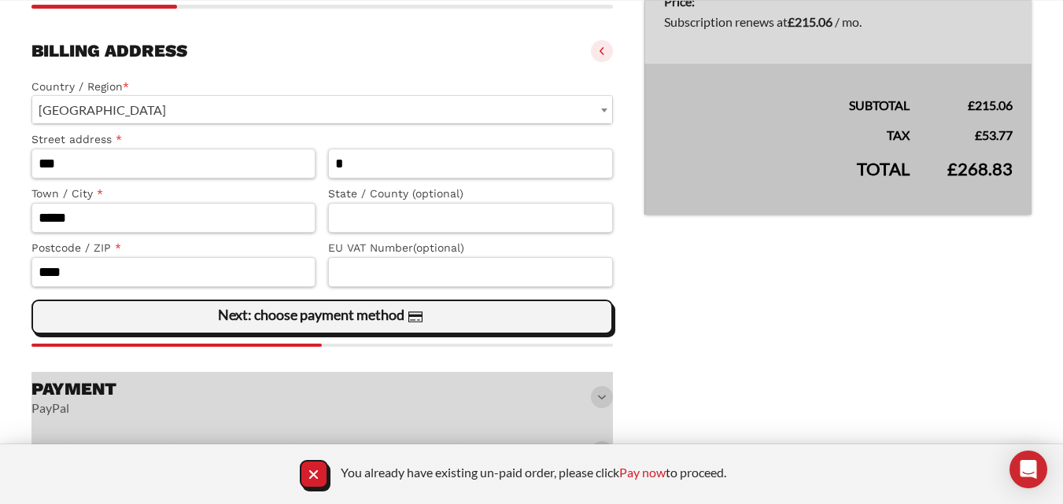
click at [0, 0] on slot "Next: choose payment method" at bounding box center [0, 0] width 0 height 0
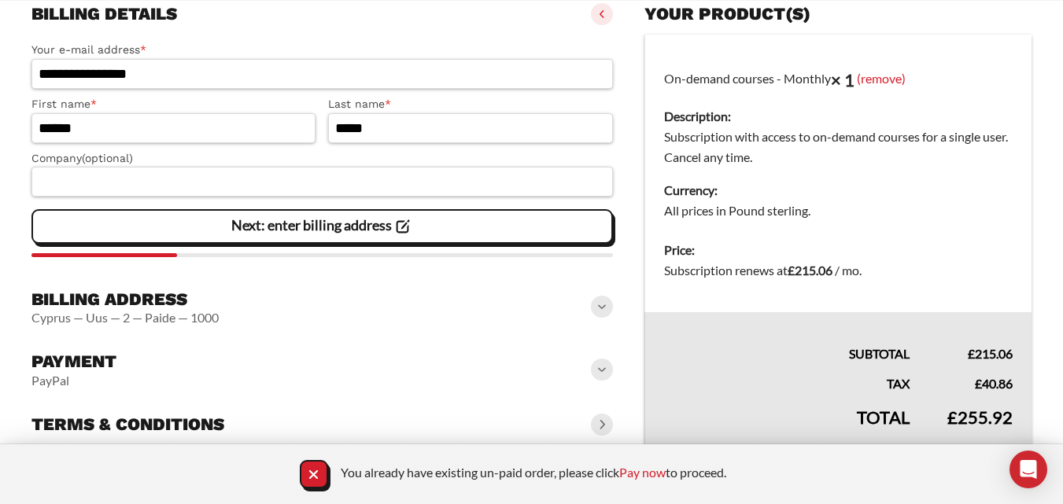
scroll to position [218, 0]
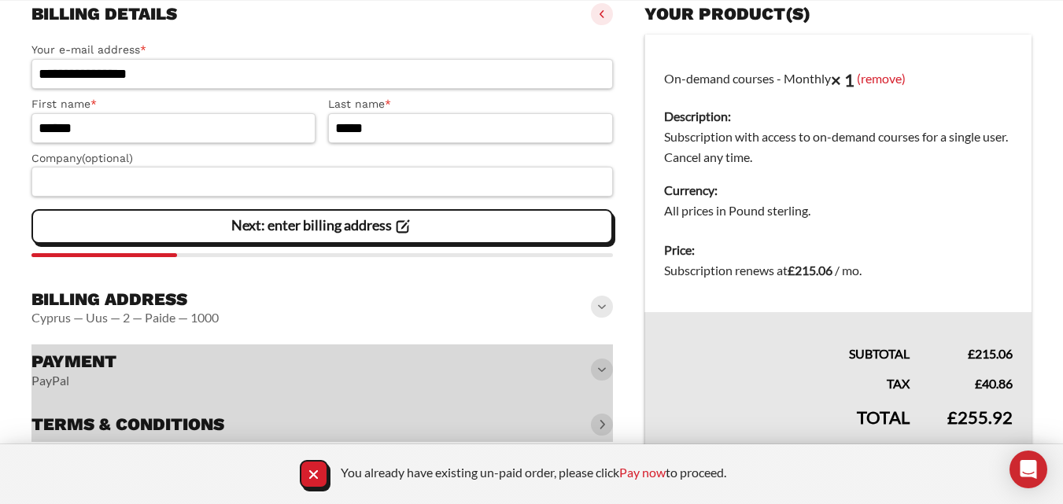
click at [315, 479] on icon "Close Notification" at bounding box center [313, 474] width 21 height 21
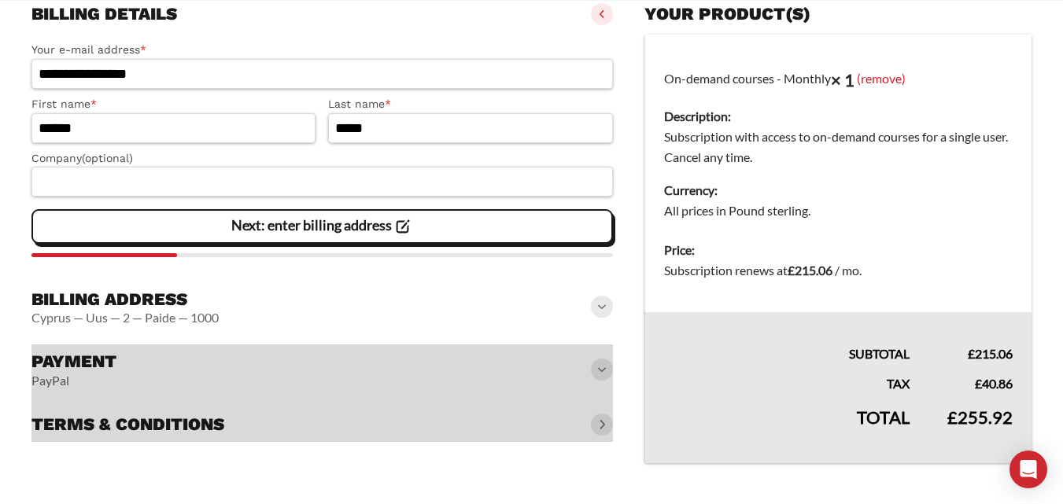
click at [593, 372] on div at bounding box center [322, 394] width 582 height 98
click at [608, 370] on div at bounding box center [322, 394] width 582 height 98
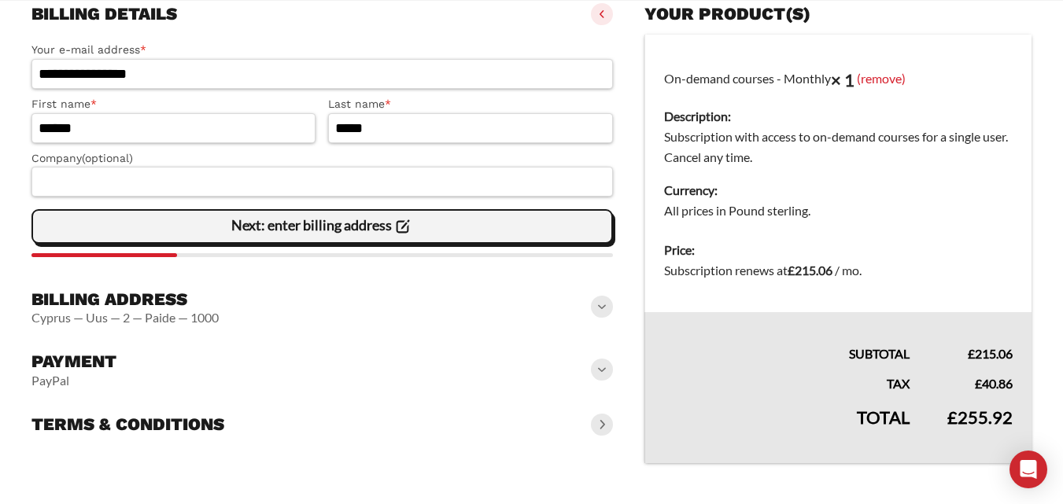
click at [425, 239] on div "Next: enter billing address" at bounding box center [322, 226] width 561 height 31
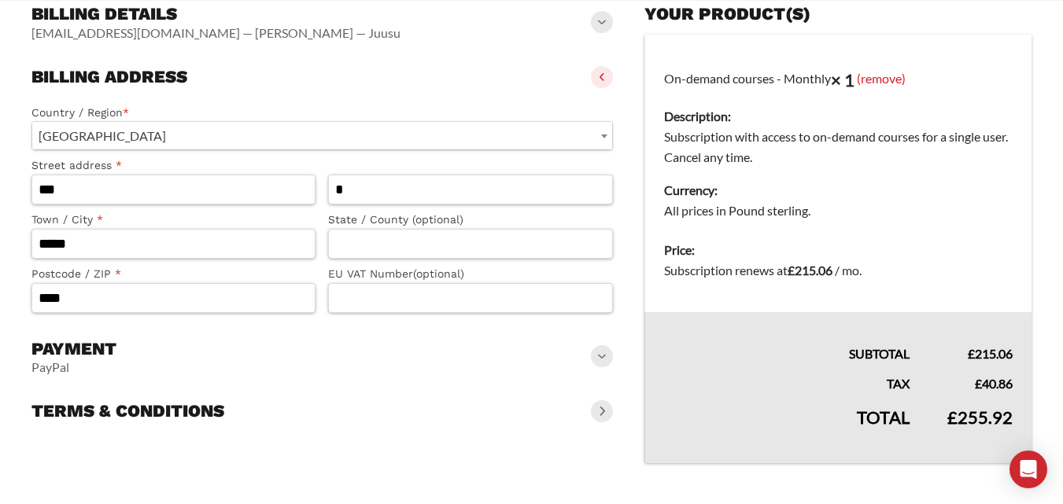
click at [601, 361] on span at bounding box center [602, 356] width 22 height 22
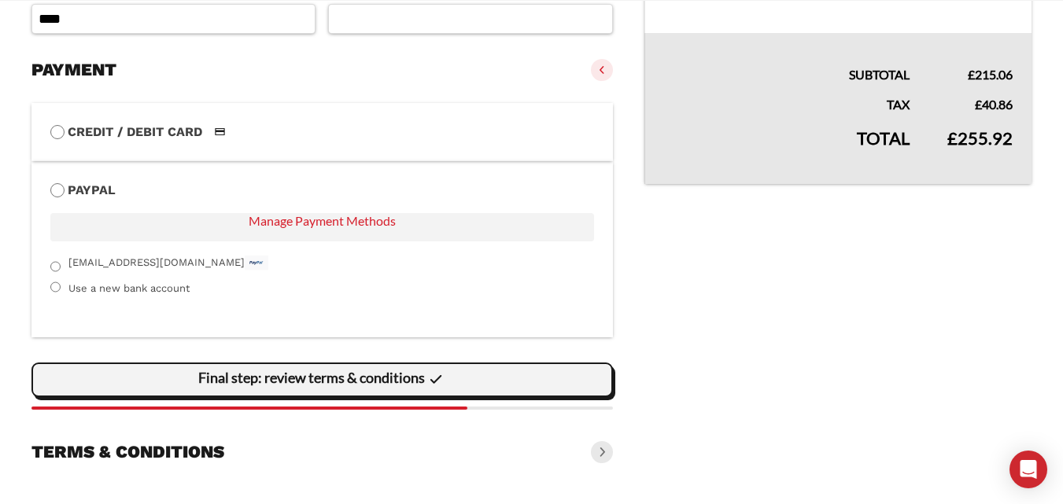
click at [0, 0] on slot "Final step: review terms & conditions" at bounding box center [0, 0] width 0 height 0
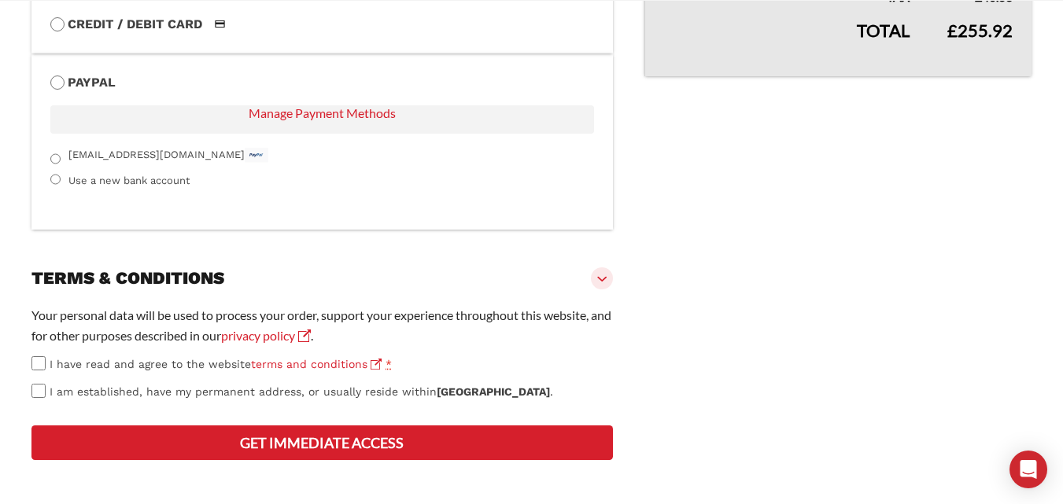
scroll to position [665, 0]
click at [330, 441] on button "Get Immediate Access" at bounding box center [322, 443] width 582 height 35
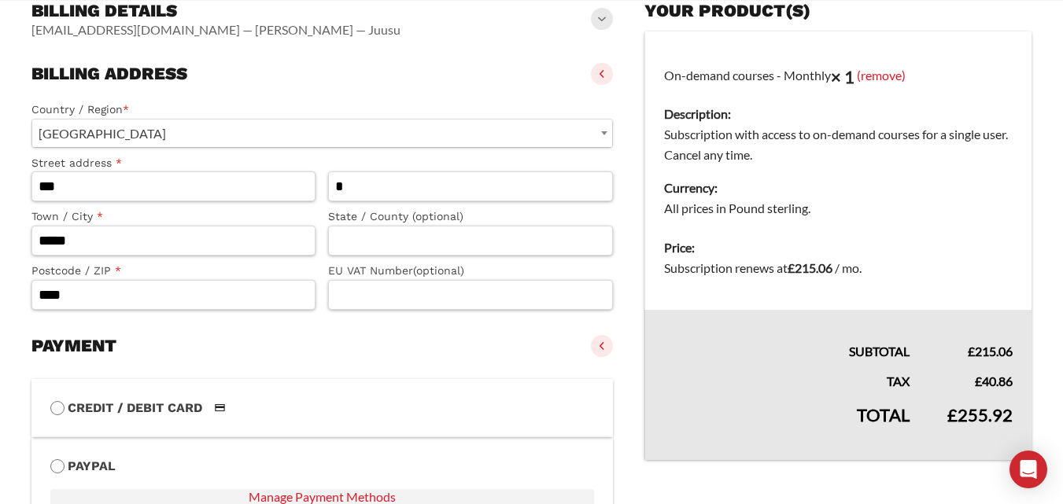
scroll to position [360, 0]
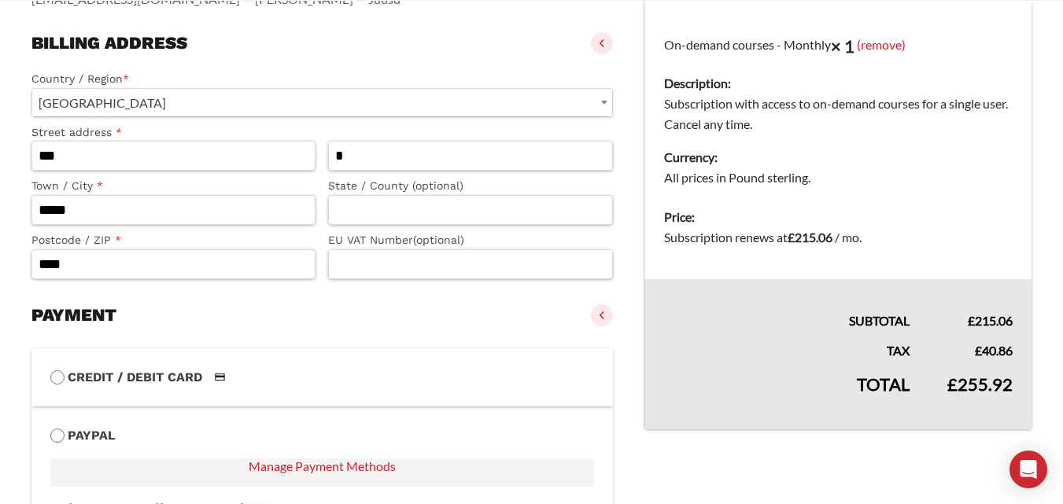
click at [230, 105] on span "[GEOGRAPHIC_DATA]" at bounding box center [322, 103] width 580 height 28
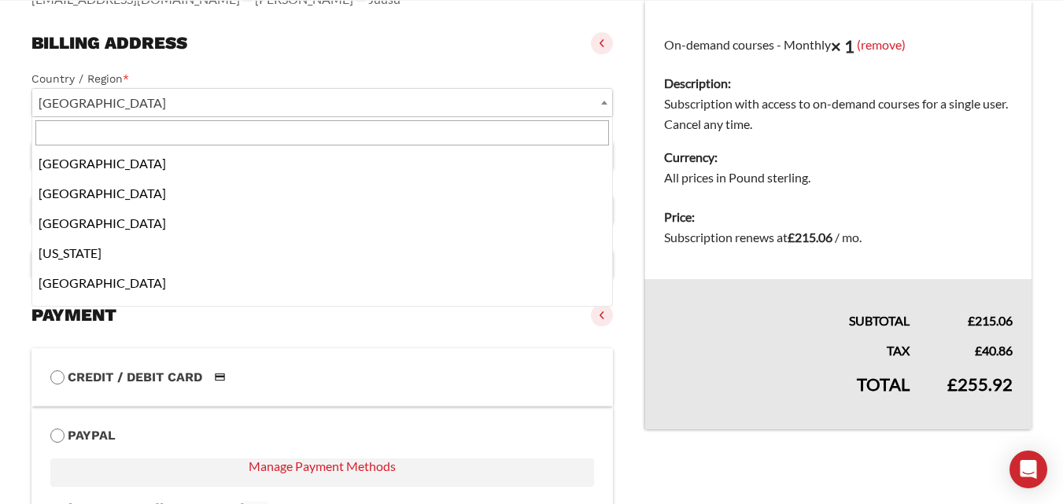
scroll to position [1645, 0]
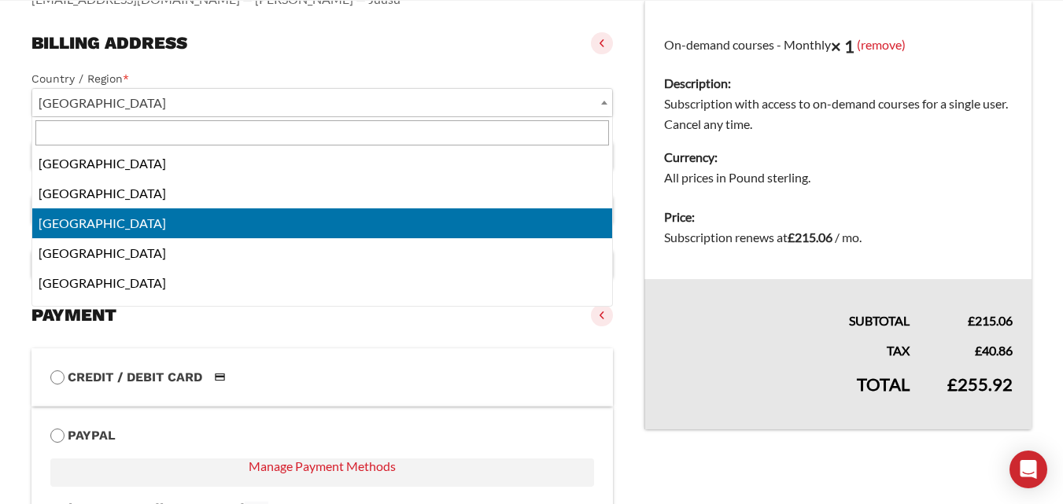
click at [217, 128] on input "text" at bounding box center [322, 132] width 574 height 25
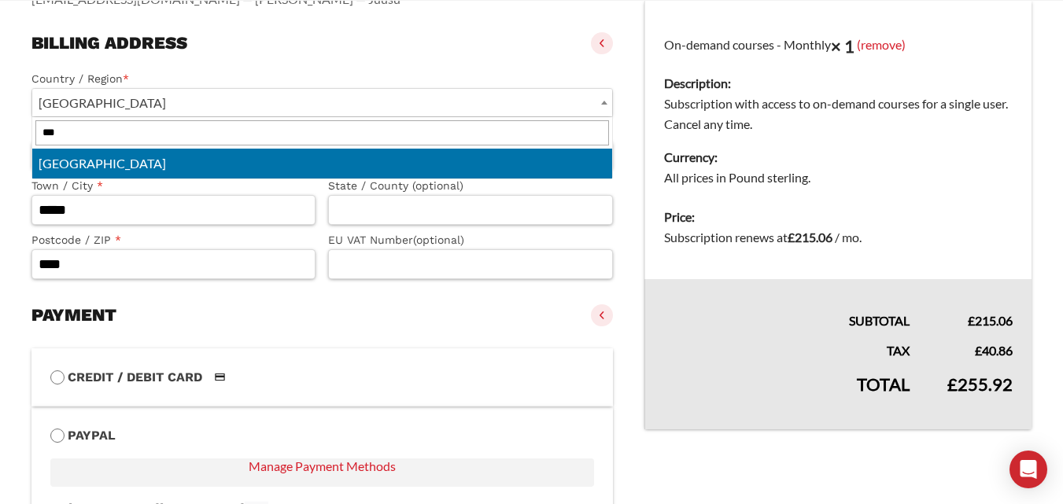
type input "***"
select select "**"
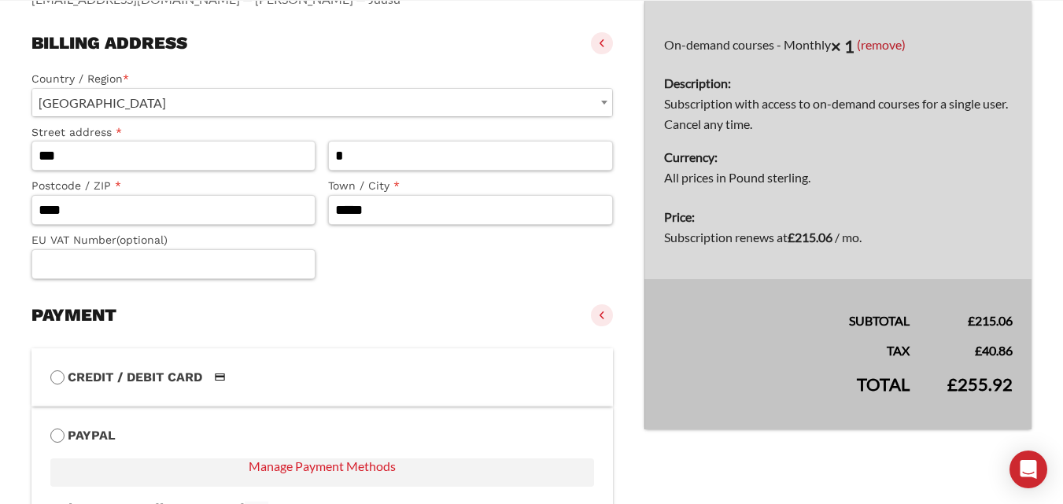
click at [371, 227] on div "**********" at bounding box center [322, 172] width 582 height 216
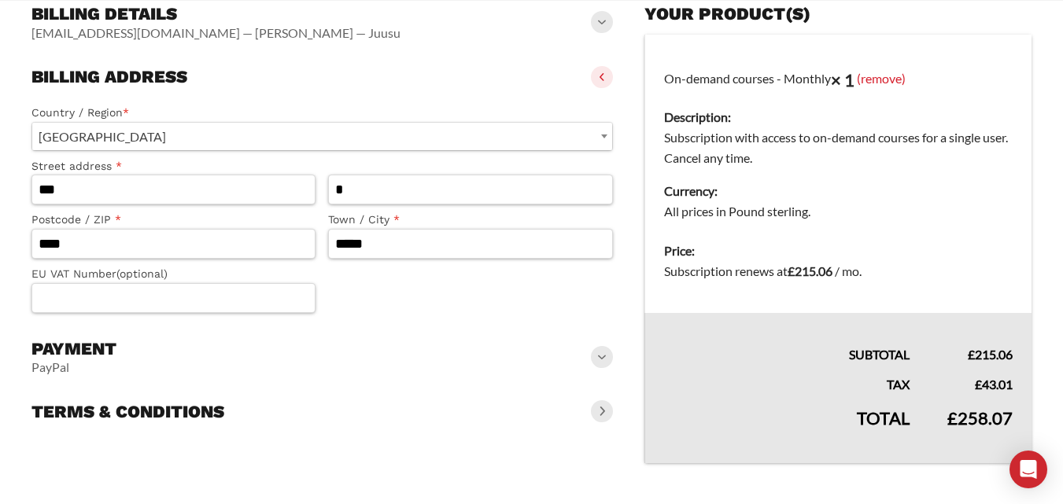
click at [593, 362] on span at bounding box center [602, 357] width 22 height 22
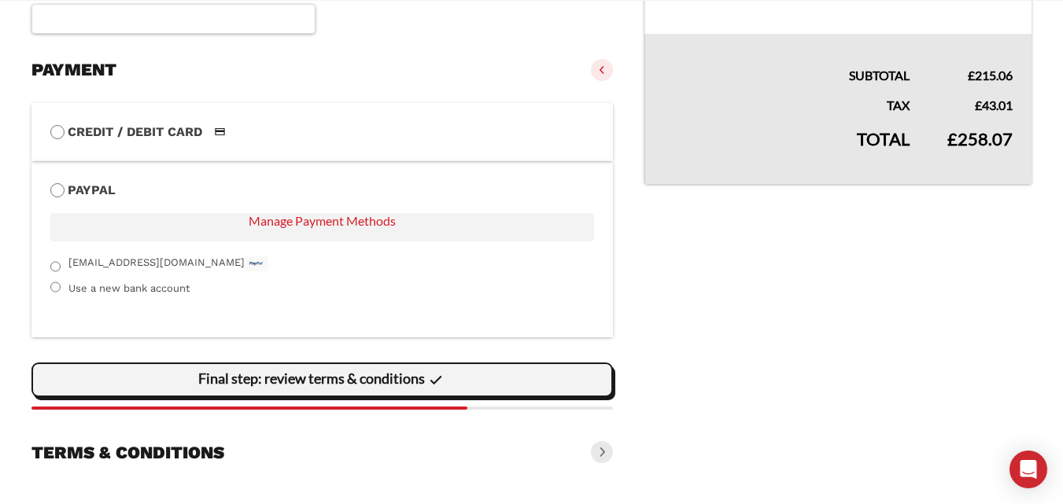
click at [556, 392] on div "Final step: review terms & conditions" at bounding box center [322, 379] width 561 height 31
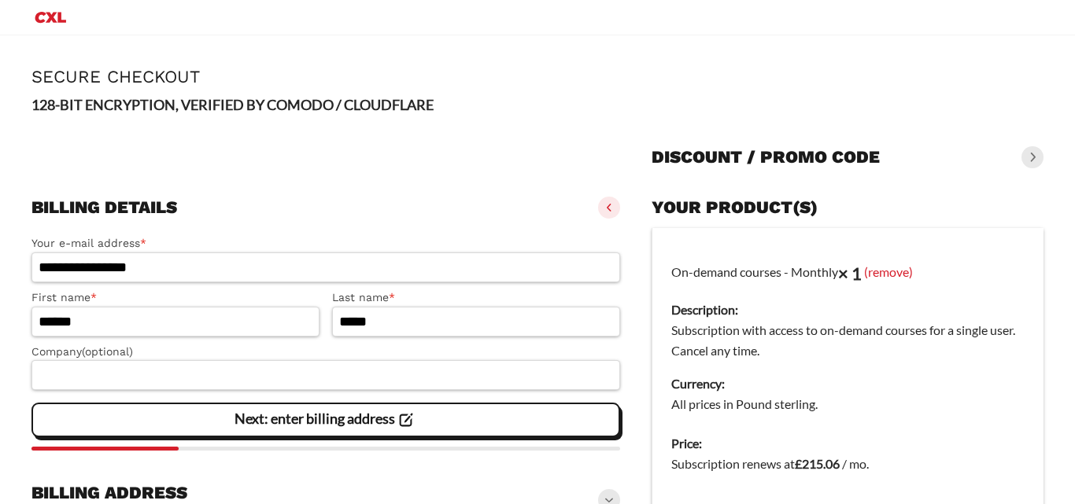
select select "**"
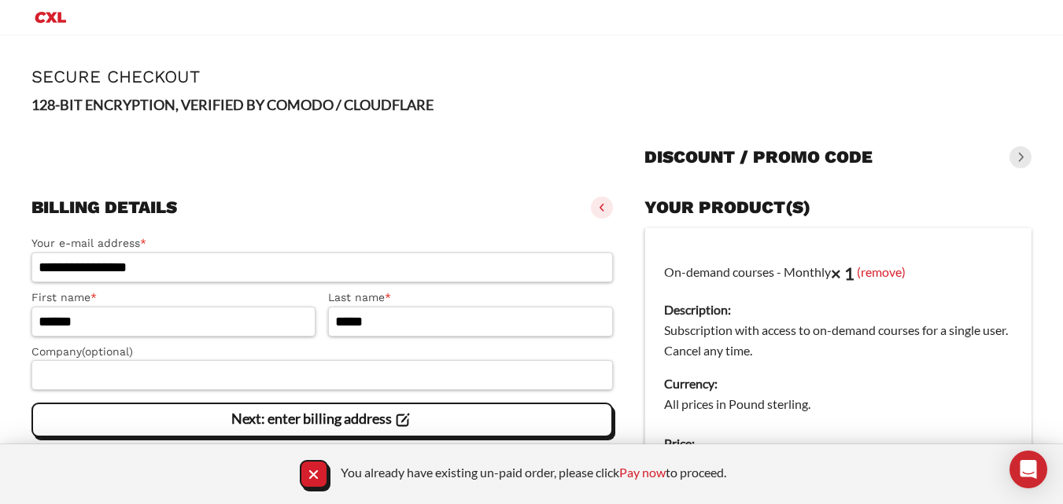
click at [0, 0] on slot "Next: enter billing address" at bounding box center [0, 0] width 0 height 0
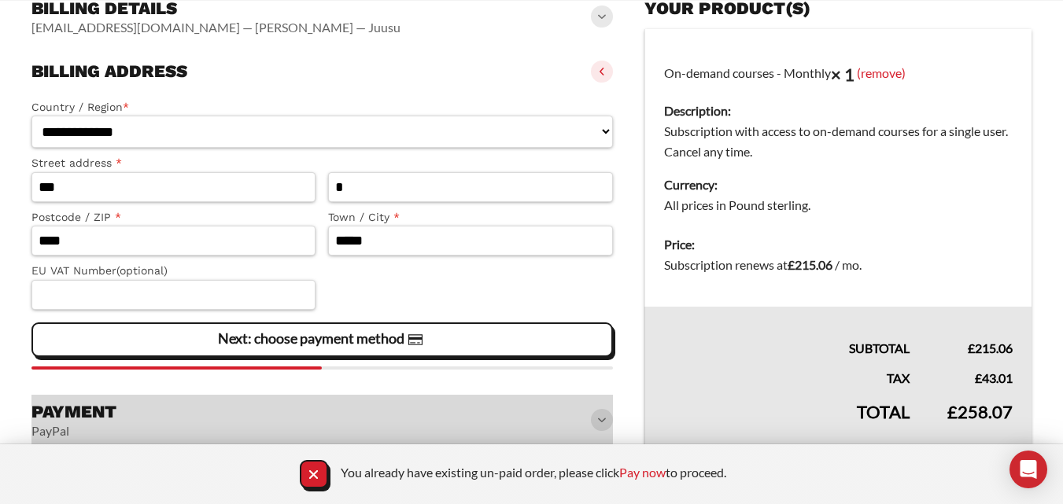
scroll to position [224, 0]
click at [316, 356] on span "Next: choose payment method" at bounding box center [322, 339] width 208 height 33
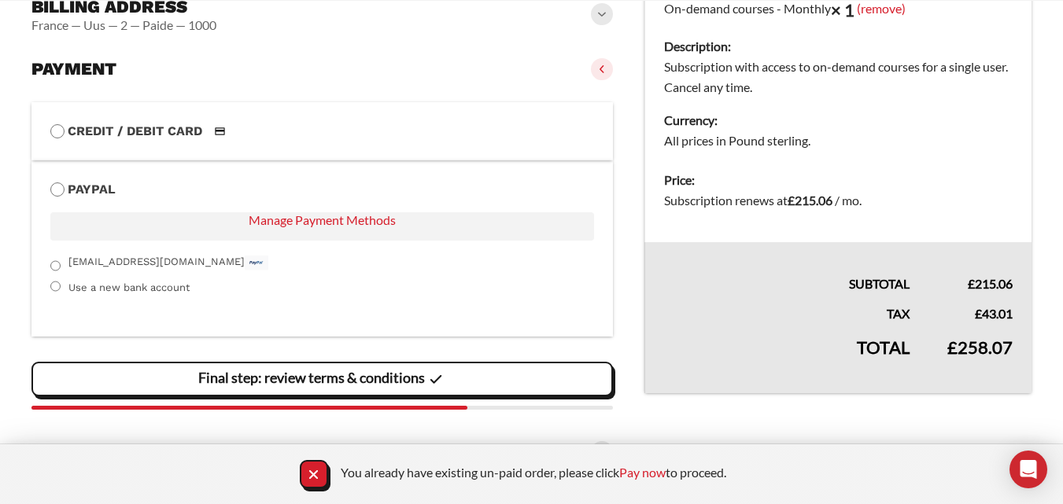
click at [283, 388] on span "Final step: review terms & conditions" at bounding box center [322, 379] width 248 height 33
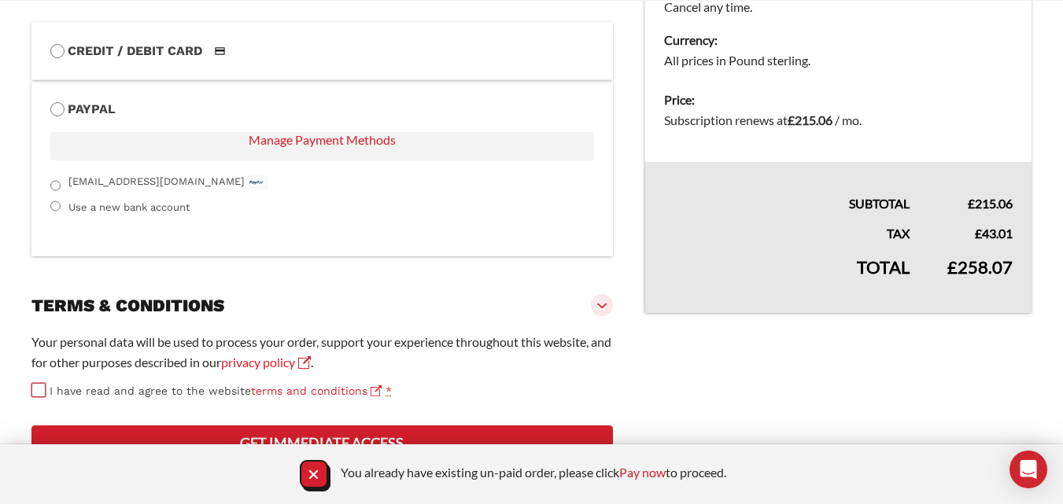
scroll to position [426, 0]
click at [360, 432] on button "Get Immediate Access" at bounding box center [322, 443] width 582 height 35
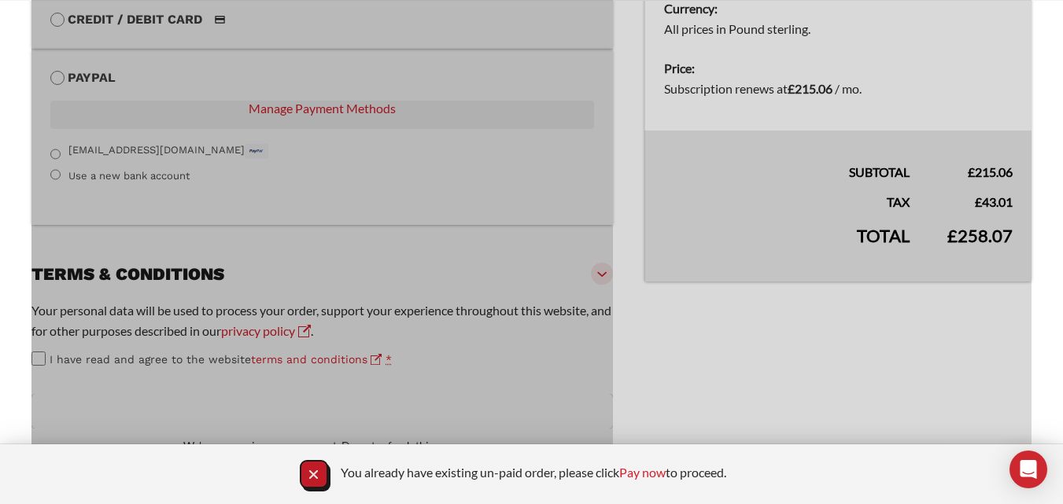
click at [313, 467] on icon "Close Notification" at bounding box center [313, 474] width 21 height 21
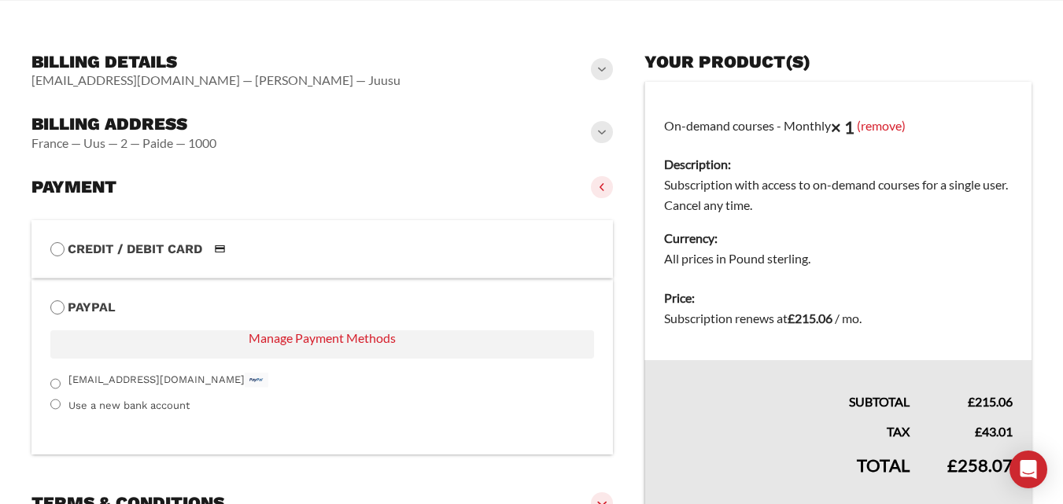
scroll to position [124, 0]
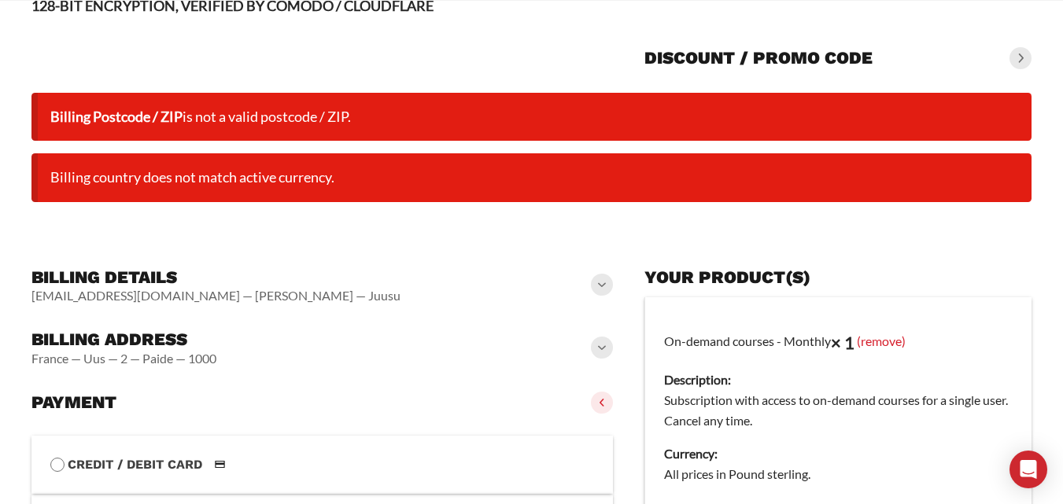
drag, startPoint x: 339, startPoint y: 183, endPoint x: 37, endPoint y: 204, distance: 302.9
click at [37, 204] on div "Billing Postcode / ZIP is not a valid postcode / ZIP. Billing country does not …" at bounding box center [531, 148] width 1000 height 138
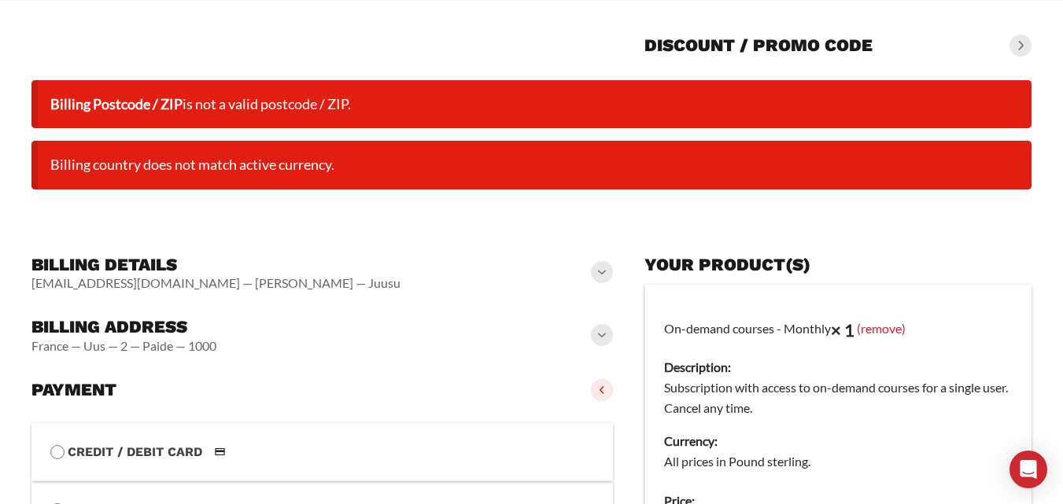
scroll to position [360, 0]
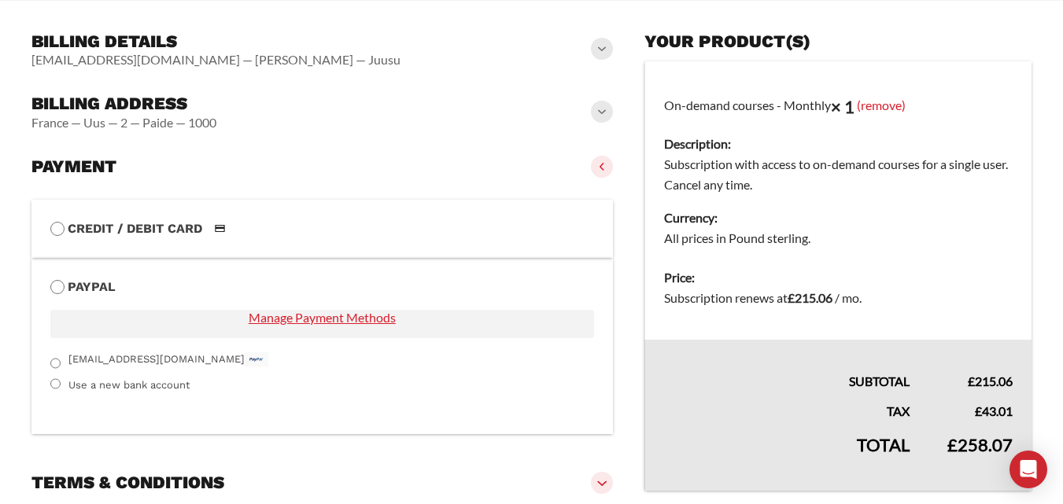
click at [323, 324] on link "Manage Payment Methods" at bounding box center [322, 324] width 544 height 28
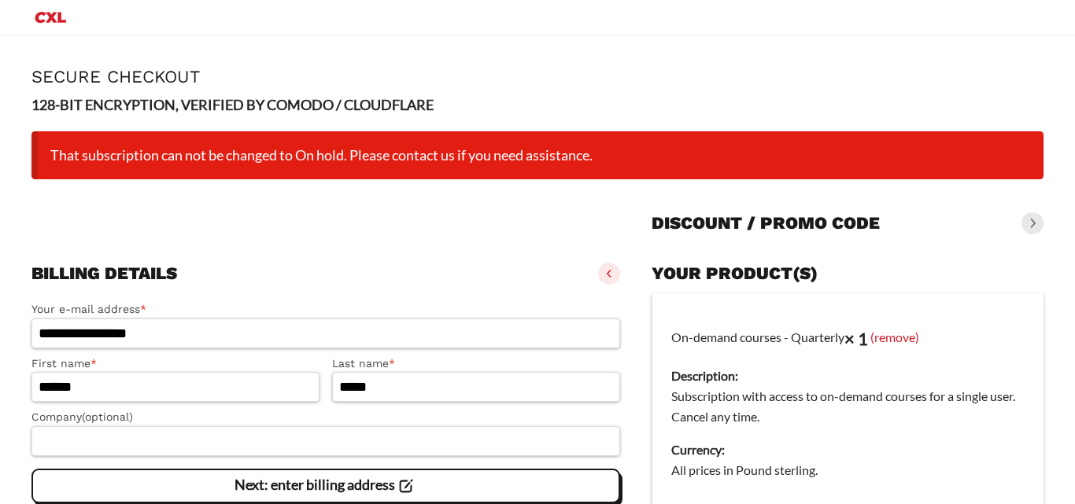
select select "**"
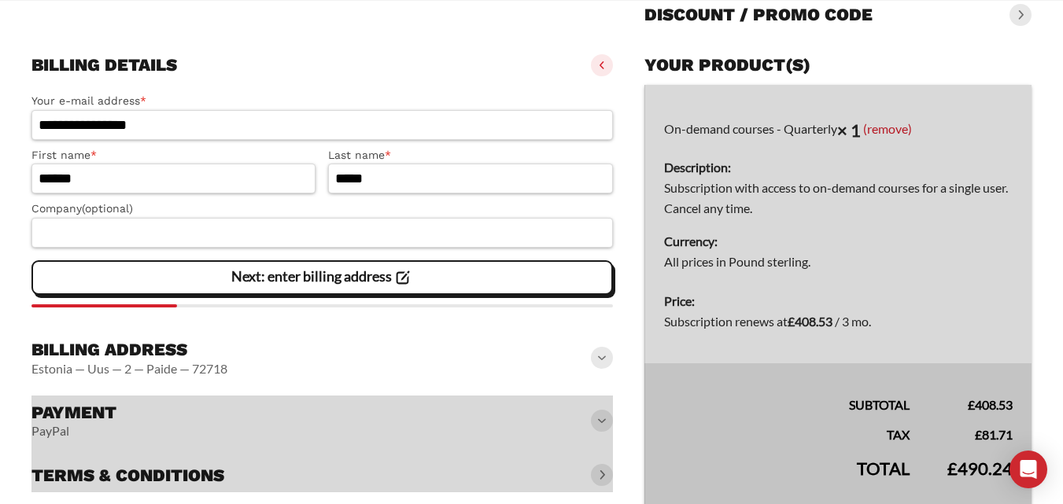
scroll to position [236, 0]
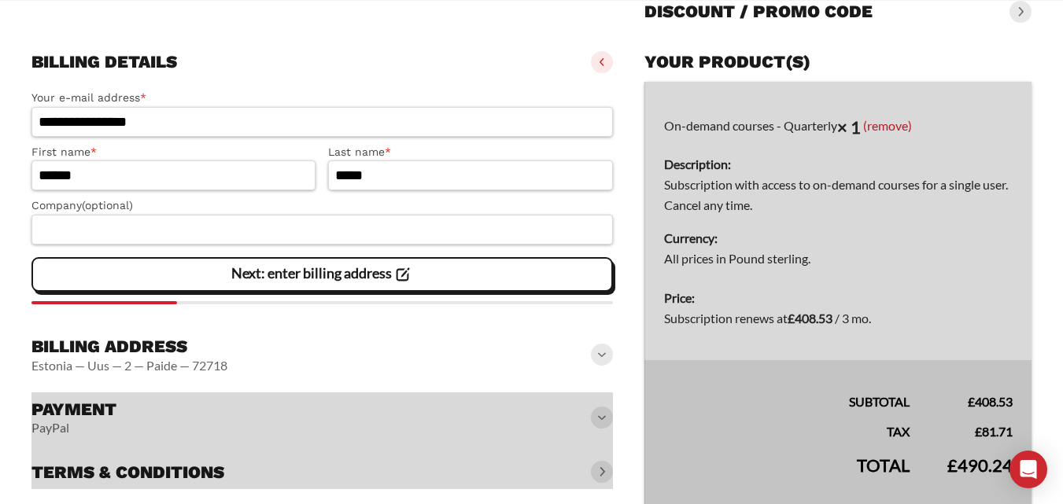
click at [416, 287] on div "Next: enter billing address" at bounding box center [322, 274] width 561 height 31
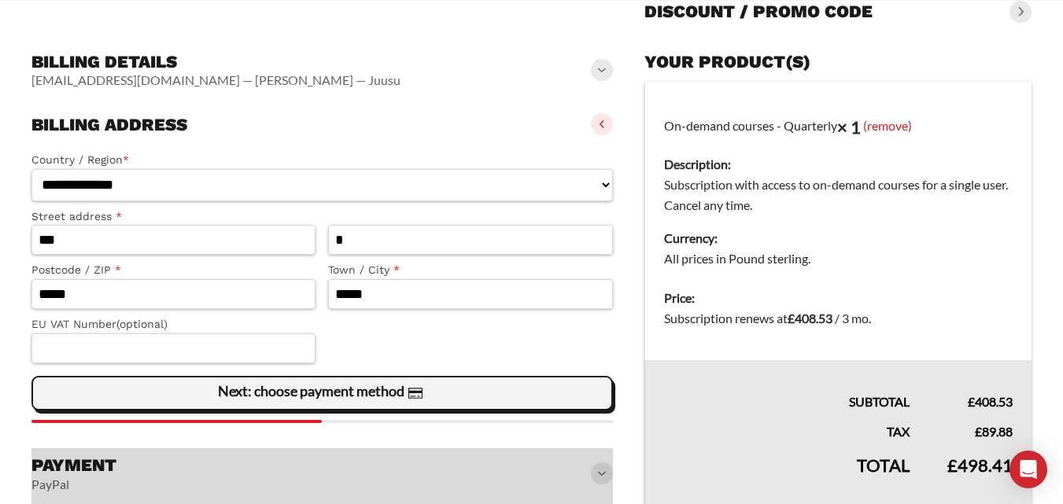
click at [412, 397] on icon at bounding box center [413, 396] width 6 height 1
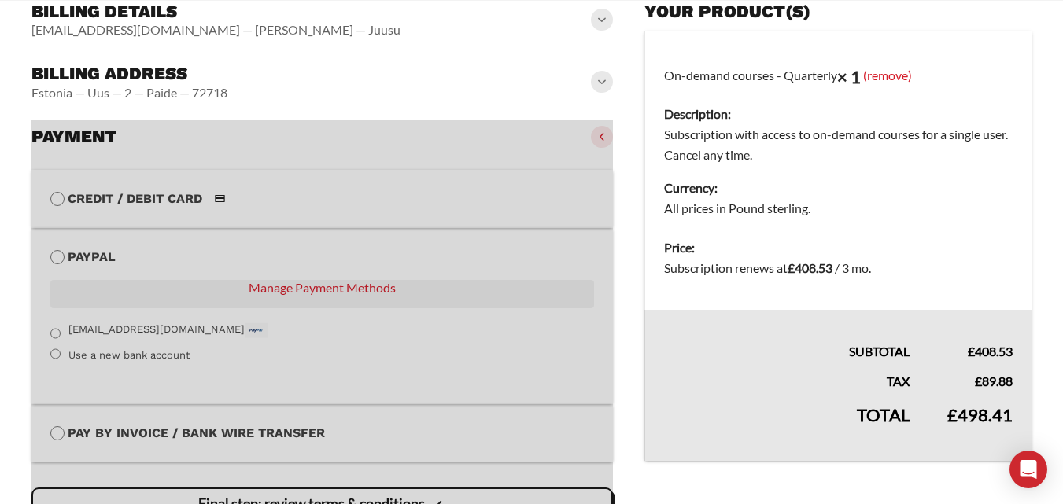
scroll to position [412, 0]
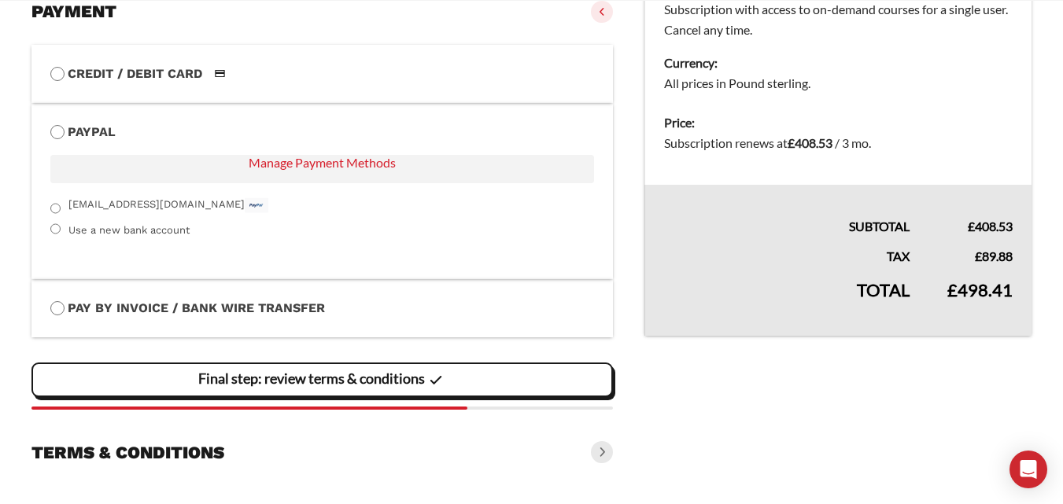
click at [0, 0] on slot "Final step: review terms & conditions" at bounding box center [0, 0] width 0 height 0
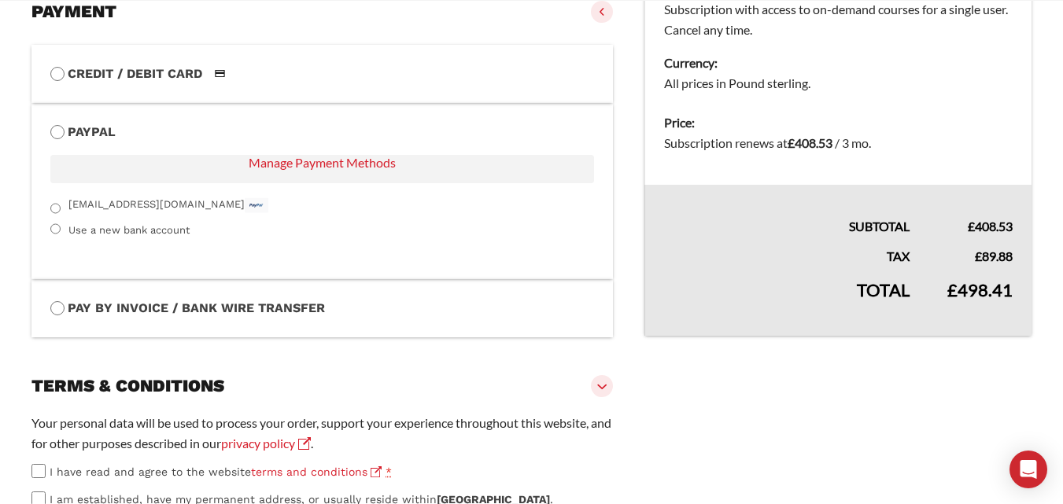
scroll to position [521, 0]
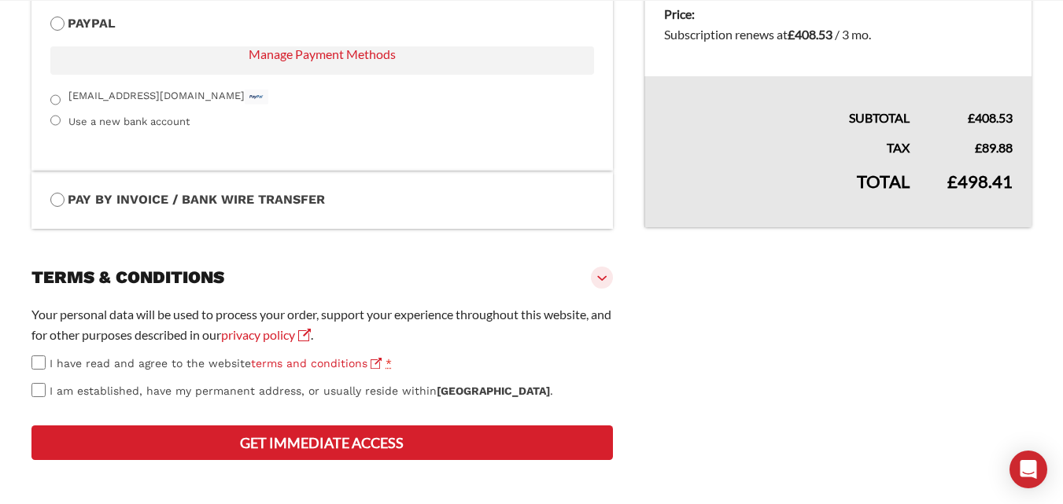
click at [54, 368] on span "I have read and agree to the website terms and conditions" at bounding box center [216, 363] width 332 height 13
